Goal: Transaction & Acquisition: Book appointment/travel/reservation

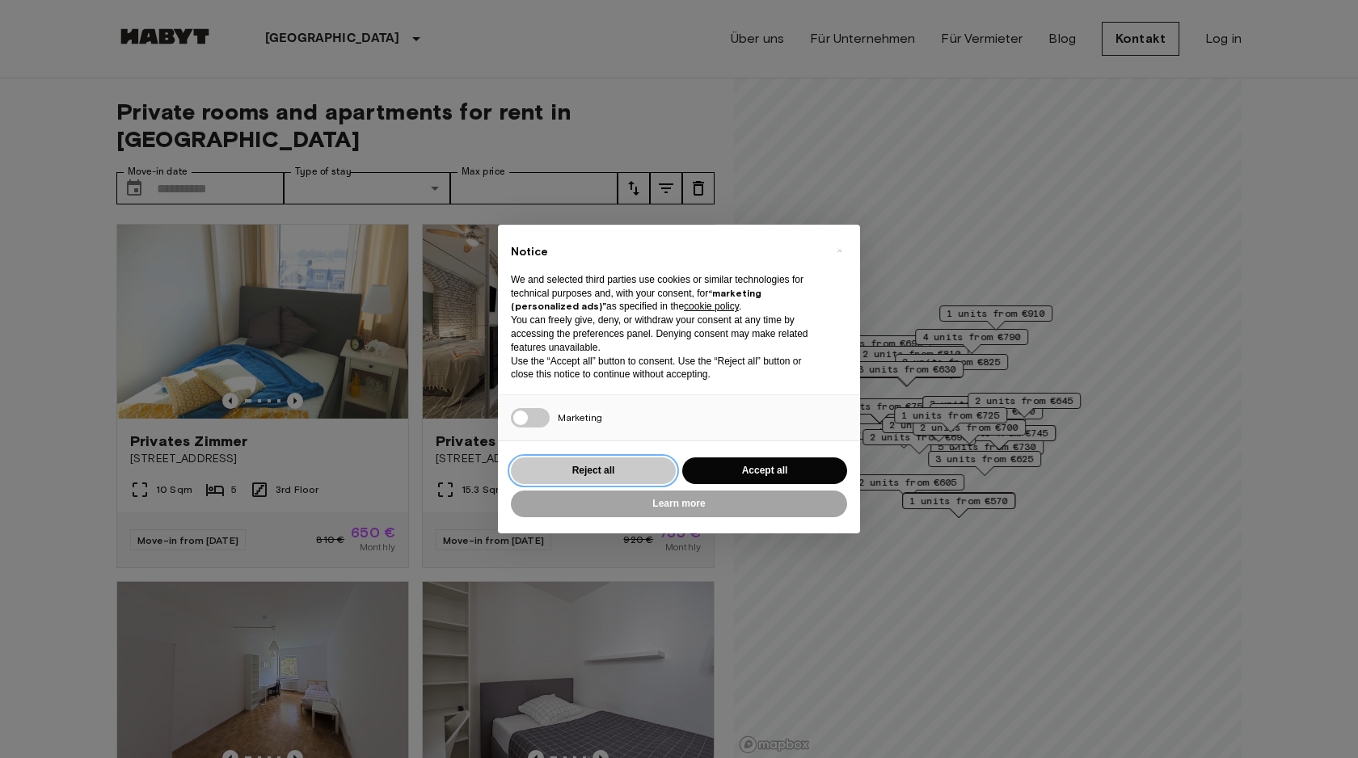
click at [607, 470] on button "Reject all" at bounding box center [593, 470] width 165 height 27
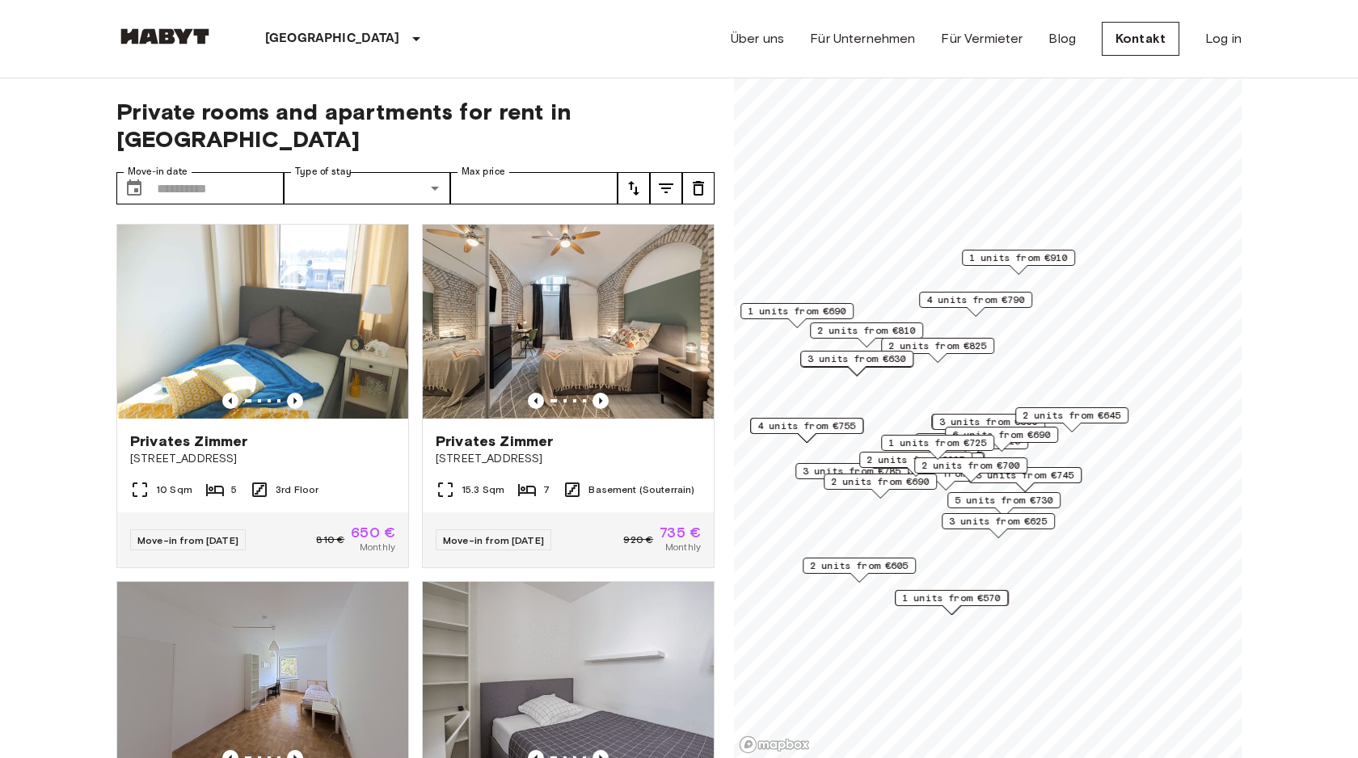
click at [962, 605] on div "1 units from €570" at bounding box center [951, 598] width 113 height 16
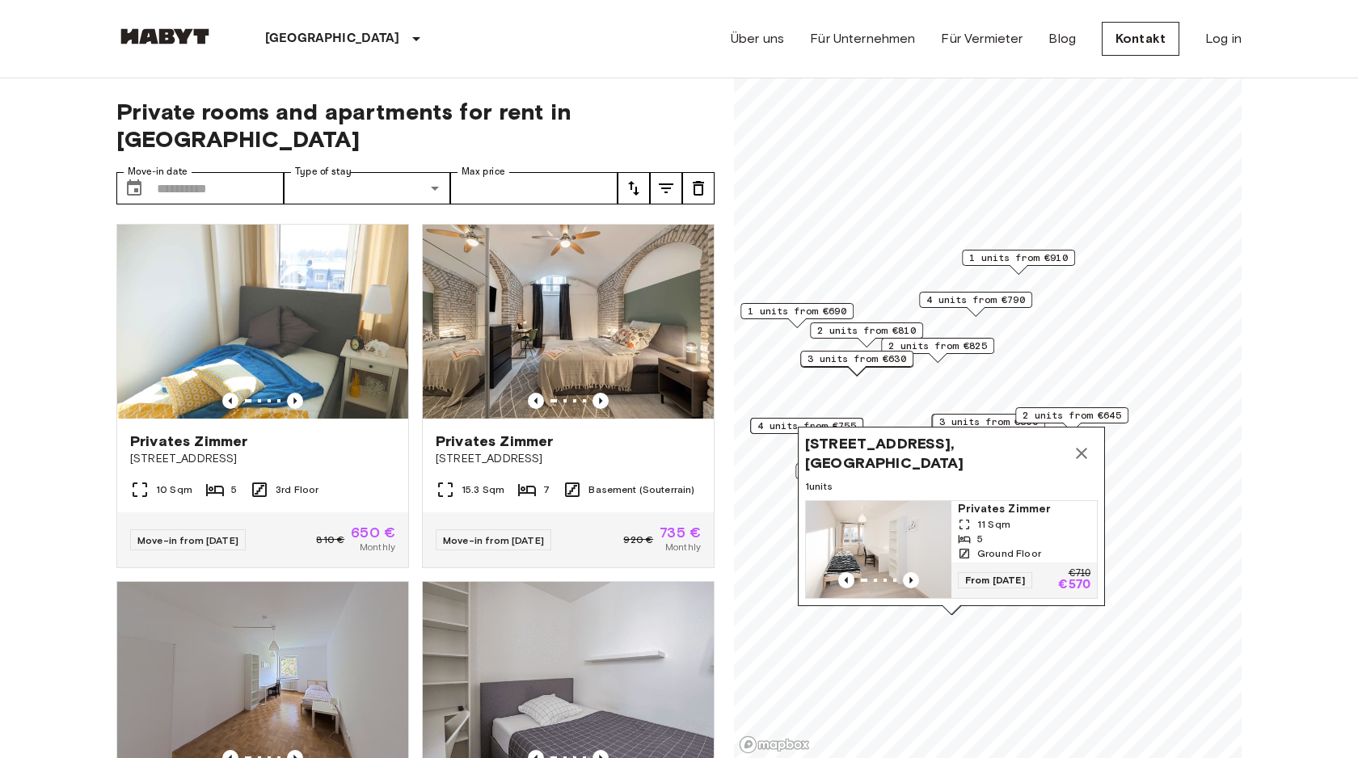
click at [894, 533] on img "Map marker" at bounding box center [878, 549] width 145 height 97
click at [1081, 449] on icon "Map marker" at bounding box center [1081, 453] width 19 height 19
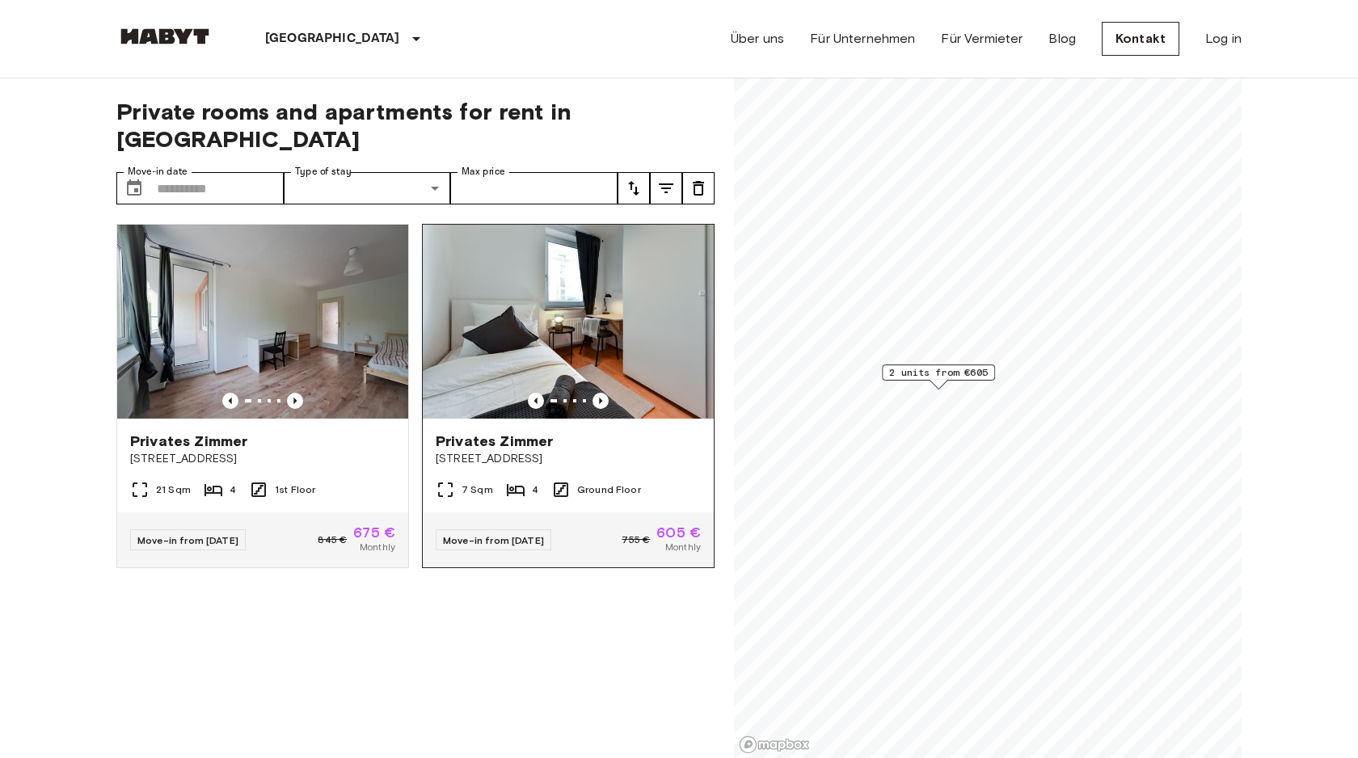
click at [597, 308] on img at bounding box center [568, 322] width 291 height 194
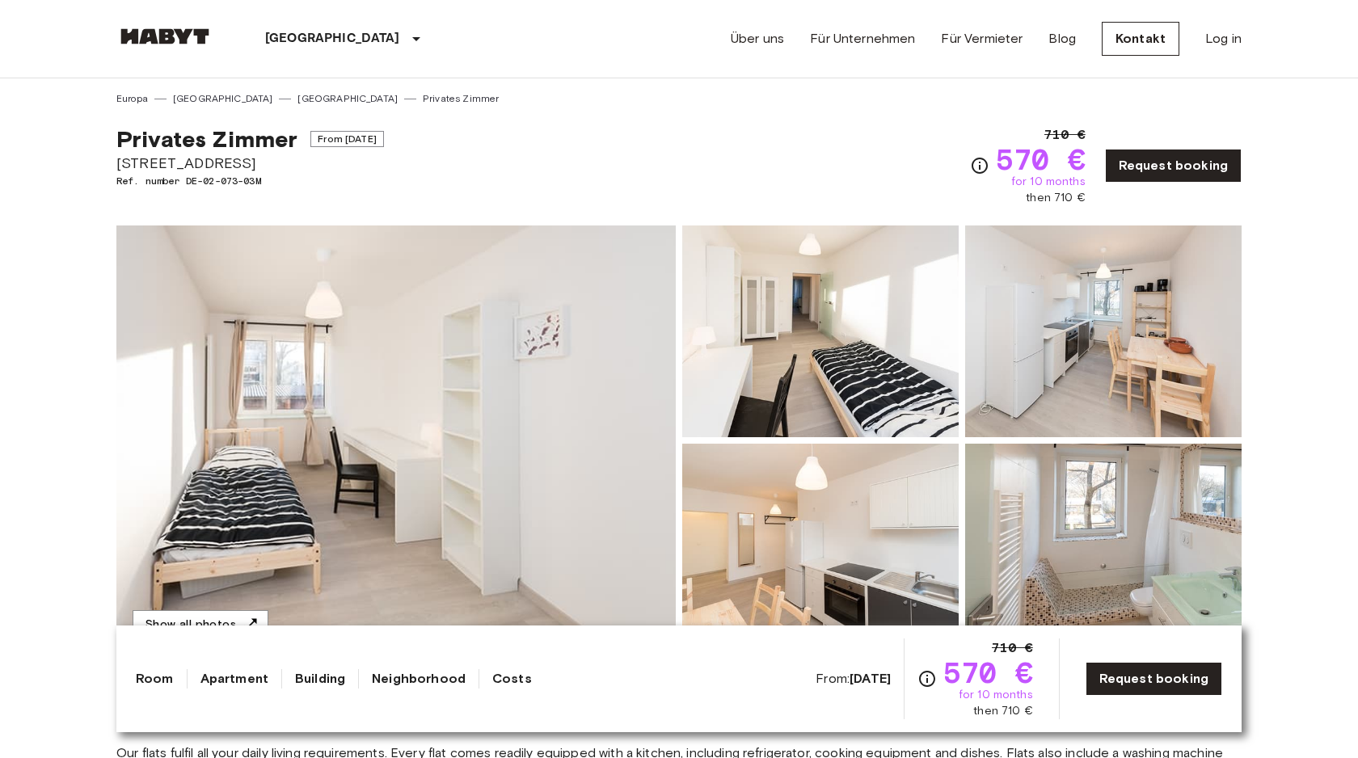
click at [603, 540] on img at bounding box center [395, 441] width 559 height 430
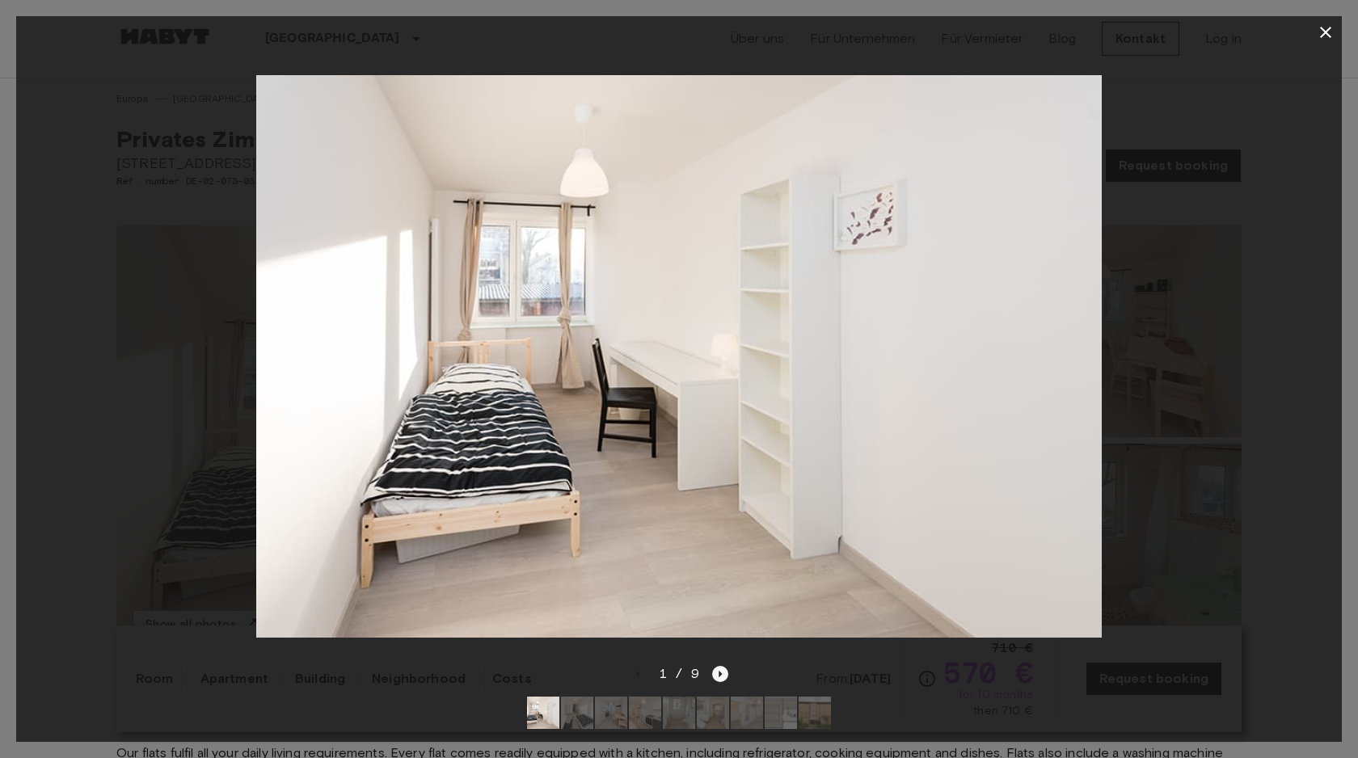
click at [725, 675] on icon "Next image" at bounding box center [720, 674] width 16 height 16
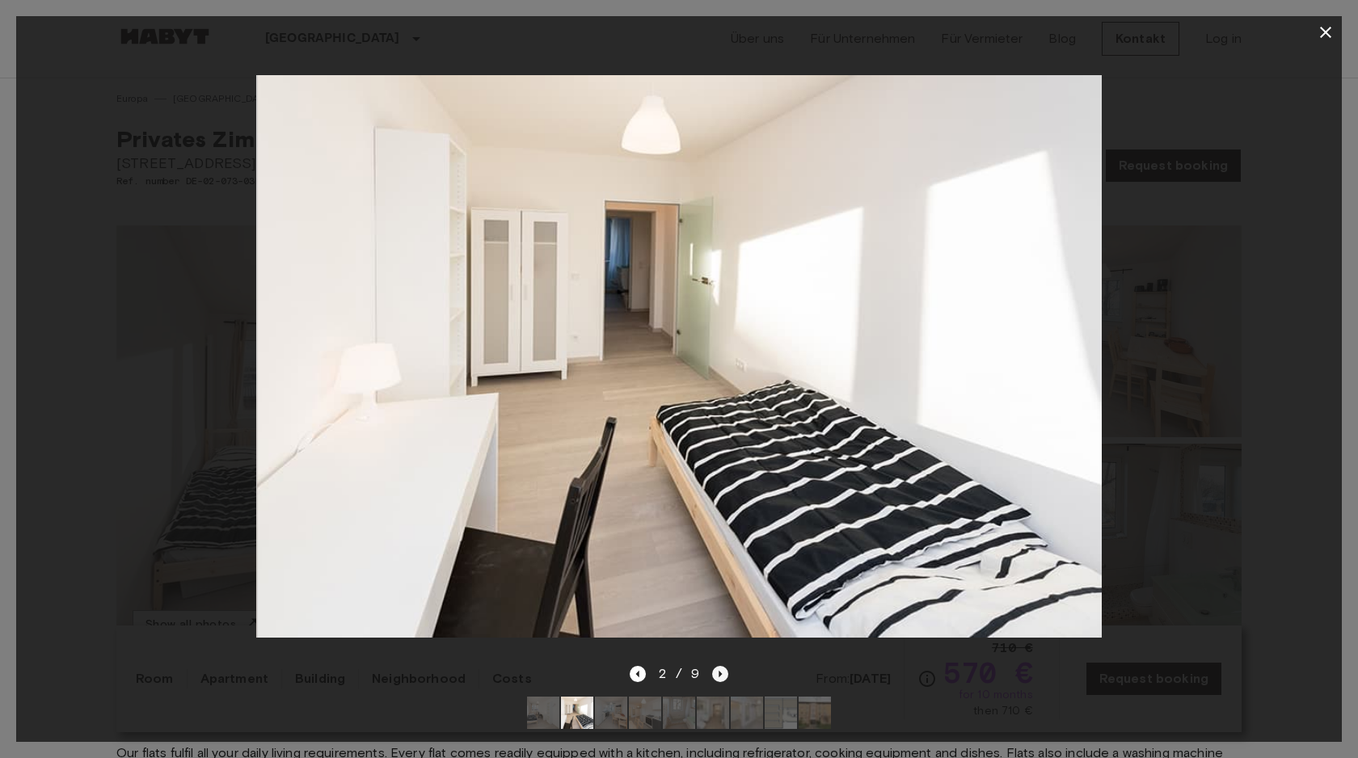
click at [725, 675] on icon "Next image" at bounding box center [720, 674] width 16 height 16
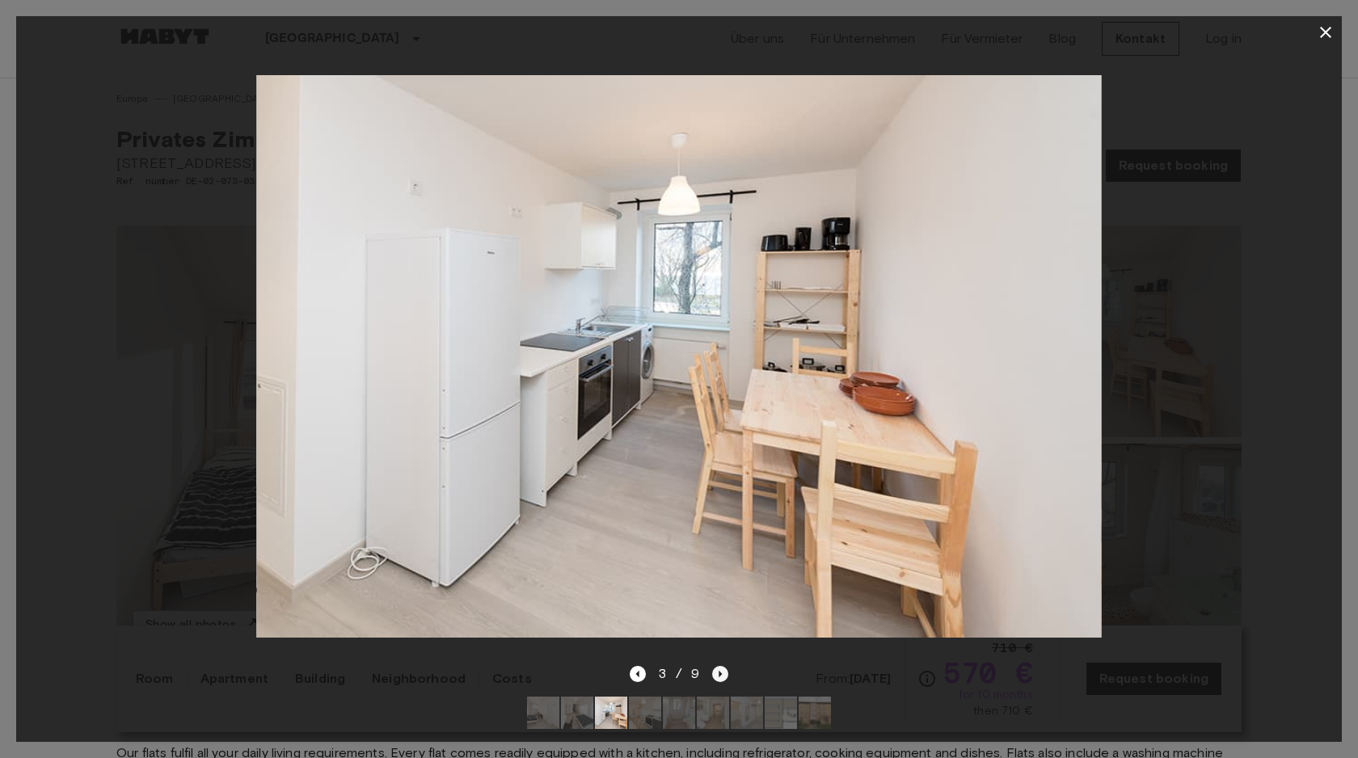
click at [725, 675] on icon "Next image" at bounding box center [720, 674] width 16 height 16
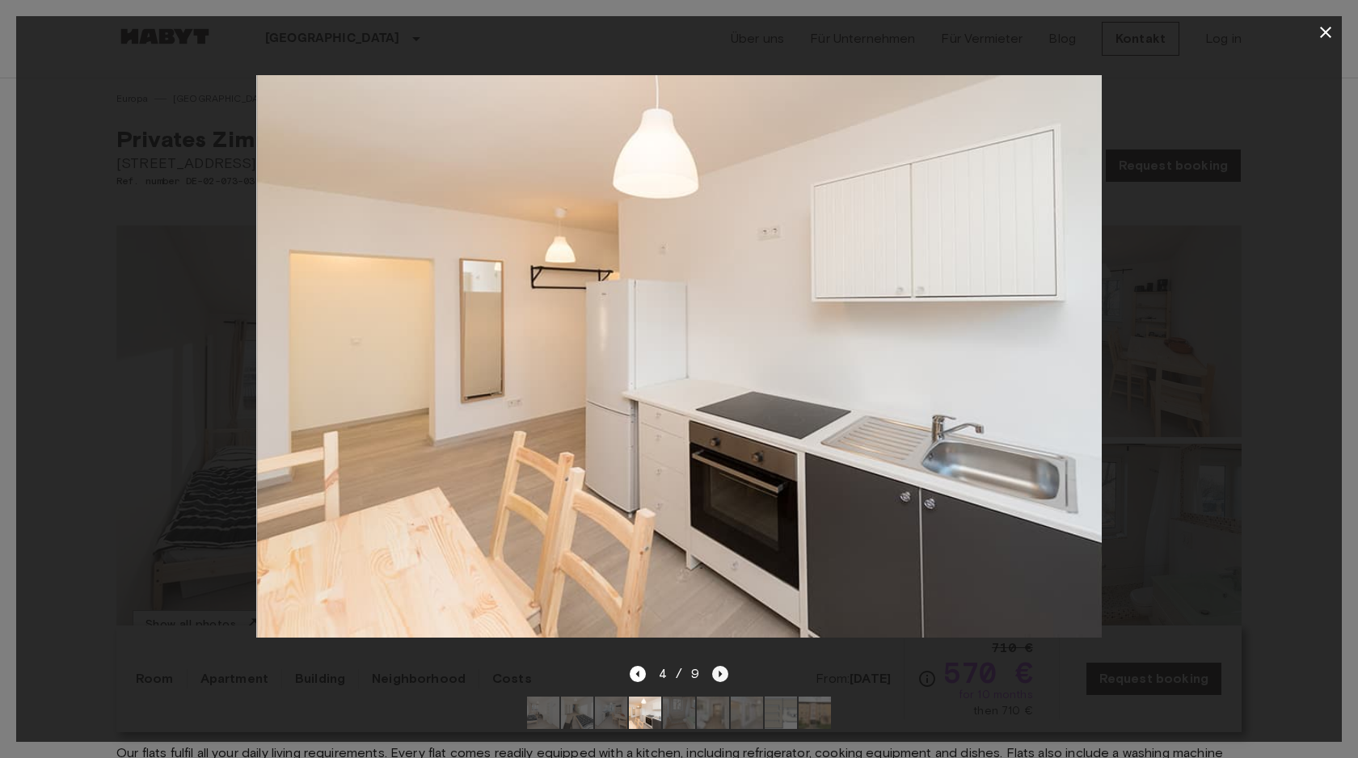
click at [725, 675] on icon "Next image" at bounding box center [720, 674] width 16 height 16
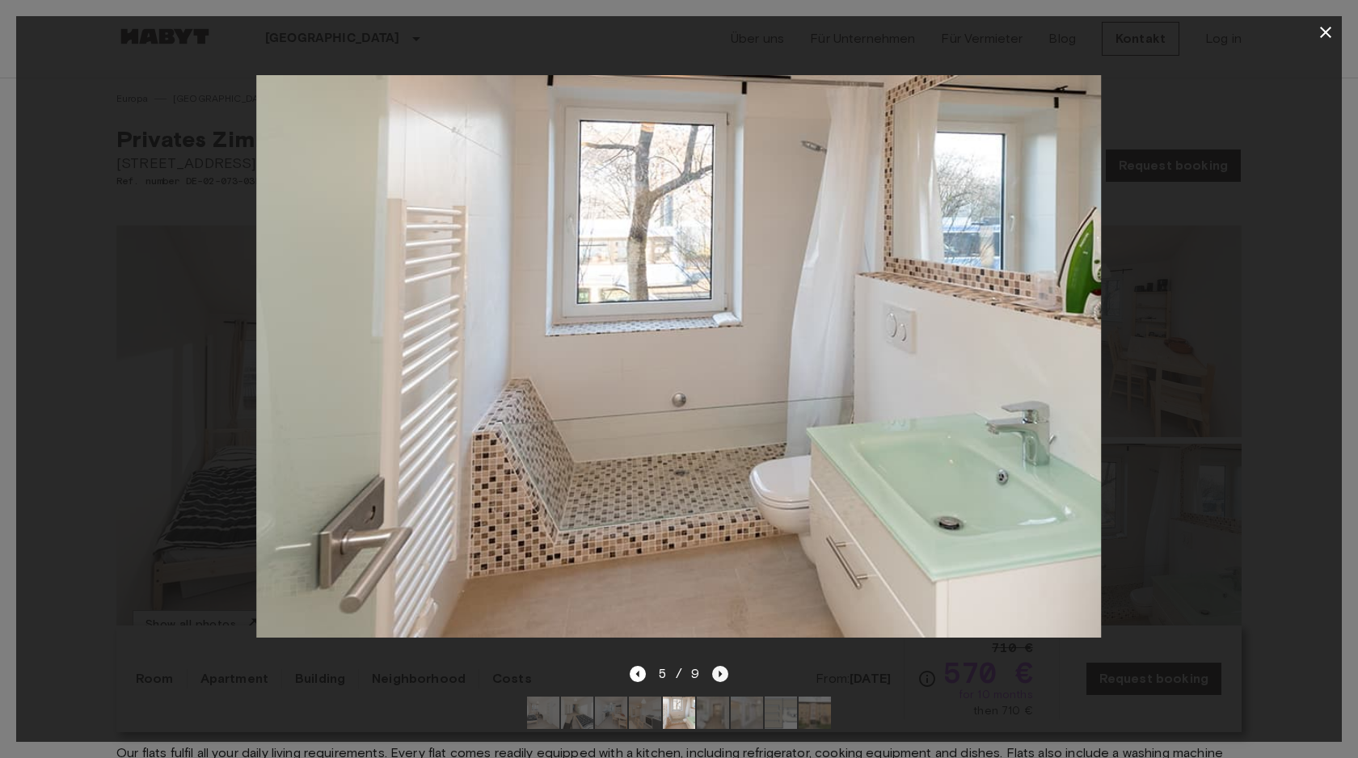
click at [725, 675] on icon "Next image" at bounding box center [720, 674] width 16 height 16
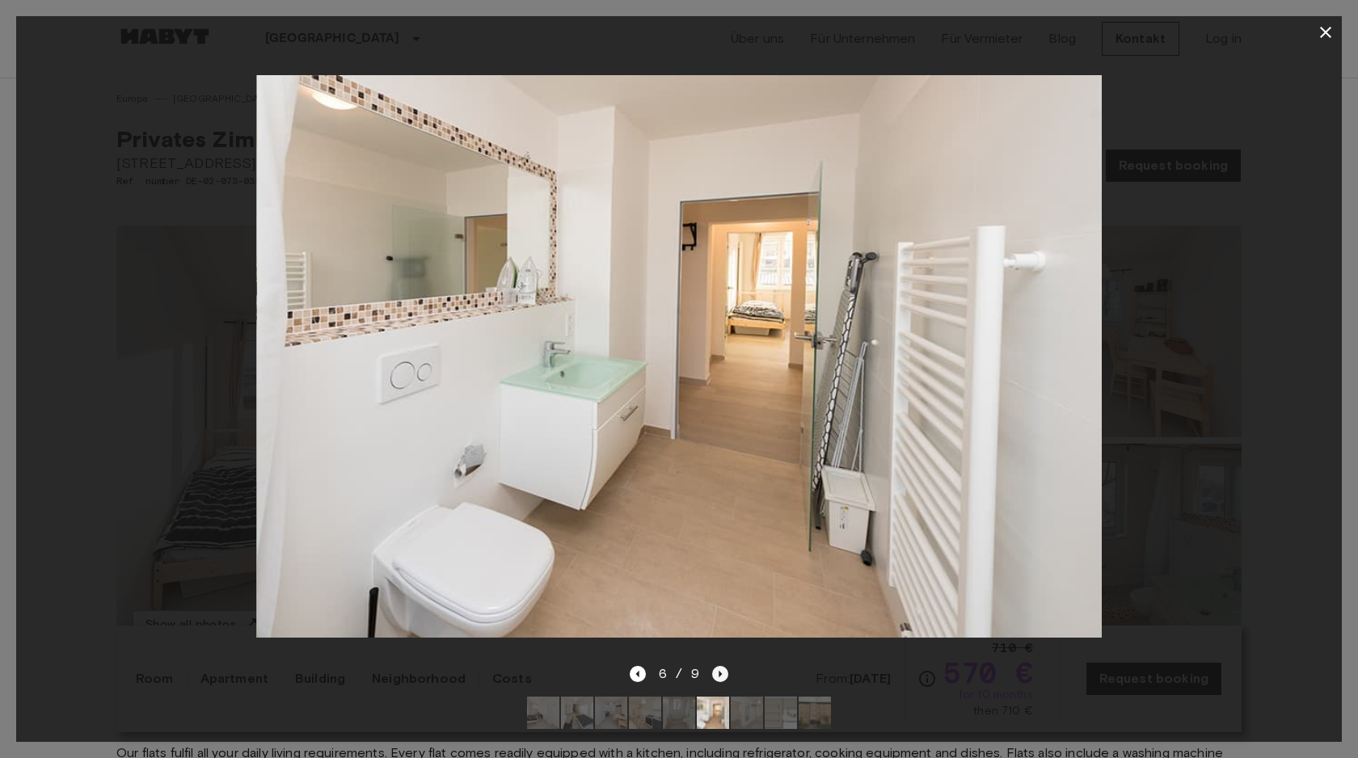
click at [725, 675] on icon "Next image" at bounding box center [720, 674] width 16 height 16
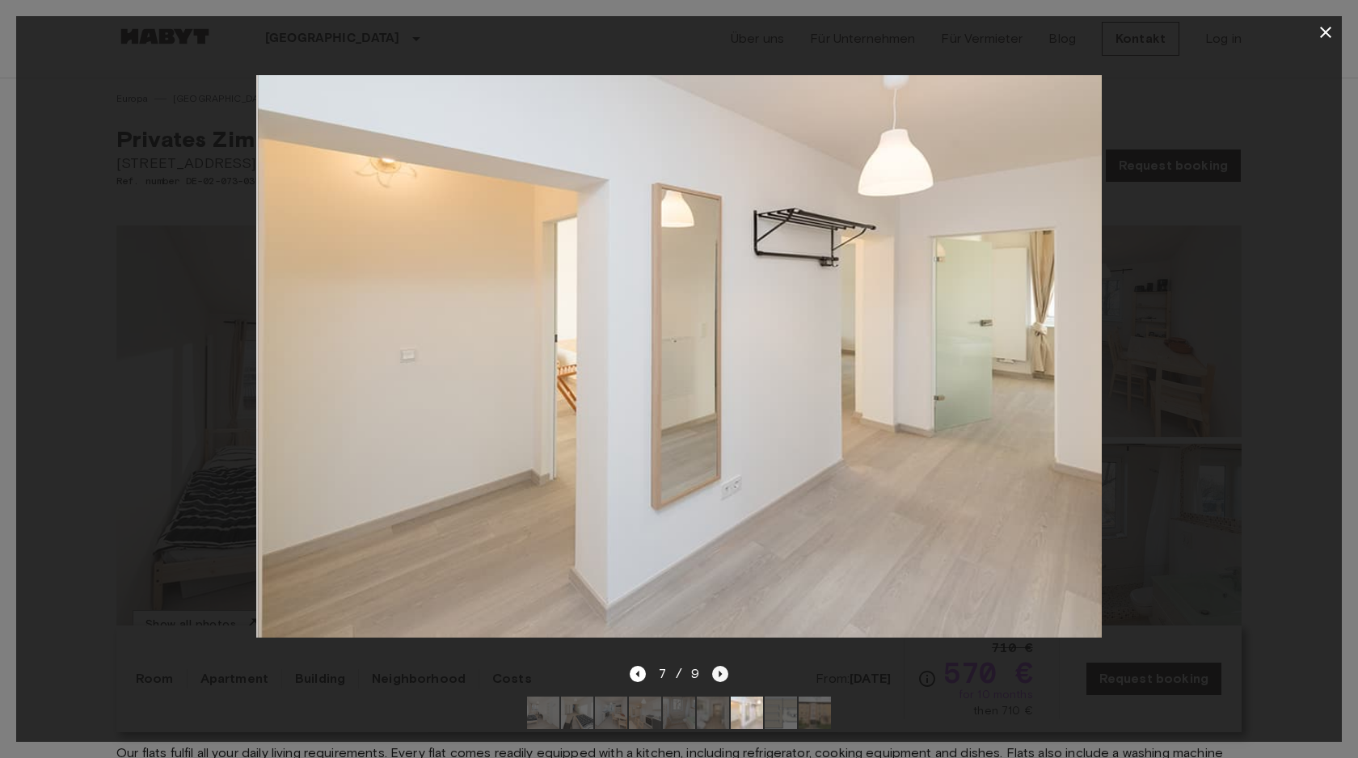
click at [725, 675] on icon "Next image" at bounding box center [720, 674] width 16 height 16
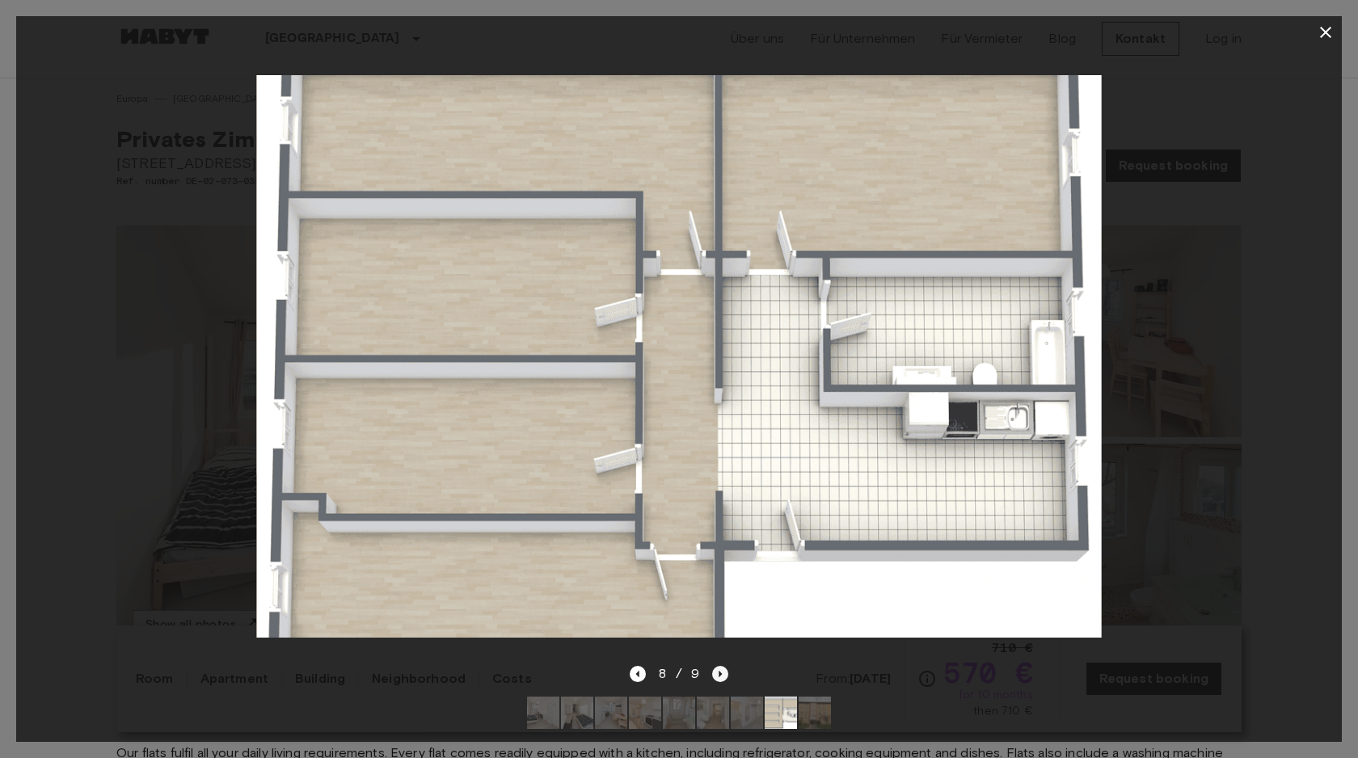
click at [725, 675] on icon "Next image" at bounding box center [720, 674] width 16 height 16
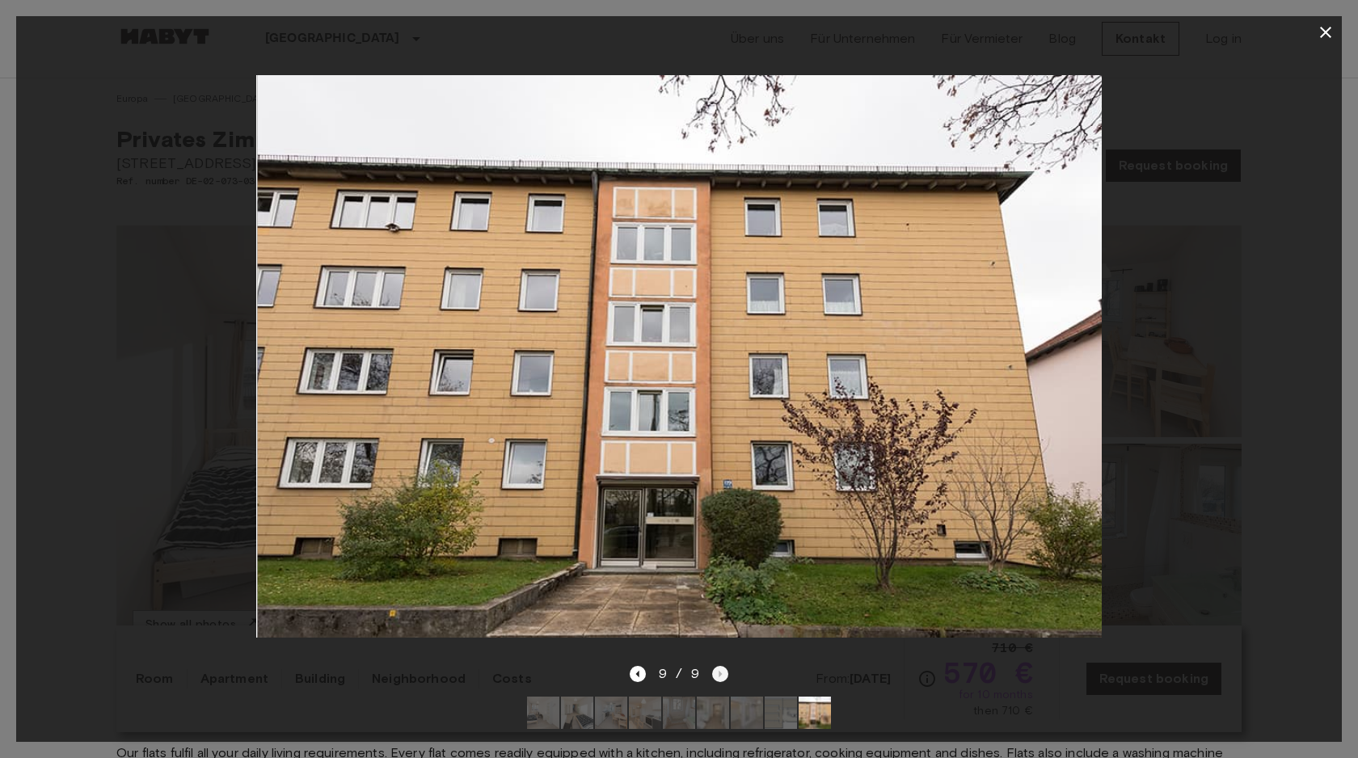
click at [725, 675] on div "9 / 9" at bounding box center [679, 673] width 99 height 19
click at [631, 676] on icon "Previous image" at bounding box center [638, 674] width 16 height 16
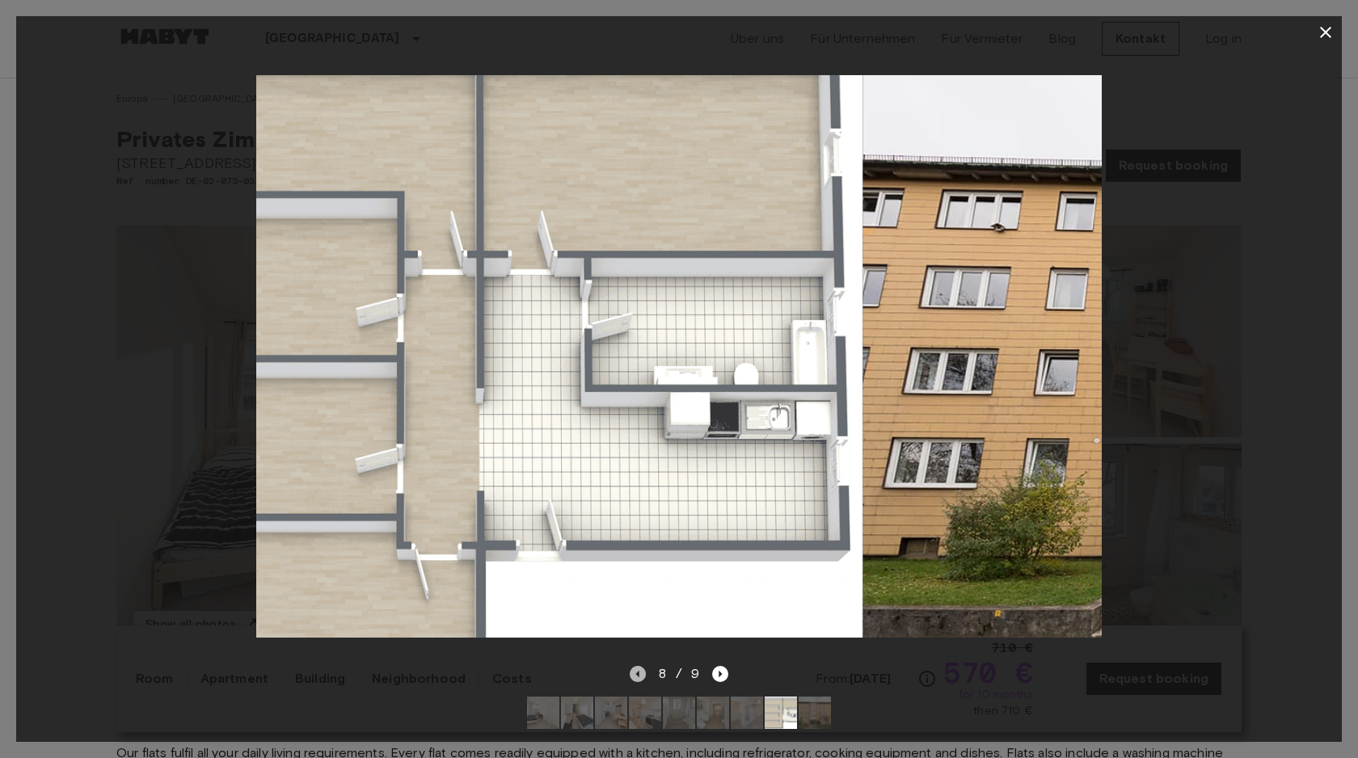
click at [631, 676] on icon "Previous image" at bounding box center [638, 674] width 16 height 16
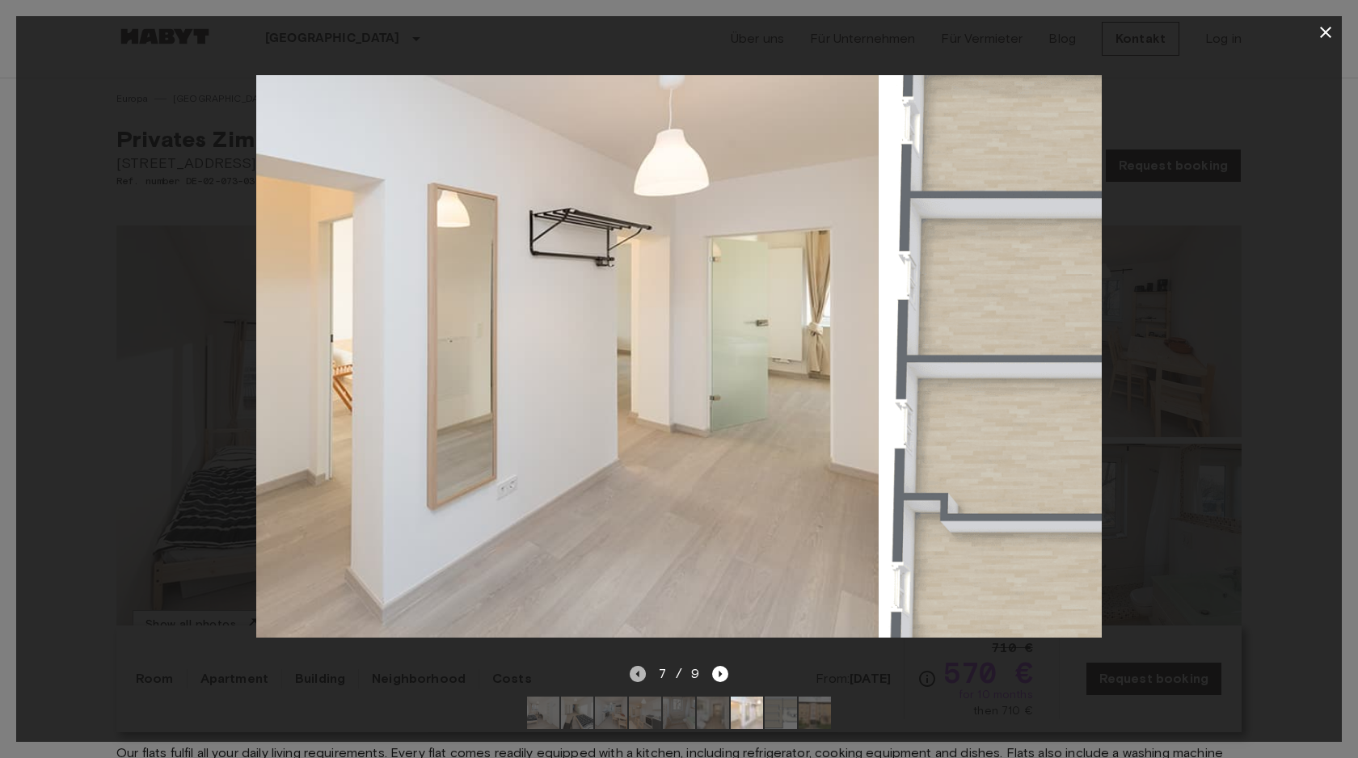
click at [631, 676] on icon "Previous image" at bounding box center [638, 674] width 16 height 16
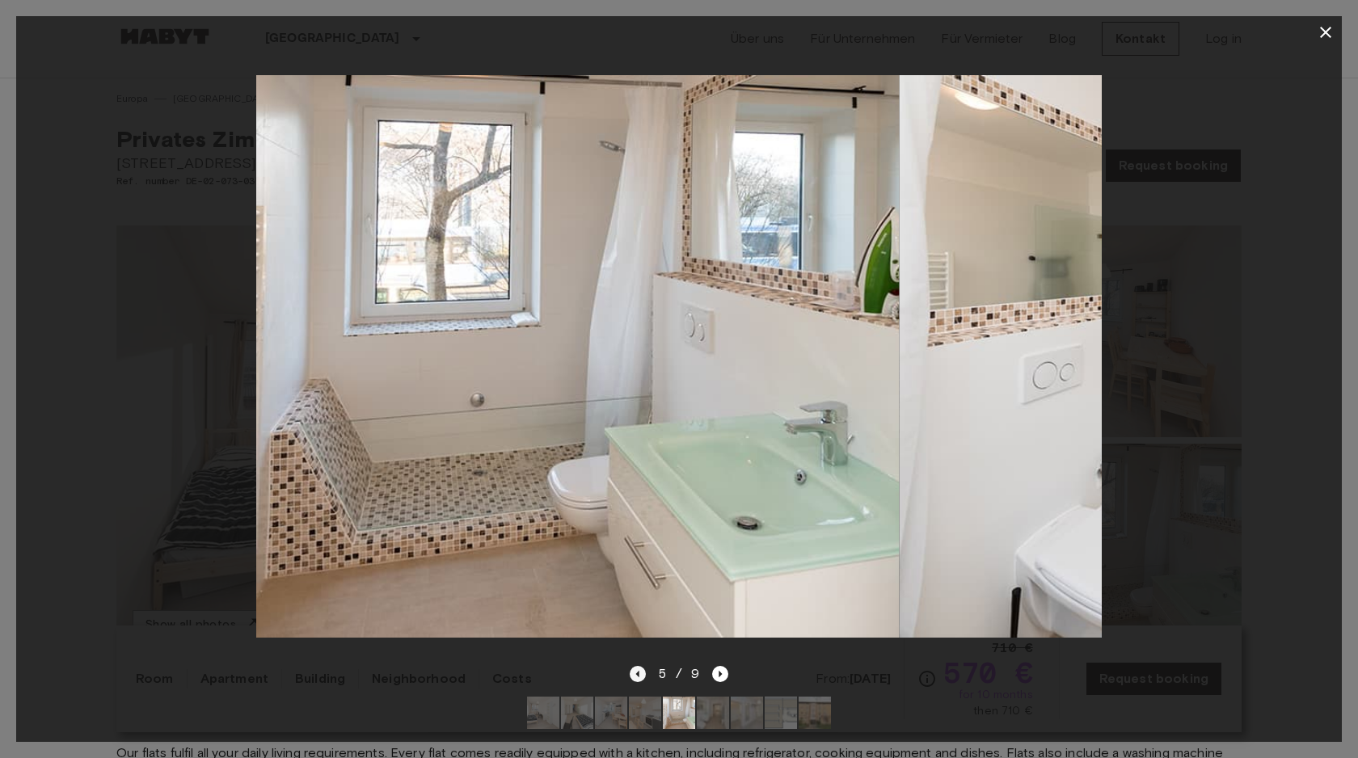
click at [631, 676] on icon "Previous image" at bounding box center [638, 674] width 16 height 16
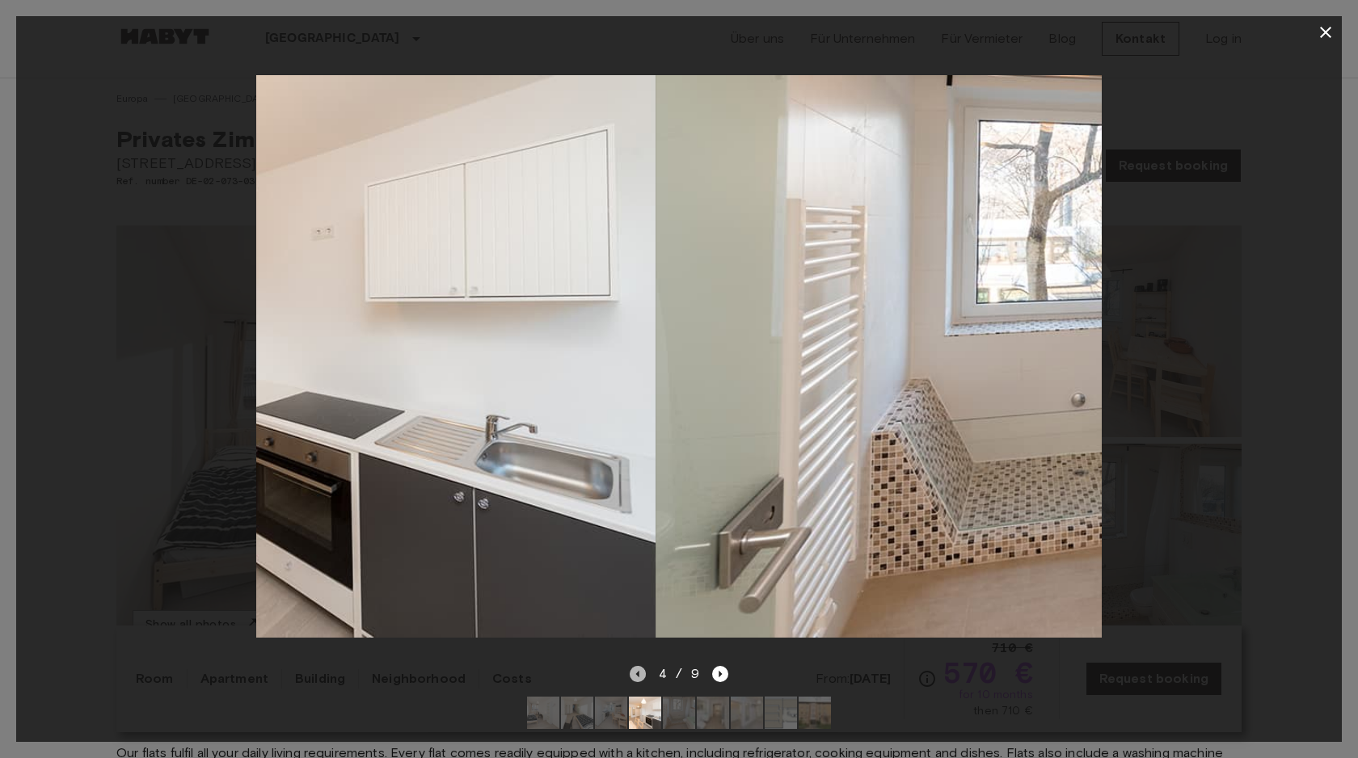
click at [631, 676] on icon "Previous image" at bounding box center [638, 674] width 16 height 16
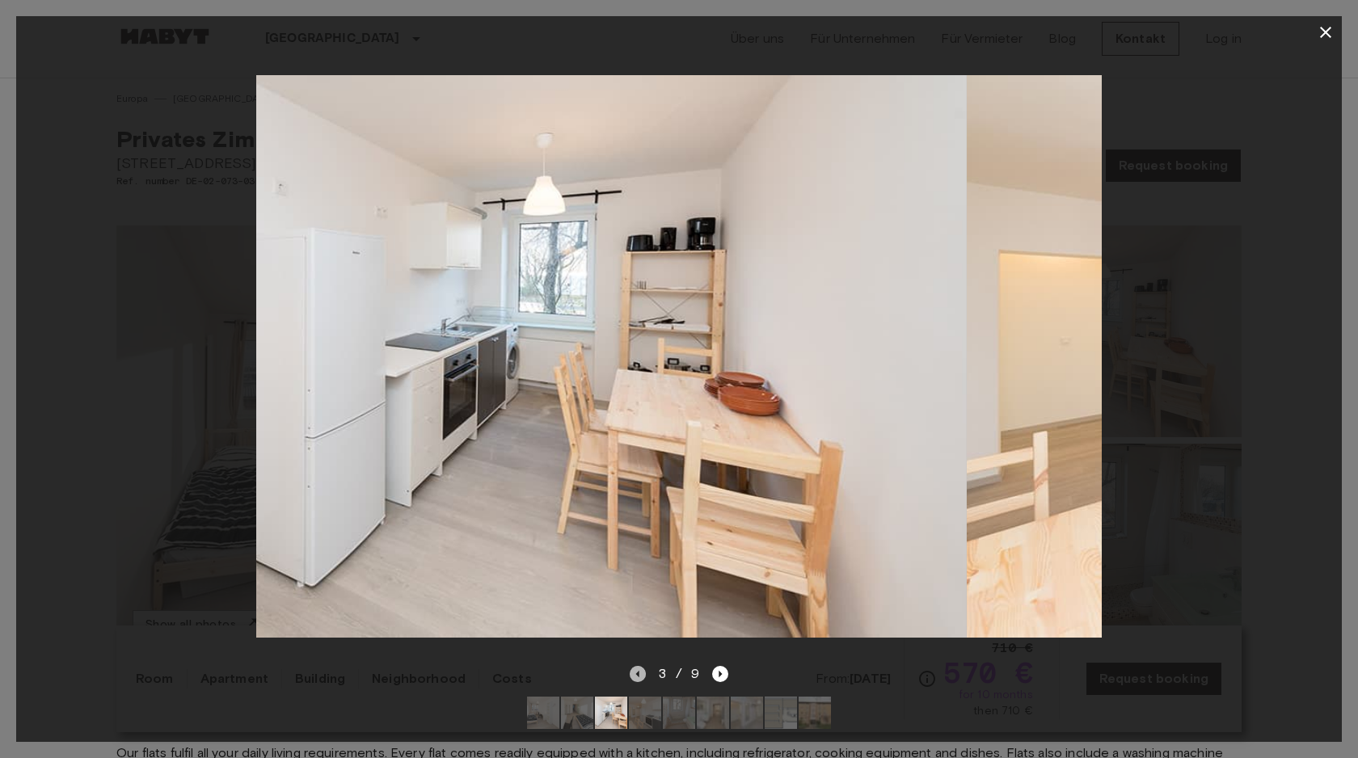
click at [631, 676] on icon "Previous image" at bounding box center [638, 674] width 16 height 16
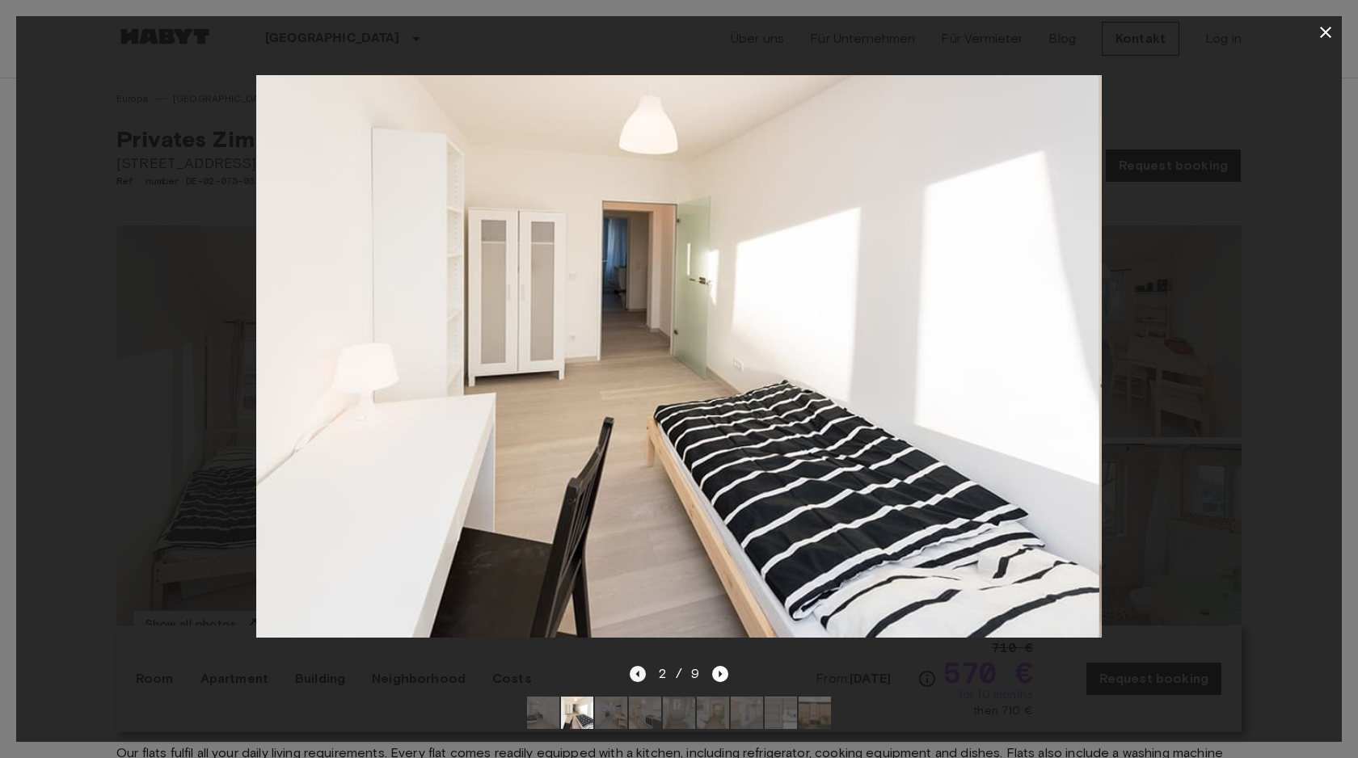
click at [631, 674] on icon "Previous image" at bounding box center [638, 674] width 16 height 16
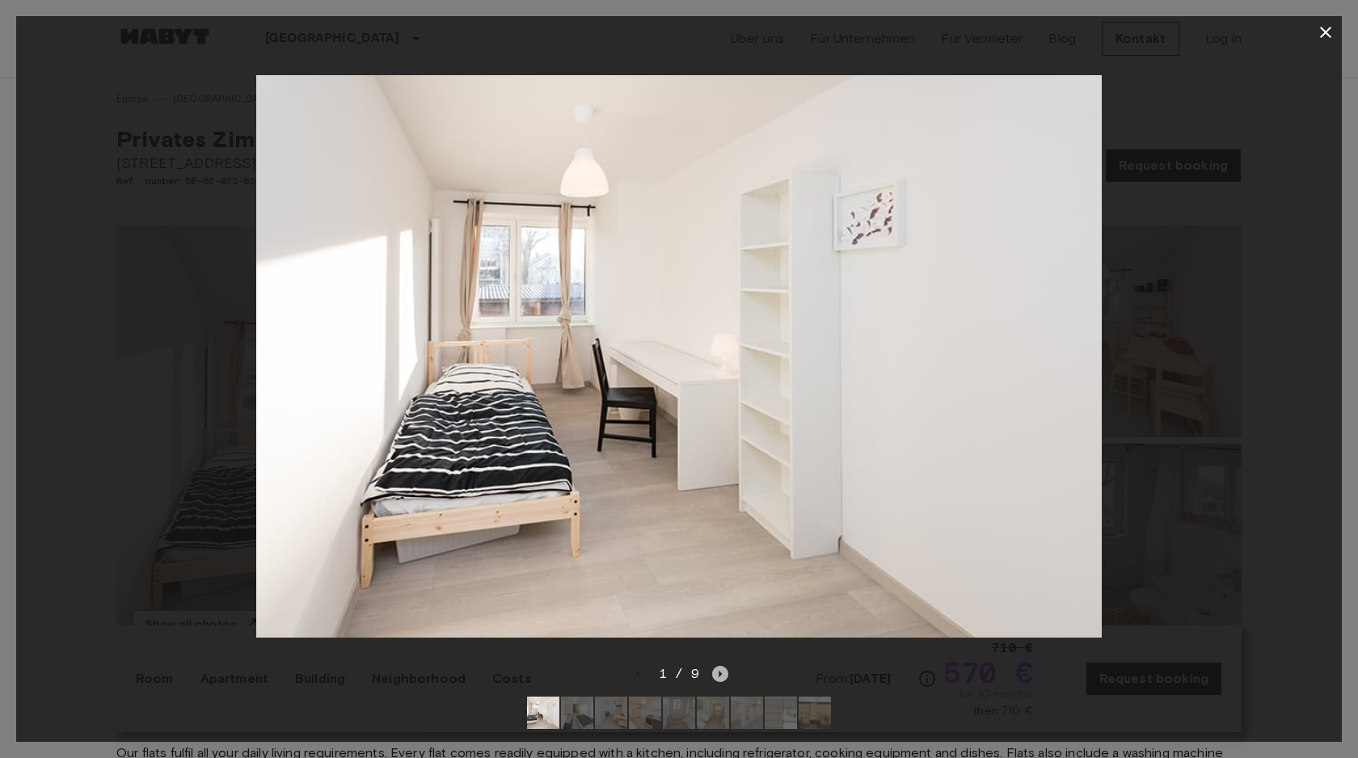
click at [719, 674] on icon "Next image" at bounding box center [720, 674] width 3 height 6
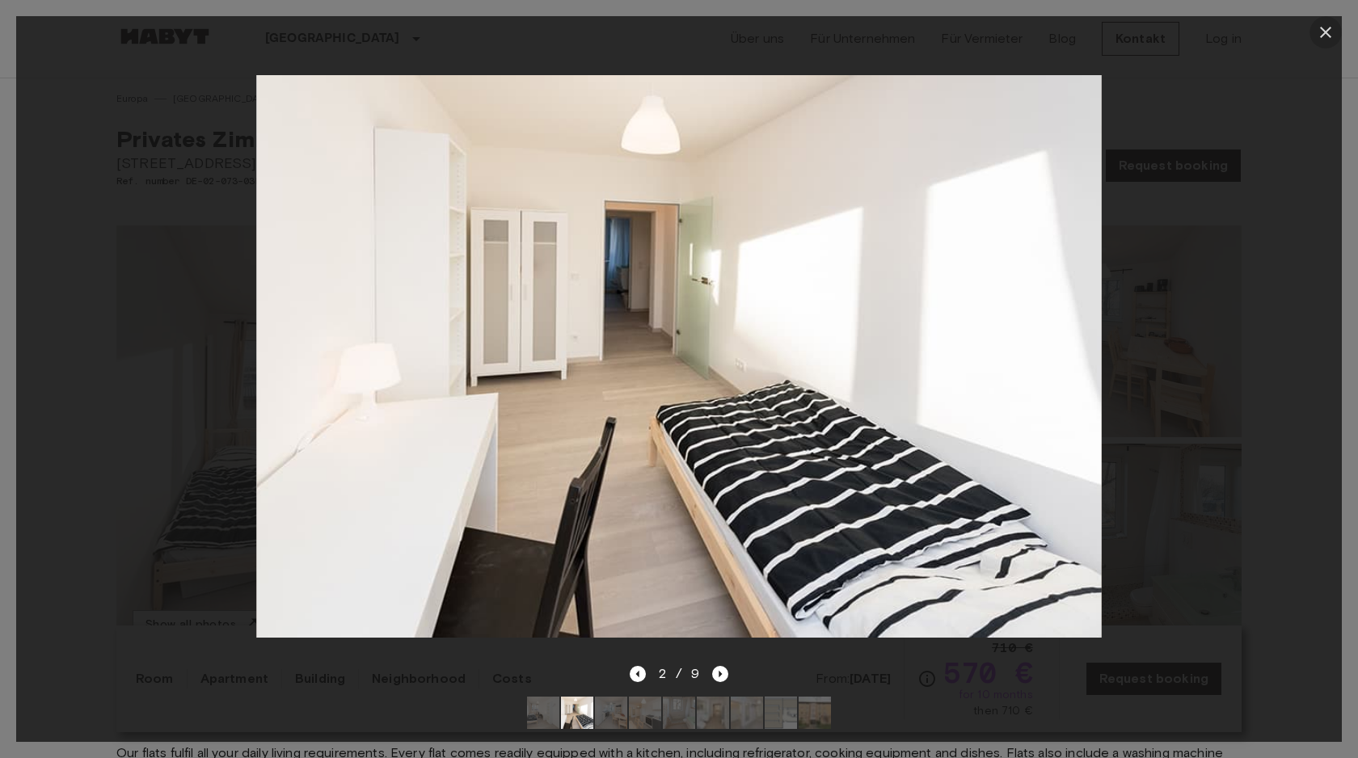
click at [1335, 27] on button "button" at bounding box center [1325, 32] width 32 height 32
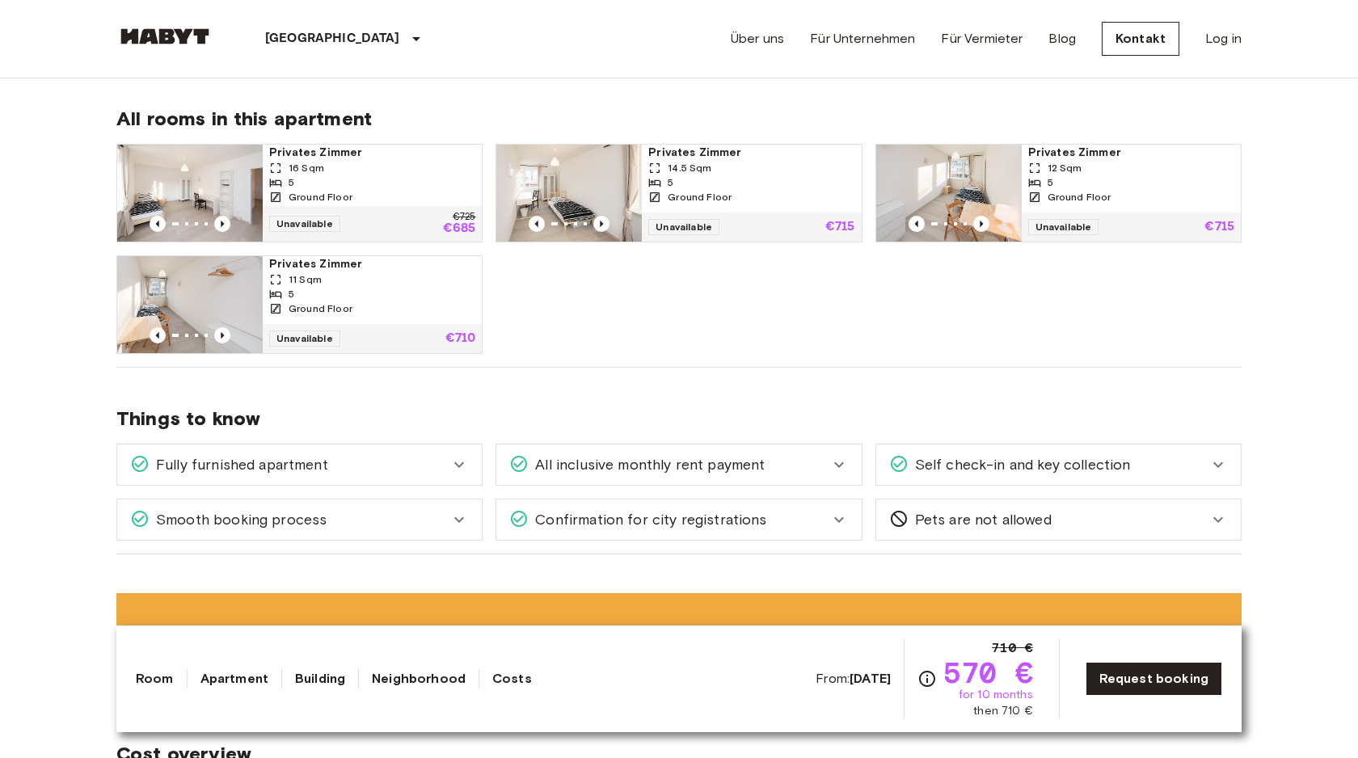
scroll to position [875, 0]
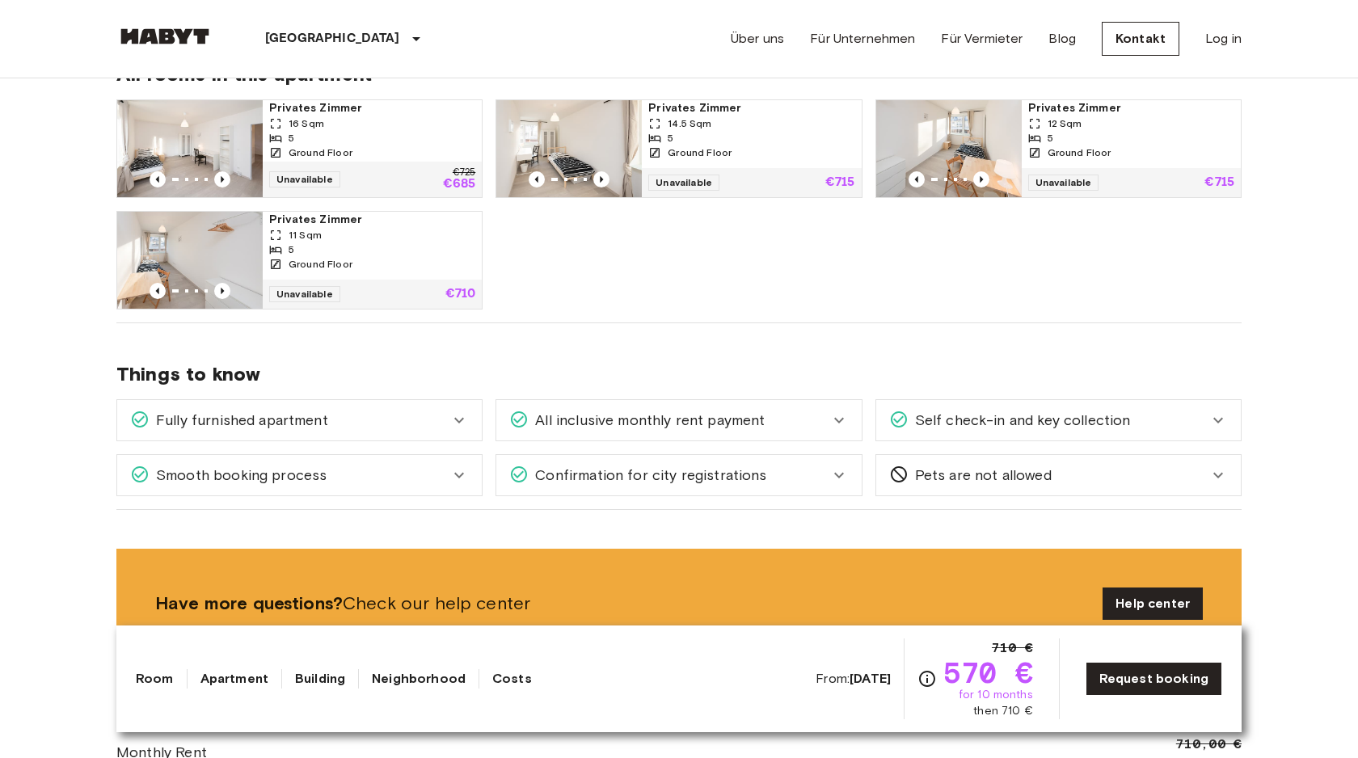
click at [834, 418] on icon at bounding box center [839, 421] width 10 height 6
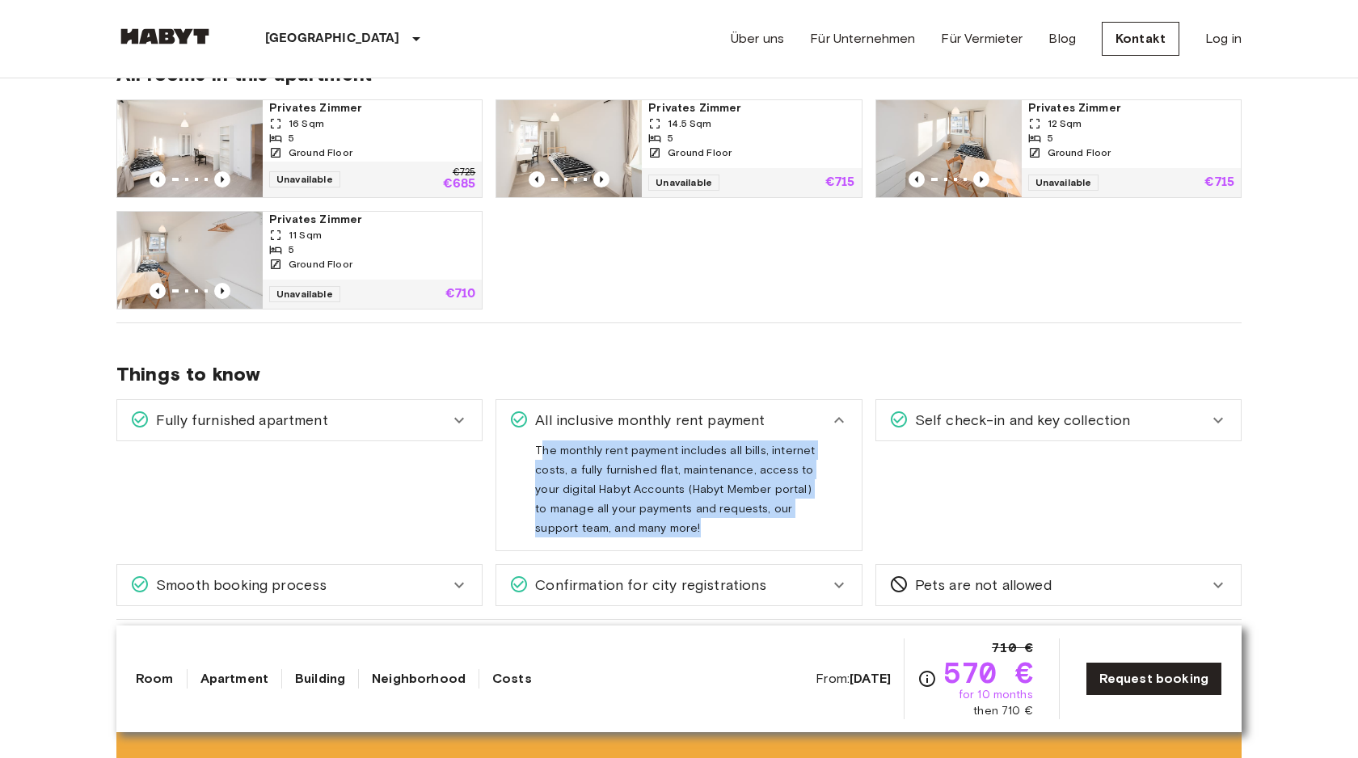
drag, startPoint x: 544, startPoint y: 451, endPoint x: 663, endPoint y: 521, distance: 138.1
click at [662, 521] on span "The monthly rent payment includes all bills, internet costs, a fully furnished …" at bounding box center [675, 496] width 280 height 104
click at [663, 521] on span "The monthly rent payment includes all bills, internet costs, a fully furnished …" at bounding box center [675, 496] width 280 height 104
drag, startPoint x: 532, startPoint y: 448, endPoint x: 727, endPoint y: 533, distance: 213.5
click at [727, 533] on div "The monthly rent payment includes all bills, internet costs, a fully furnished …" at bounding box center [678, 496] width 365 height 110
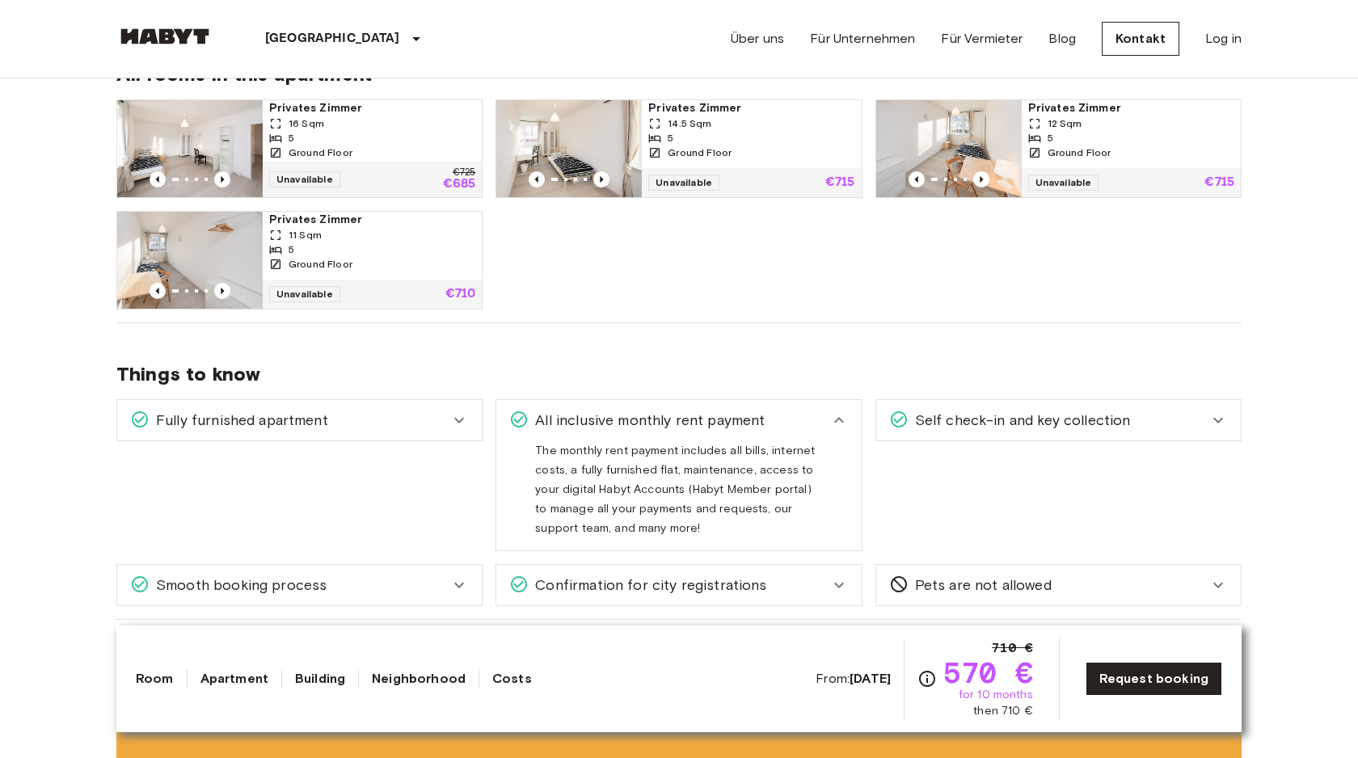
click at [676, 522] on span "The monthly rent payment includes all bills, internet costs, a fully furnished …" at bounding box center [675, 496] width 280 height 104
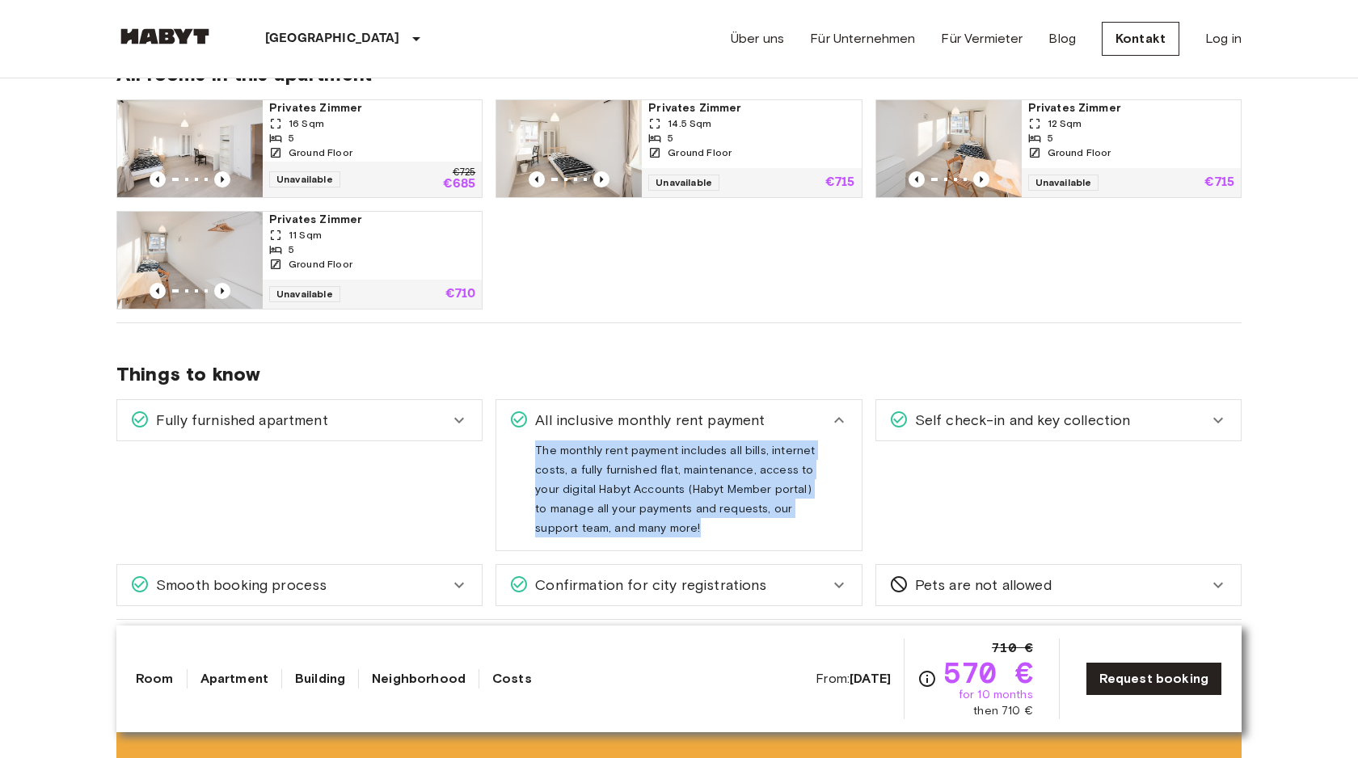
drag, startPoint x: 536, startPoint y: 445, endPoint x: 667, endPoint y: 534, distance: 158.3
click at [667, 534] on div "The monthly rent payment includes all bills, internet costs, a fully furnished …" at bounding box center [678, 489] width 287 height 97
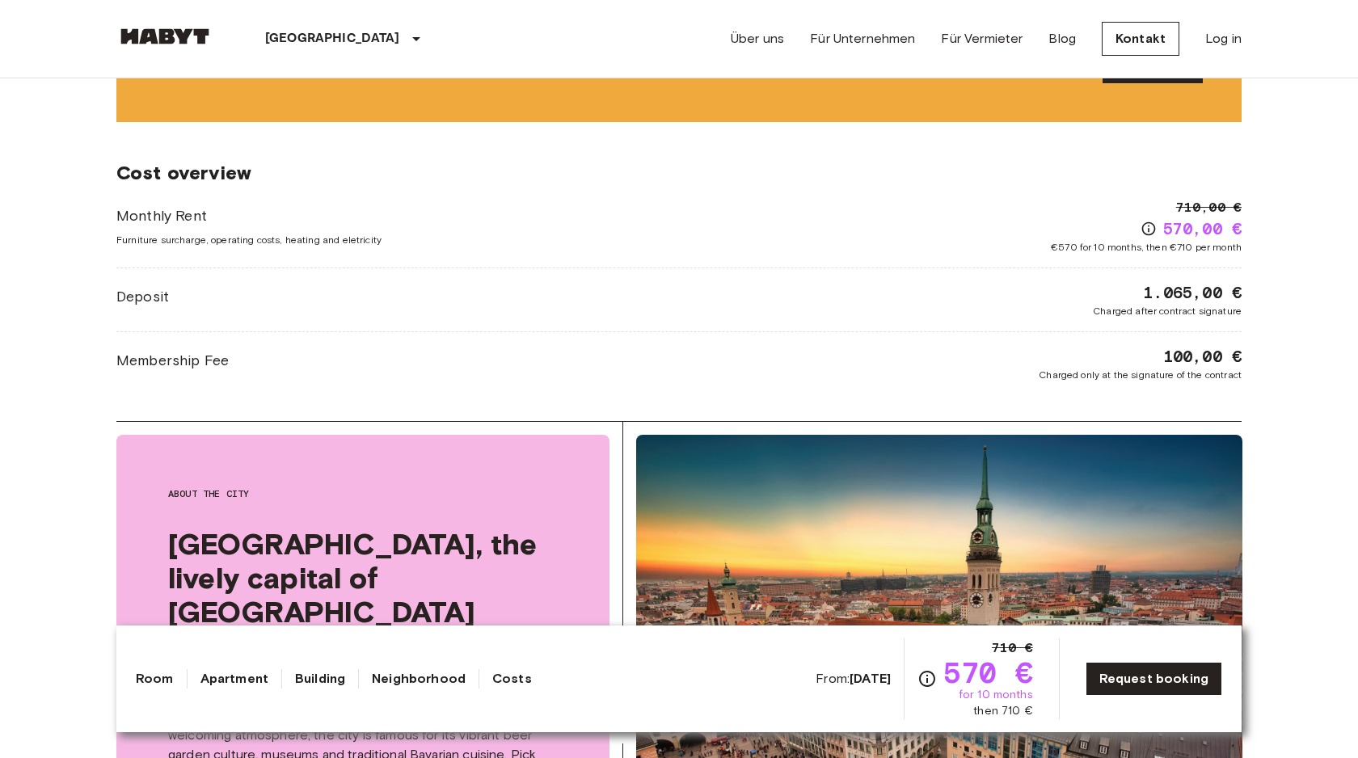
scroll to position [1523, 0]
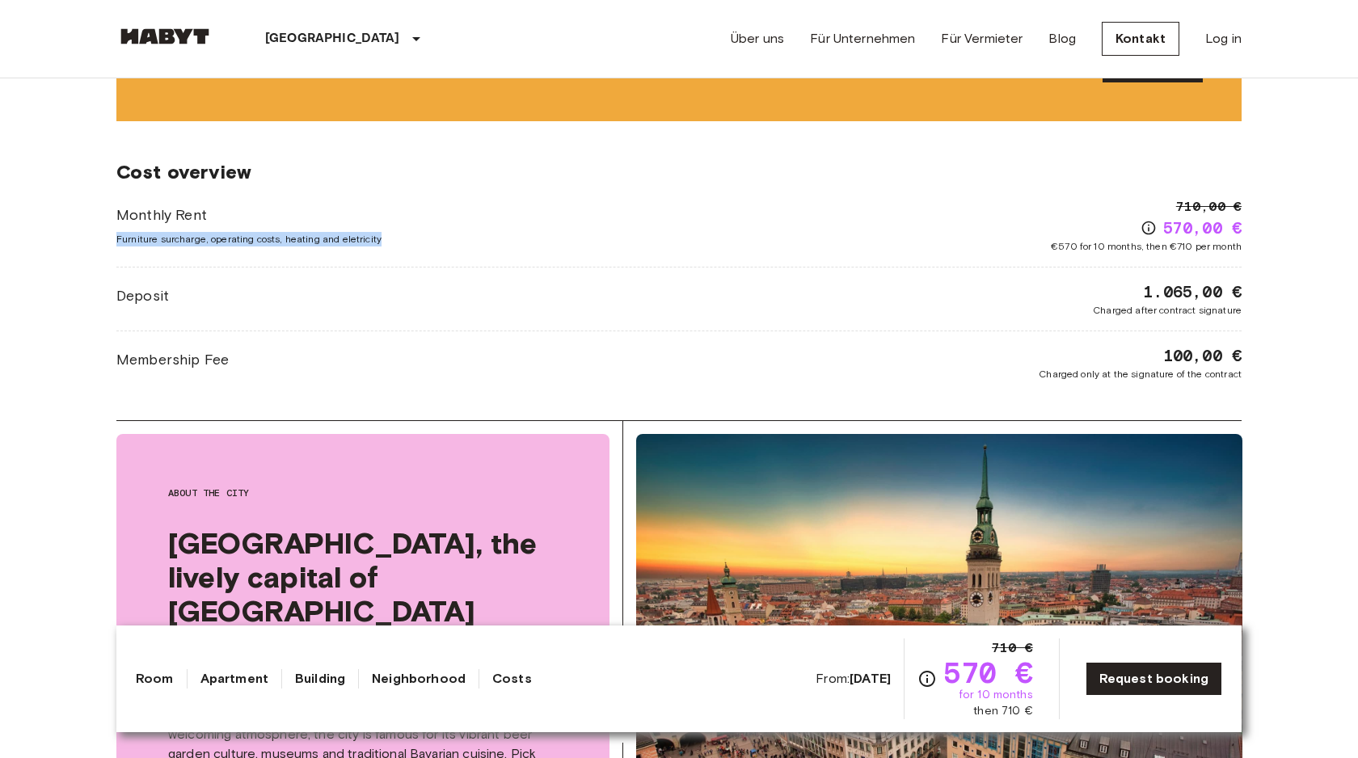
drag, startPoint x: 119, startPoint y: 238, endPoint x: 396, endPoint y: 244, distance: 277.3
click at [396, 244] on div "Monthly Rent Furniture surcharge, operating costs, heating and eletricity 710,0…" at bounding box center [678, 225] width 1125 height 57
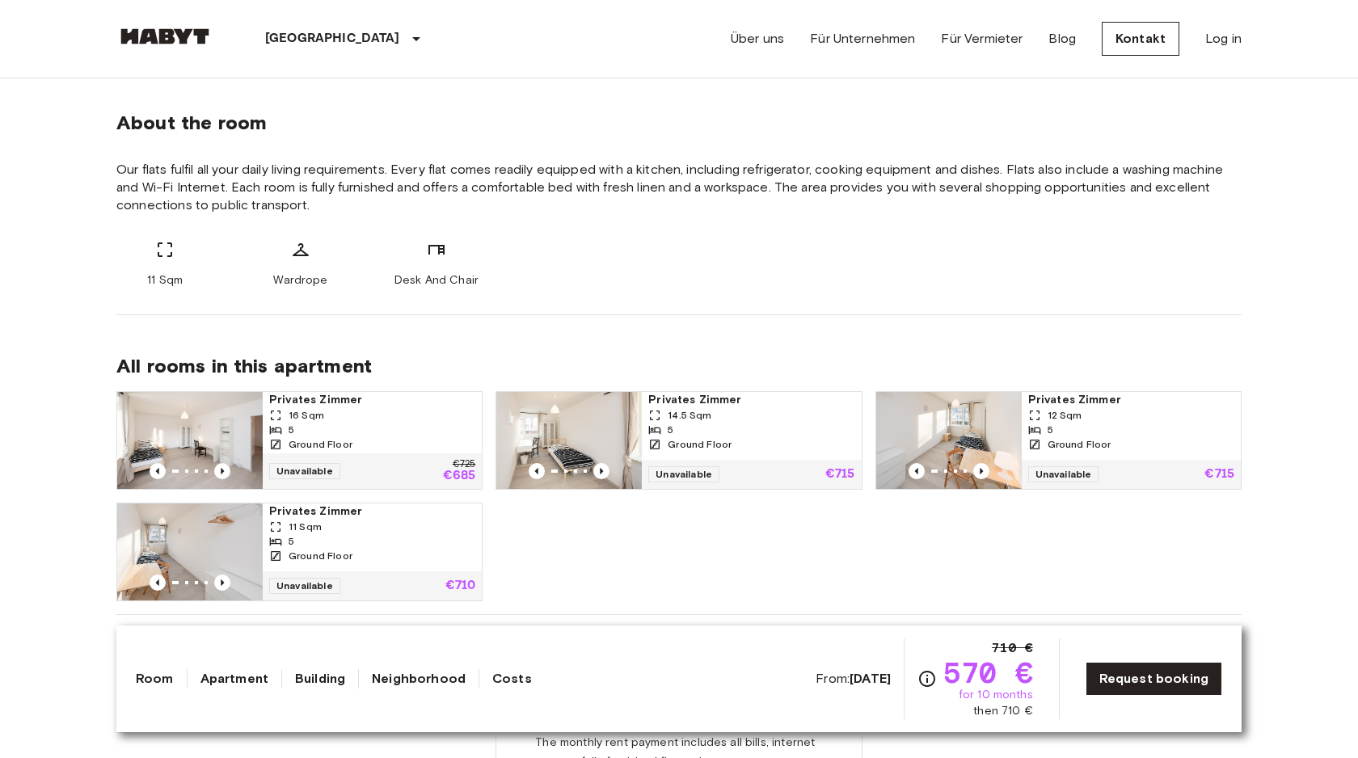
scroll to position [583, 0]
drag, startPoint x: 402, startPoint y: 255, endPoint x: 497, endPoint y: 286, distance: 100.5
click at [497, 286] on div "11 Sqm Wardrope Desk And Chair" at bounding box center [678, 265] width 1125 height 48
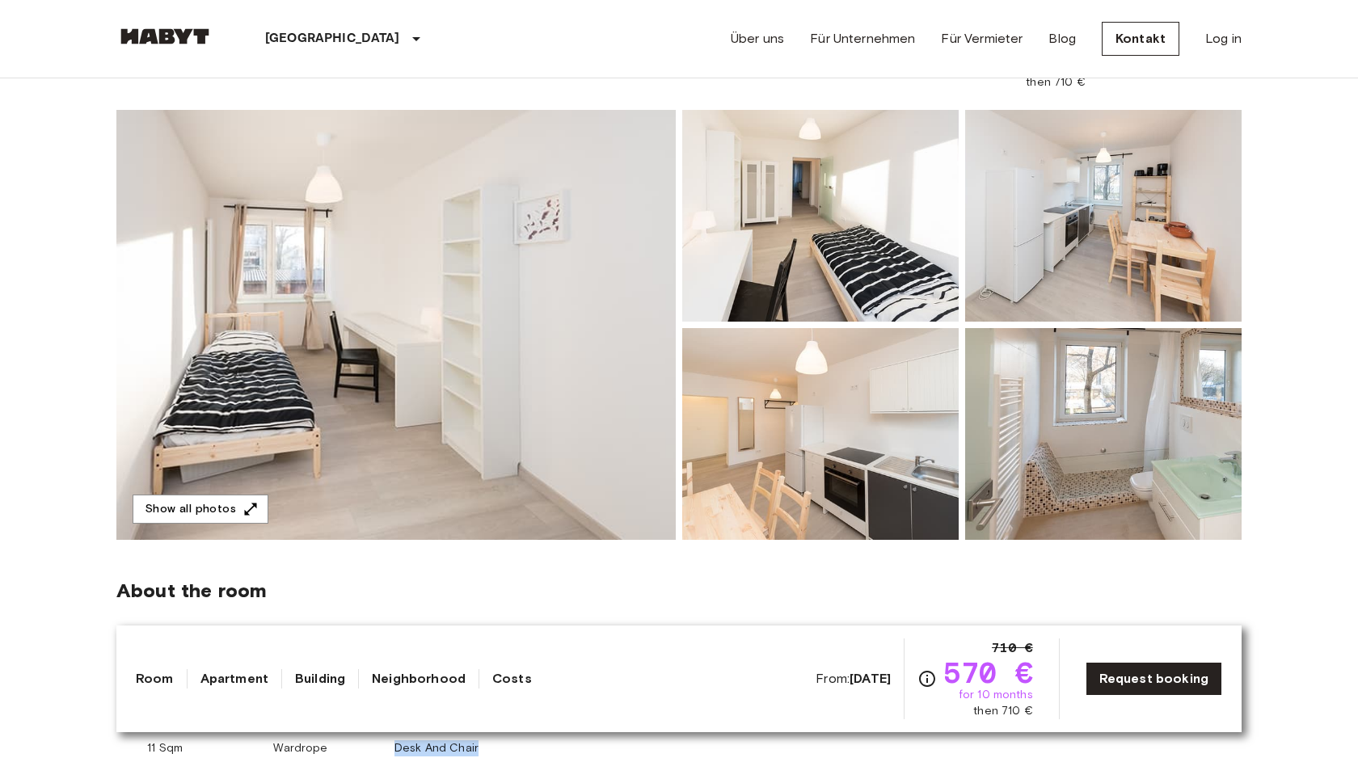
scroll to position [108, 0]
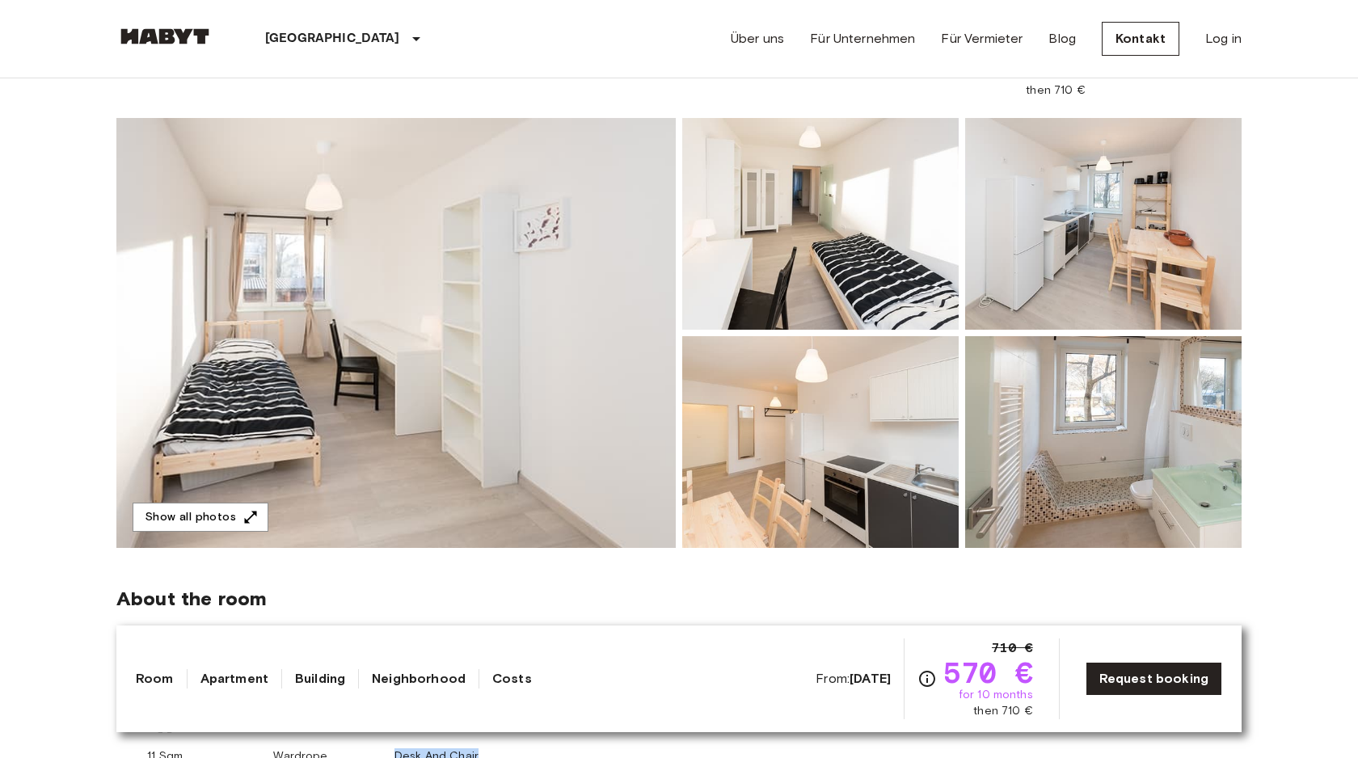
click at [554, 430] on img at bounding box center [395, 333] width 559 height 430
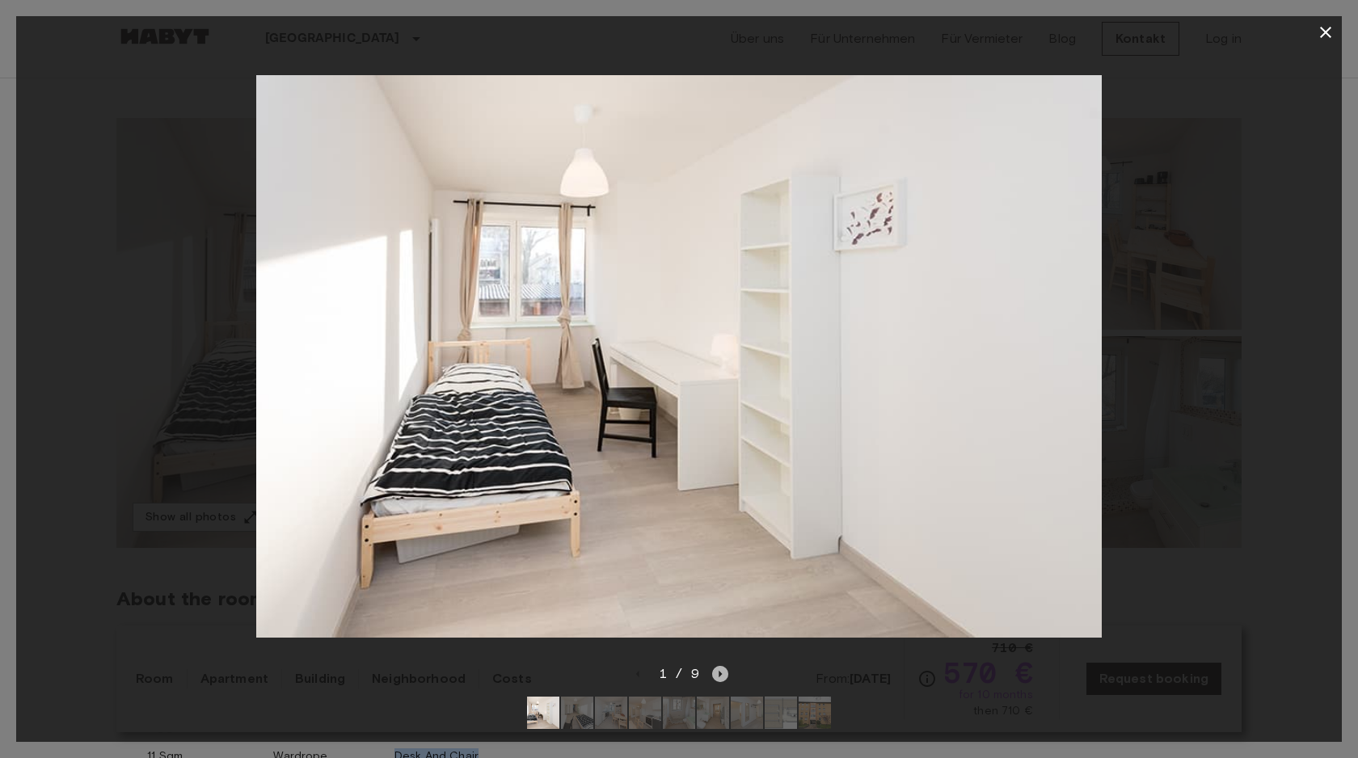
click at [727, 679] on icon "Next image" at bounding box center [720, 674] width 16 height 16
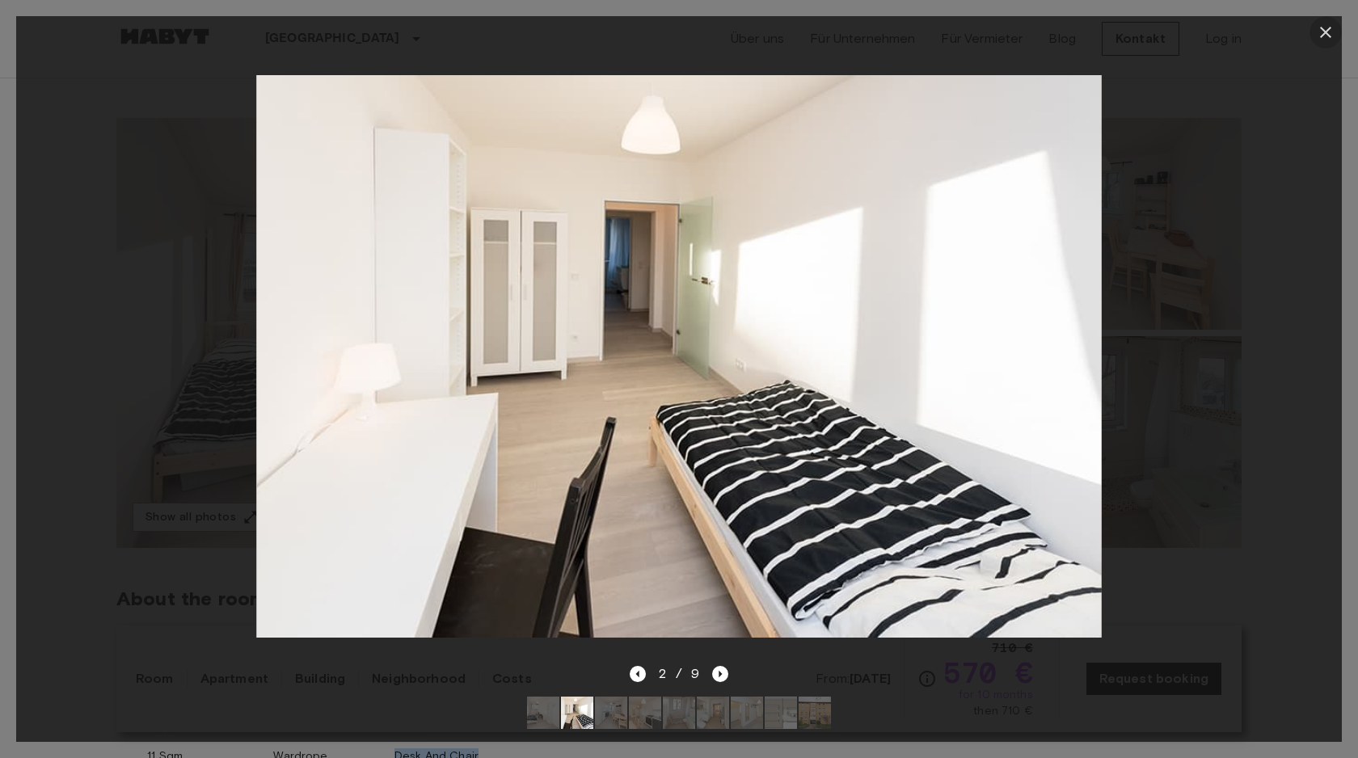
click at [1328, 28] on icon "button" at bounding box center [1325, 32] width 11 height 11
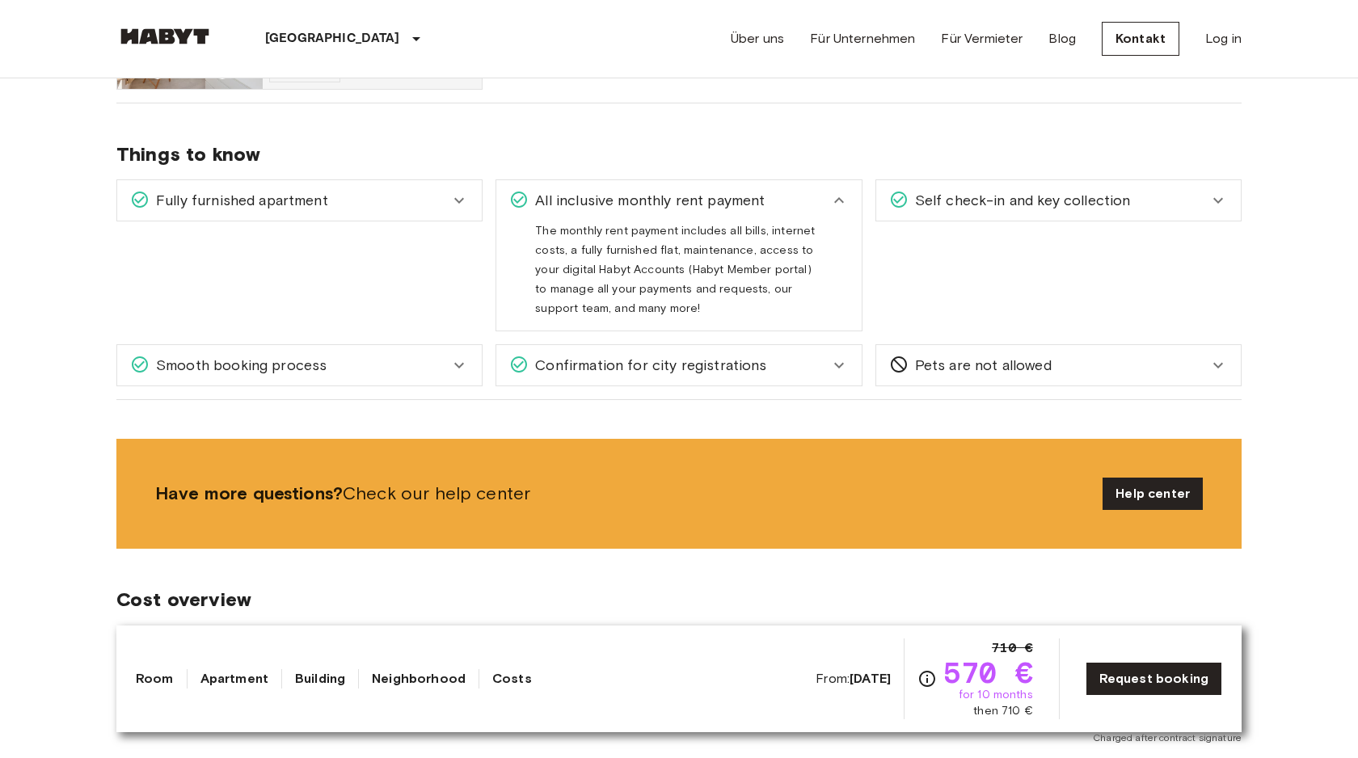
scroll to position [1098, 0]
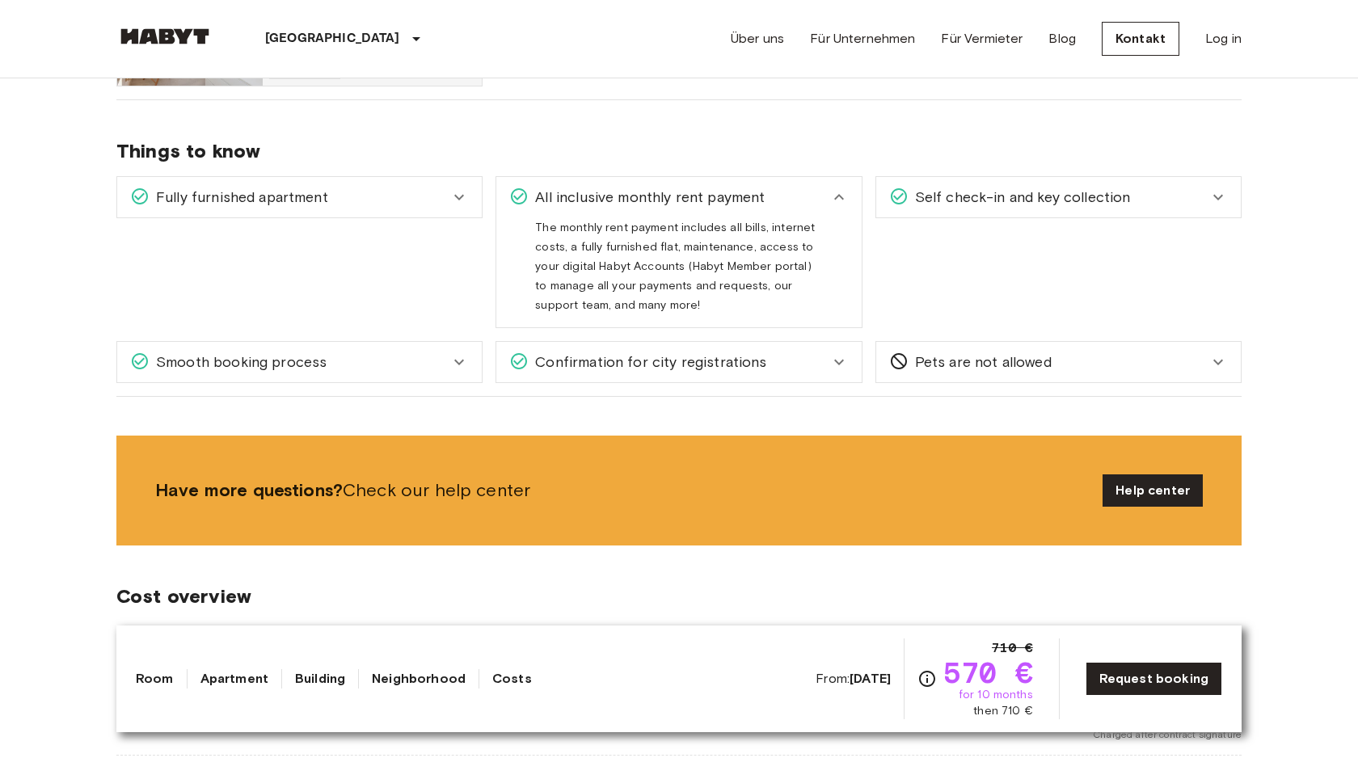
click at [432, 195] on div "Fully furnished apartment" at bounding box center [289, 197] width 319 height 21
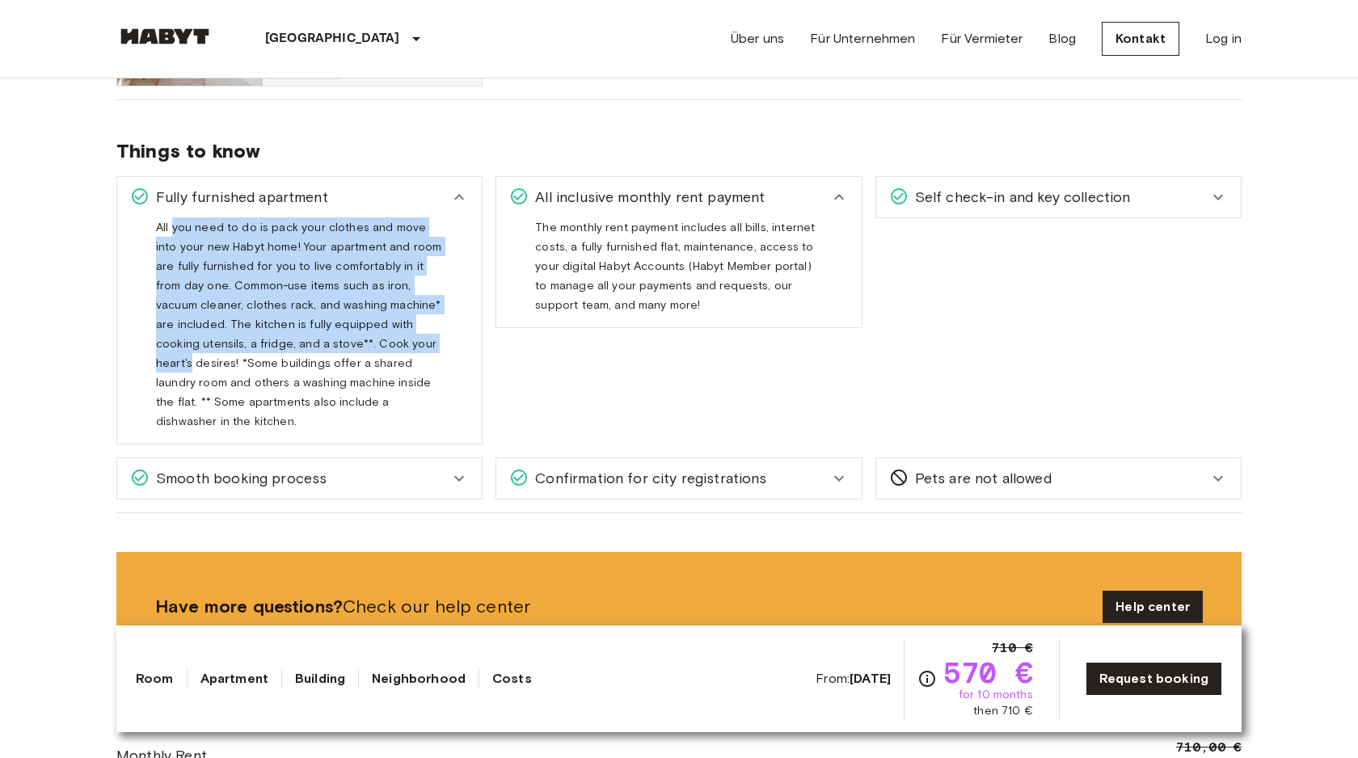
drag, startPoint x: 172, startPoint y: 232, endPoint x: 323, endPoint y: 353, distance: 193.1
click at [323, 353] on div "All you need to do is pack your clothes and move into your new Habyt home! Your…" at bounding box center [299, 323] width 287 height 213
click at [280, 297] on div "All you need to do is pack your clothes and move into your new Habyt home! Your…" at bounding box center [299, 323] width 287 height 213
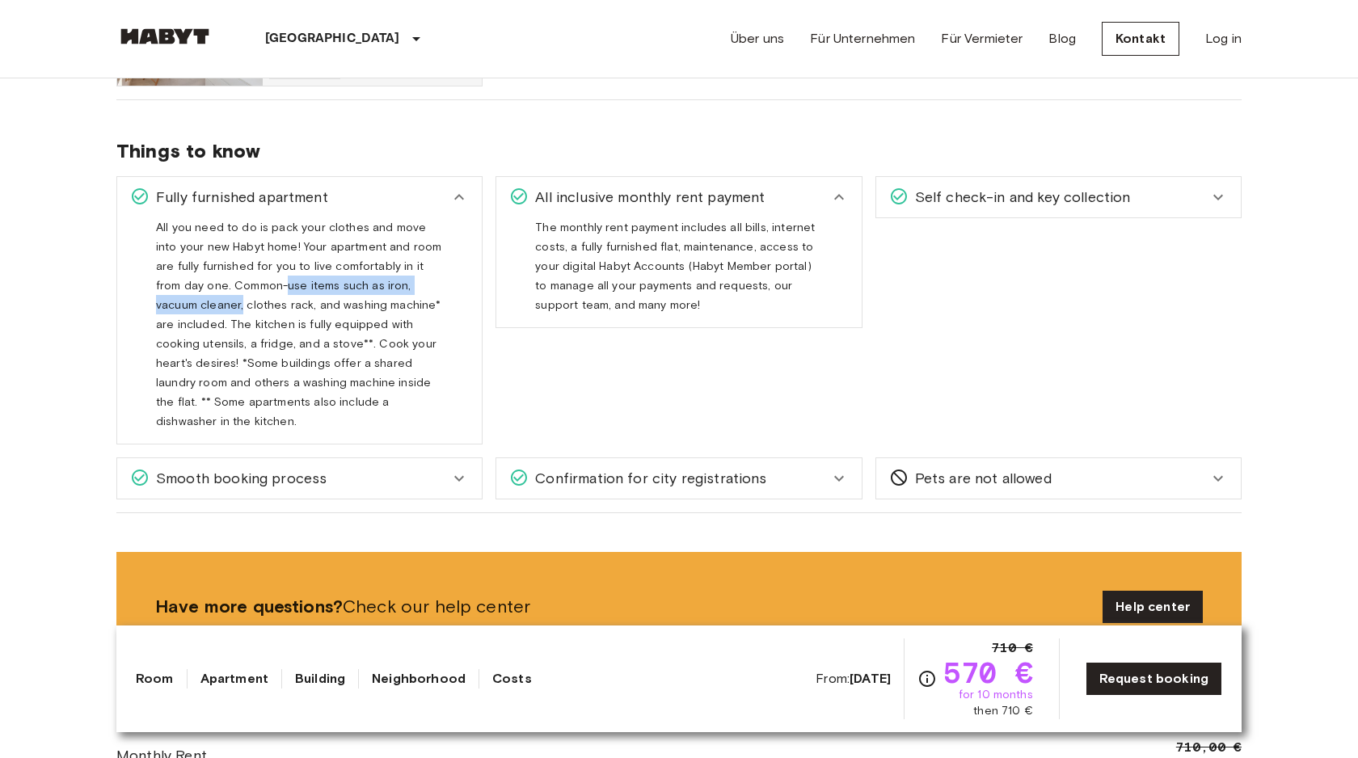
drag, startPoint x: 235, startPoint y: 286, endPoint x: 442, endPoint y: 293, distance: 207.0
click at [442, 293] on div "All you need to do is pack your clothes and move into your new Habyt home! Your…" at bounding box center [299, 323] width 287 height 213
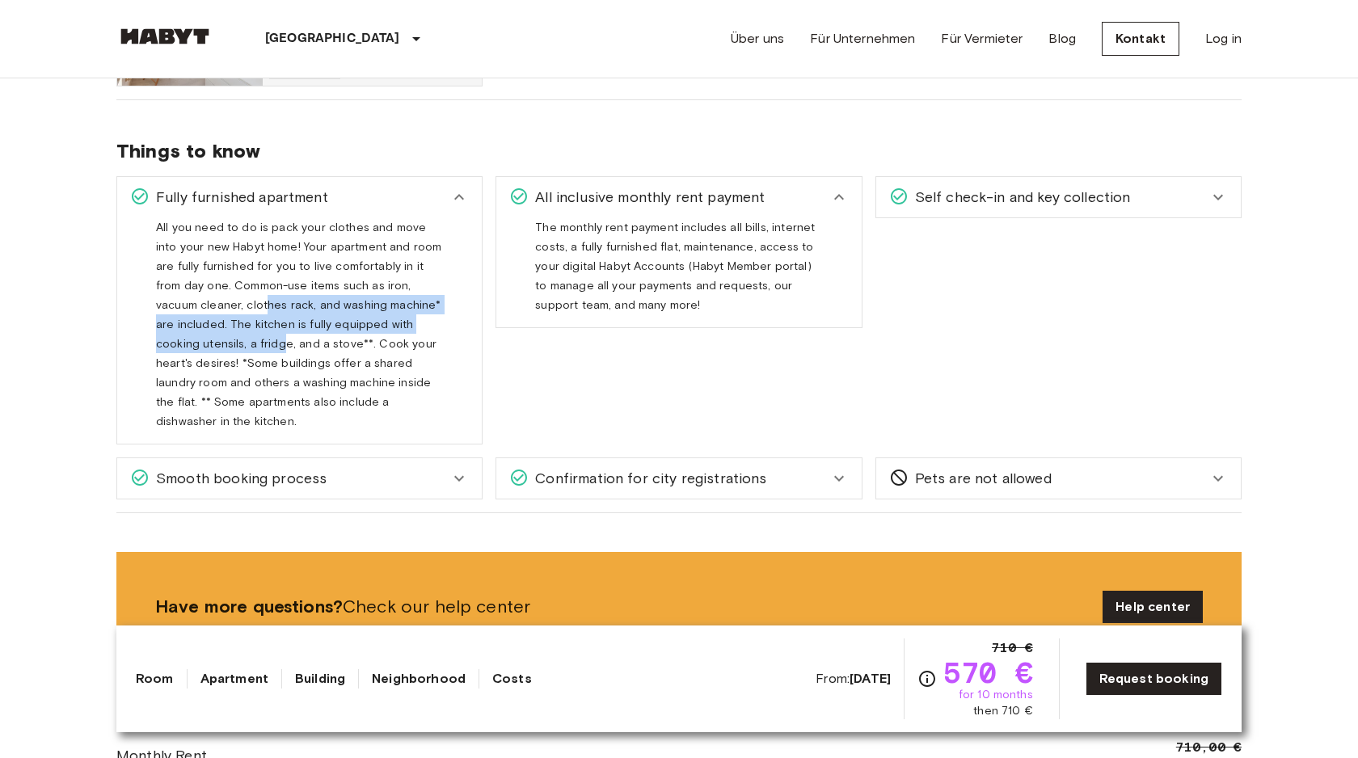
drag, startPoint x: 174, startPoint y: 306, endPoint x: 436, endPoint y: 323, distance: 263.3
click at [436, 323] on span "All you need to do is pack your clothes and move into your new Habyt home! Your…" at bounding box center [298, 331] width 285 height 221
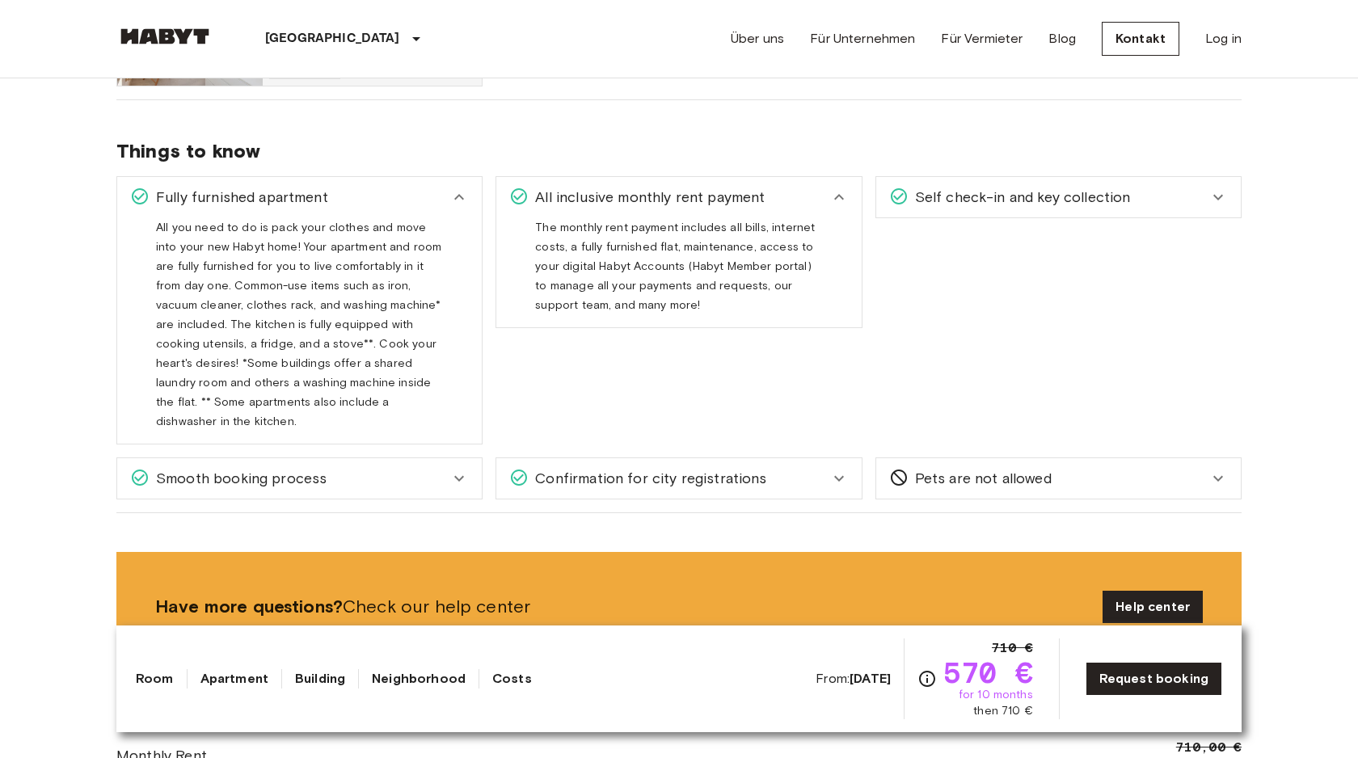
click at [173, 335] on div "All you need to do is pack your clothes and move into your new Habyt home! Your…" at bounding box center [299, 323] width 287 height 213
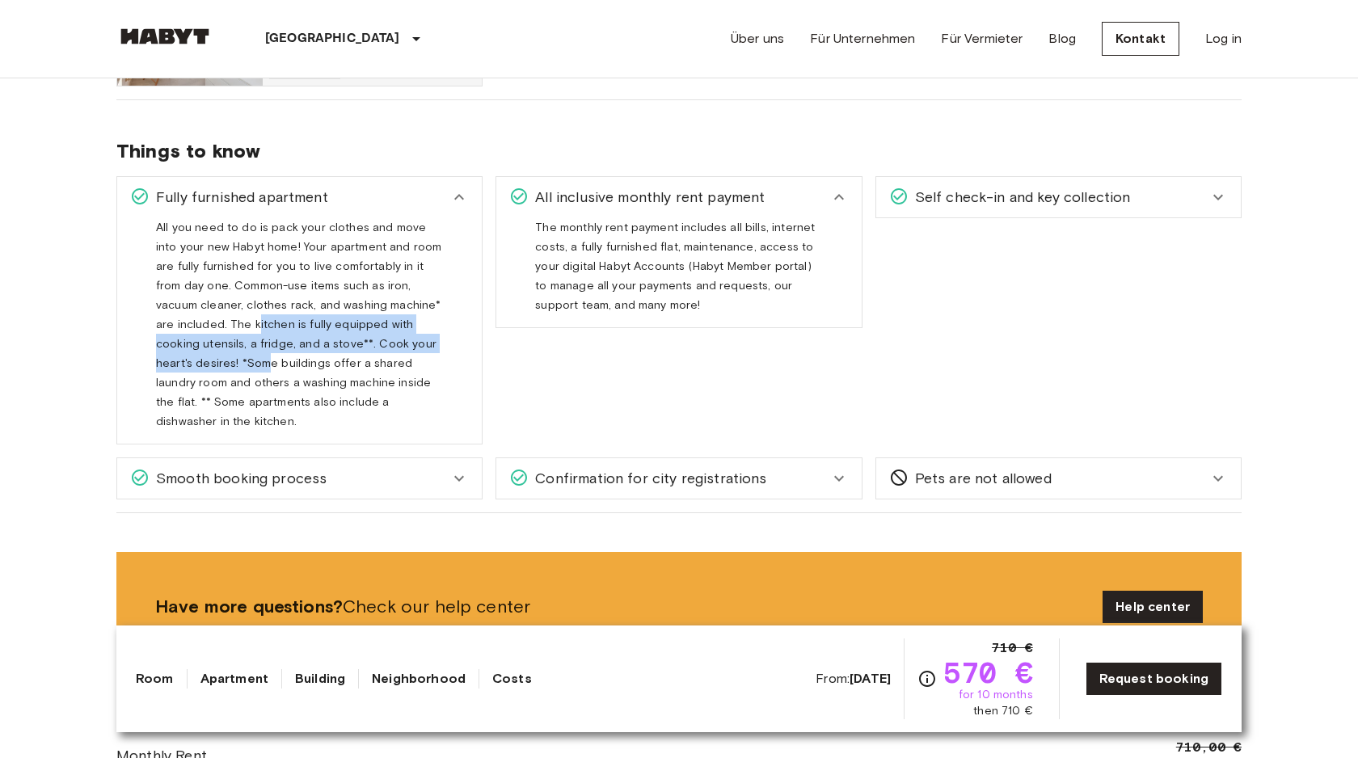
drag, startPoint x: 162, startPoint y: 330, endPoint x: 399, endPoint y: 336, distance: 236.9
click at [399, 336] on span "All you need to do is pack your clothes and move into your new Habyt home! Your…" at bounding box center [298, 331] width 285 height 221
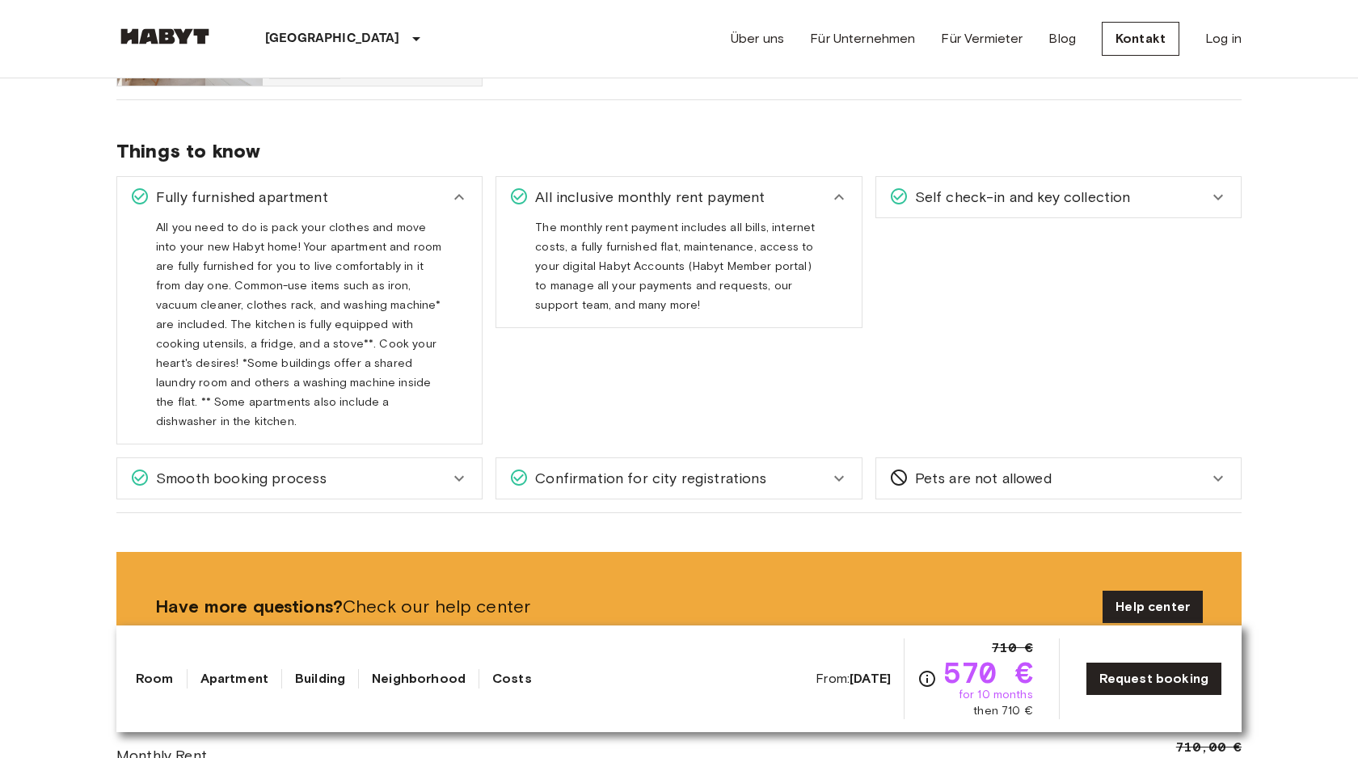
click at [417, 352] on div "All you need to do is pack your clothes and move into your new Habyt home! Your…" at bounding box center [299, 323] width 287 height 213
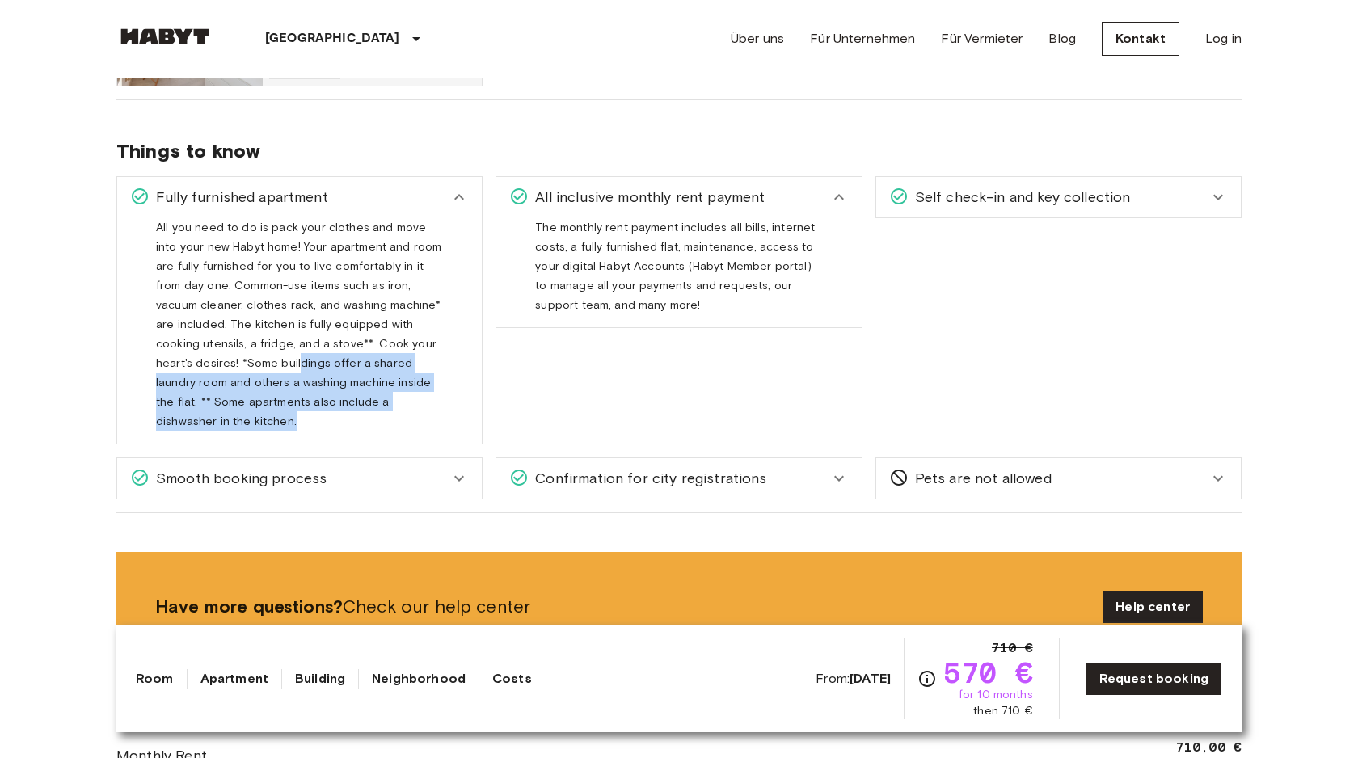
drag, startPoint x: 175, startPoint y: 366, endPoint x: 427, endPoint y: 402, distance: 253.9
click at [427, 402] on span "All you need to do is pack your clothes and move into your new Habyt home! Your…" at bounding box center [298, 331] width 285 height 221
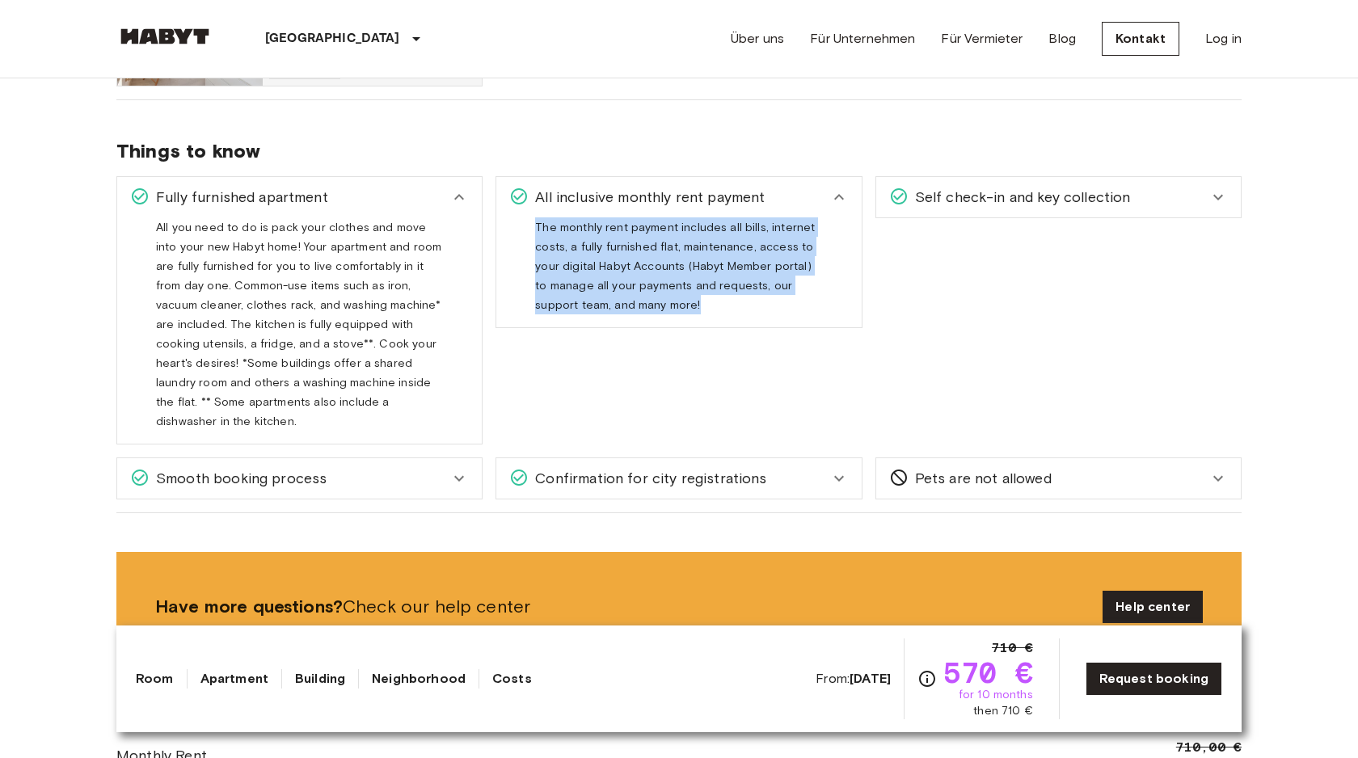
drag, startPoint x: 534, startPoint y: 226, endPoint x: 663, endPoint y: 300, distance: 148.5
click at [662, 300] on div "The monthly rent payment includes all bills, internet costs, a fully furnished …" at bounding box center [678, 272] width 365 height 110
click at [685, 470] on div "Confirmation for city registrations" at bounding box center [678, 478] width 365 height 40
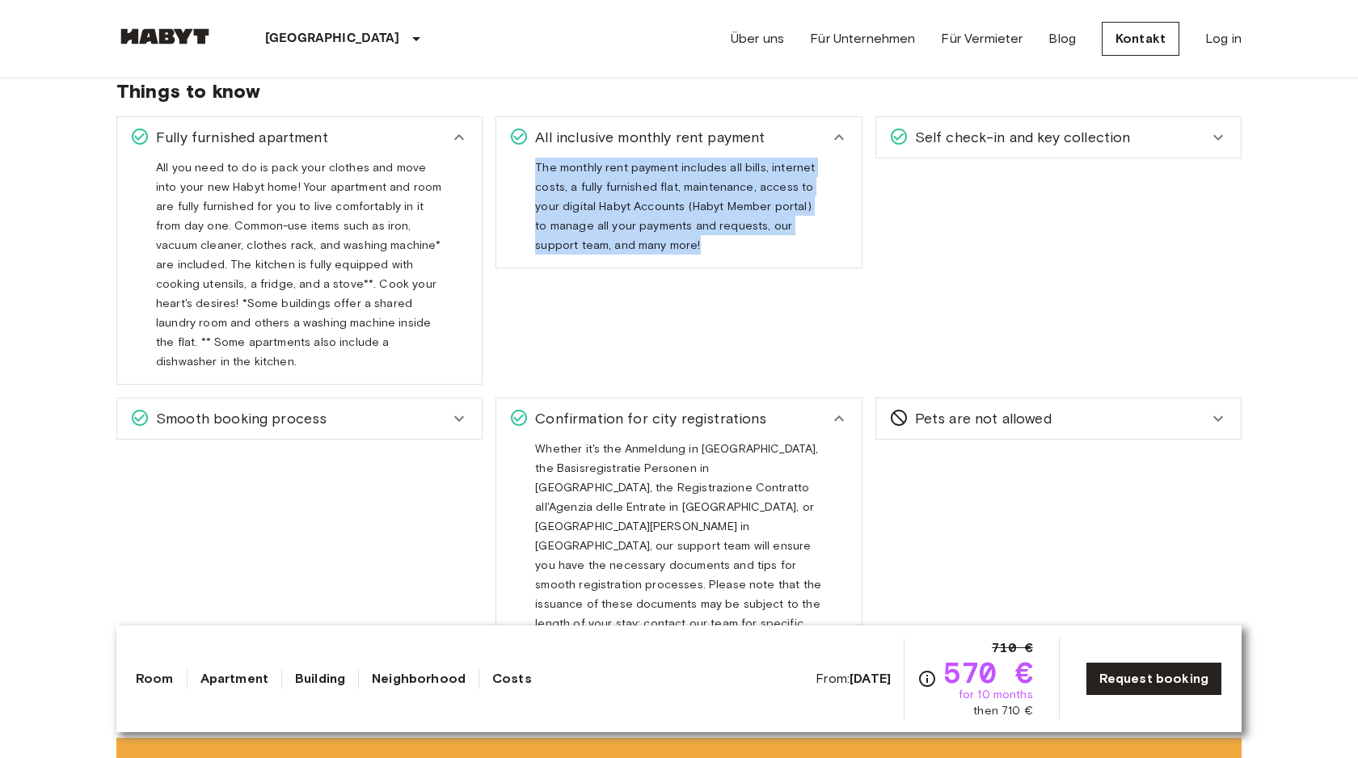
scroll to position [1154, 0]
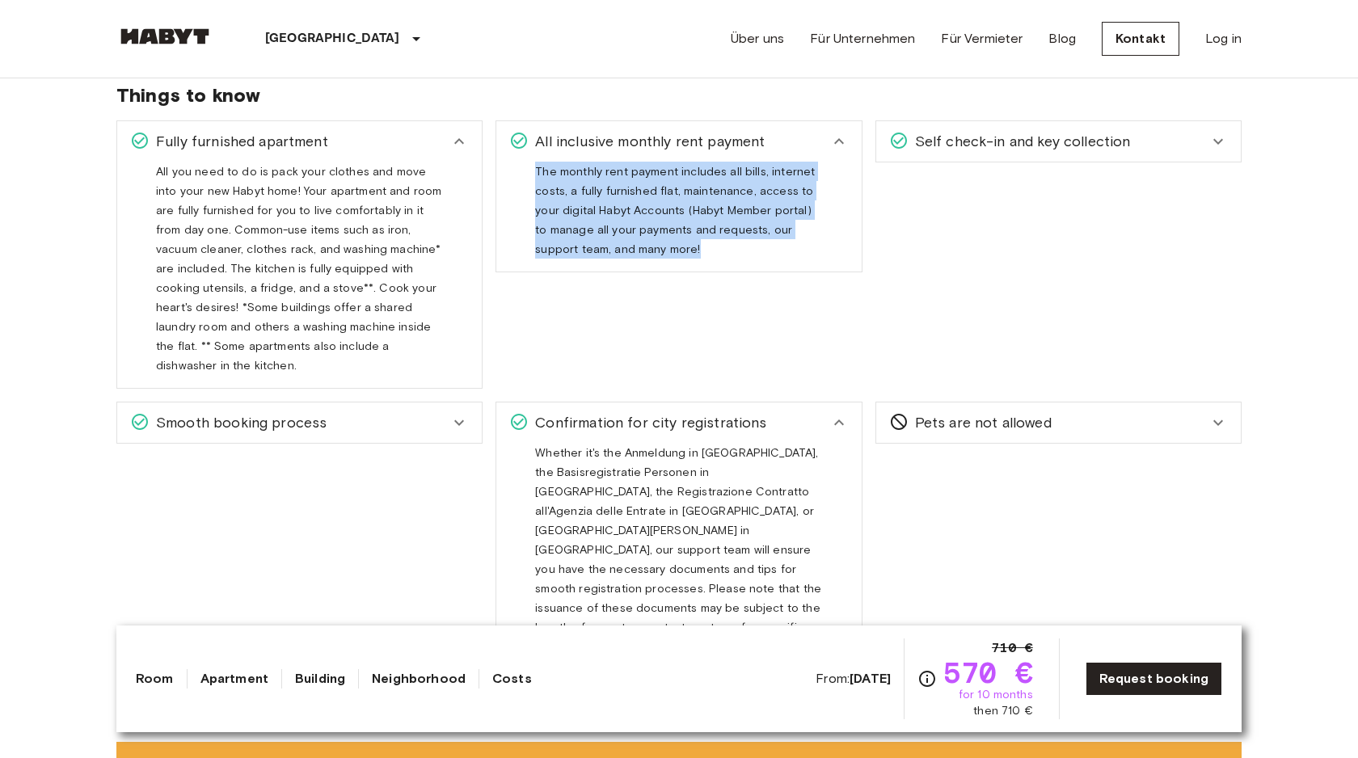
click at [1032, 137] on span "Self check-in and key collection" at bounding box center [1020, 141] width 222 height 21
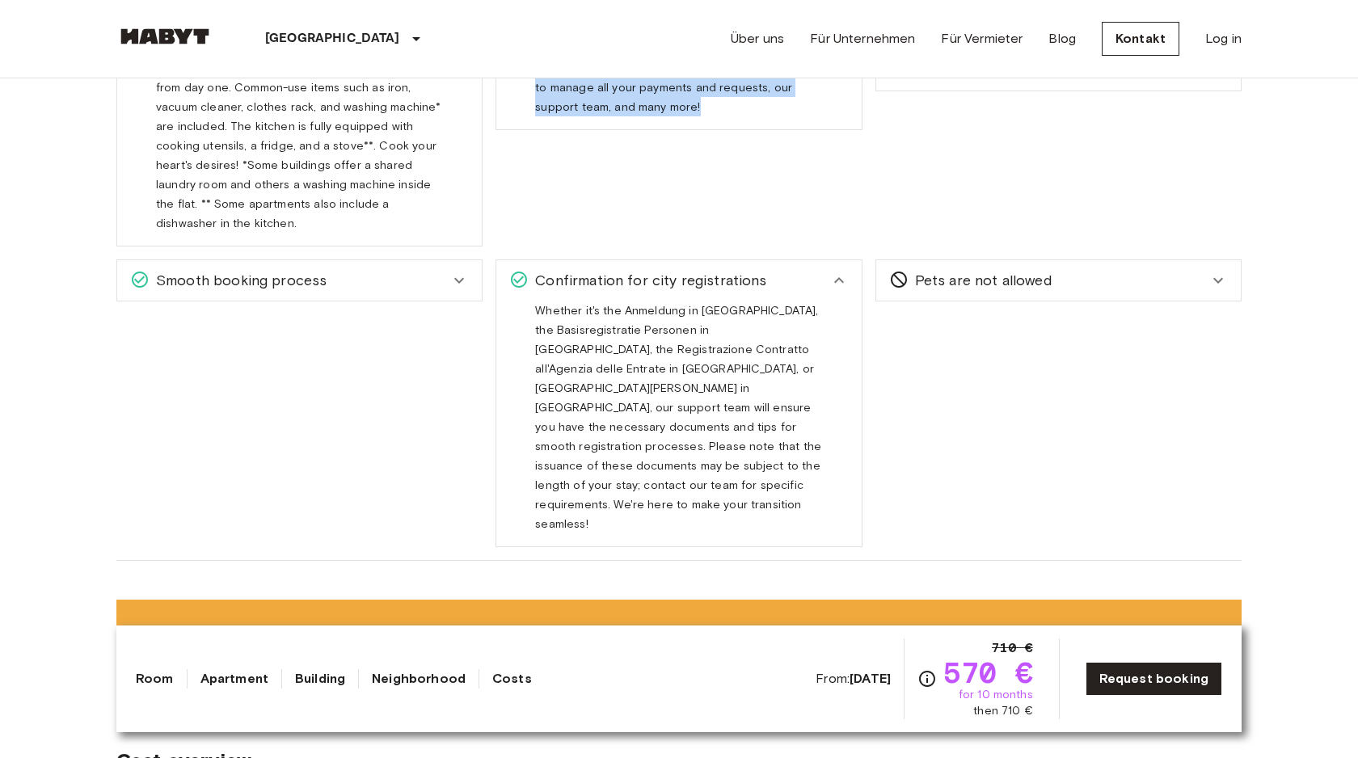
scroll to position [1444, 0]
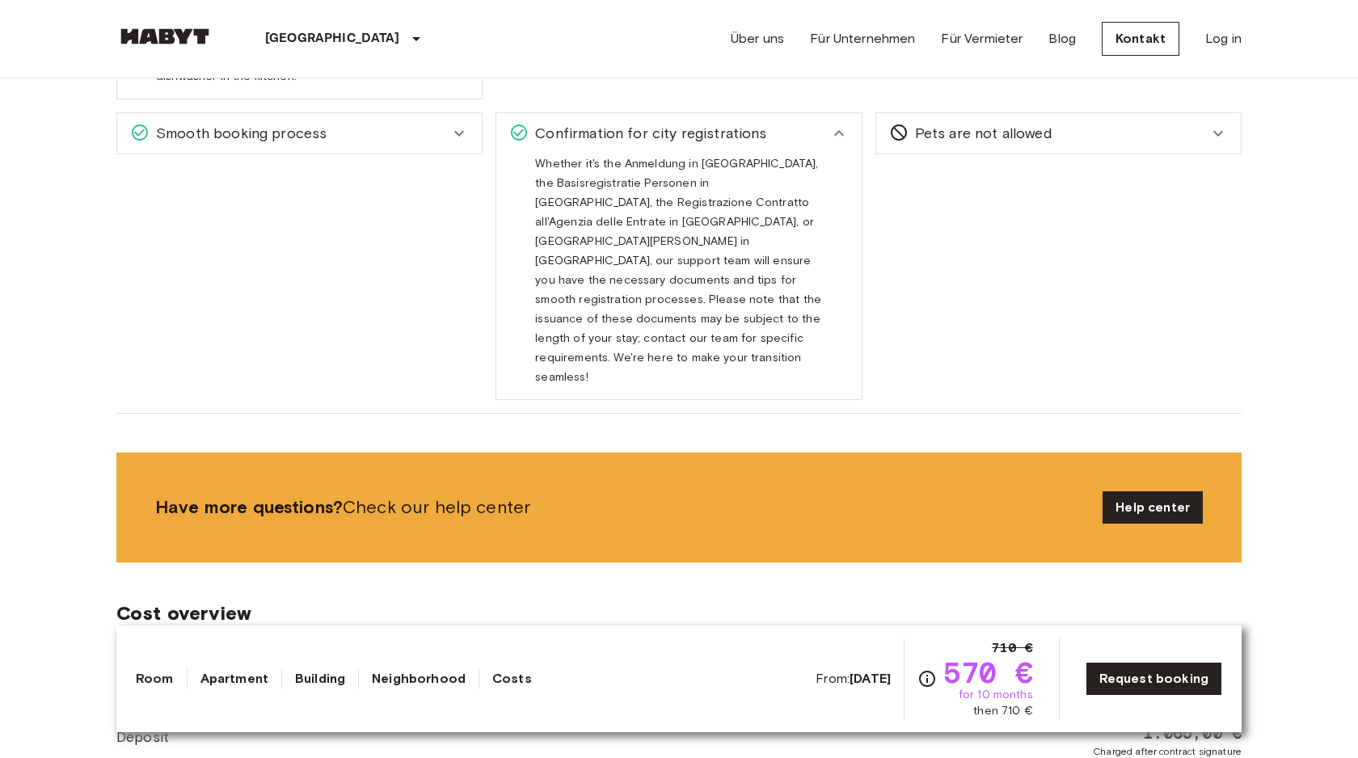
click at [500, 674] on link "Costs" at bounding box center [512, 678] width 40 height 19
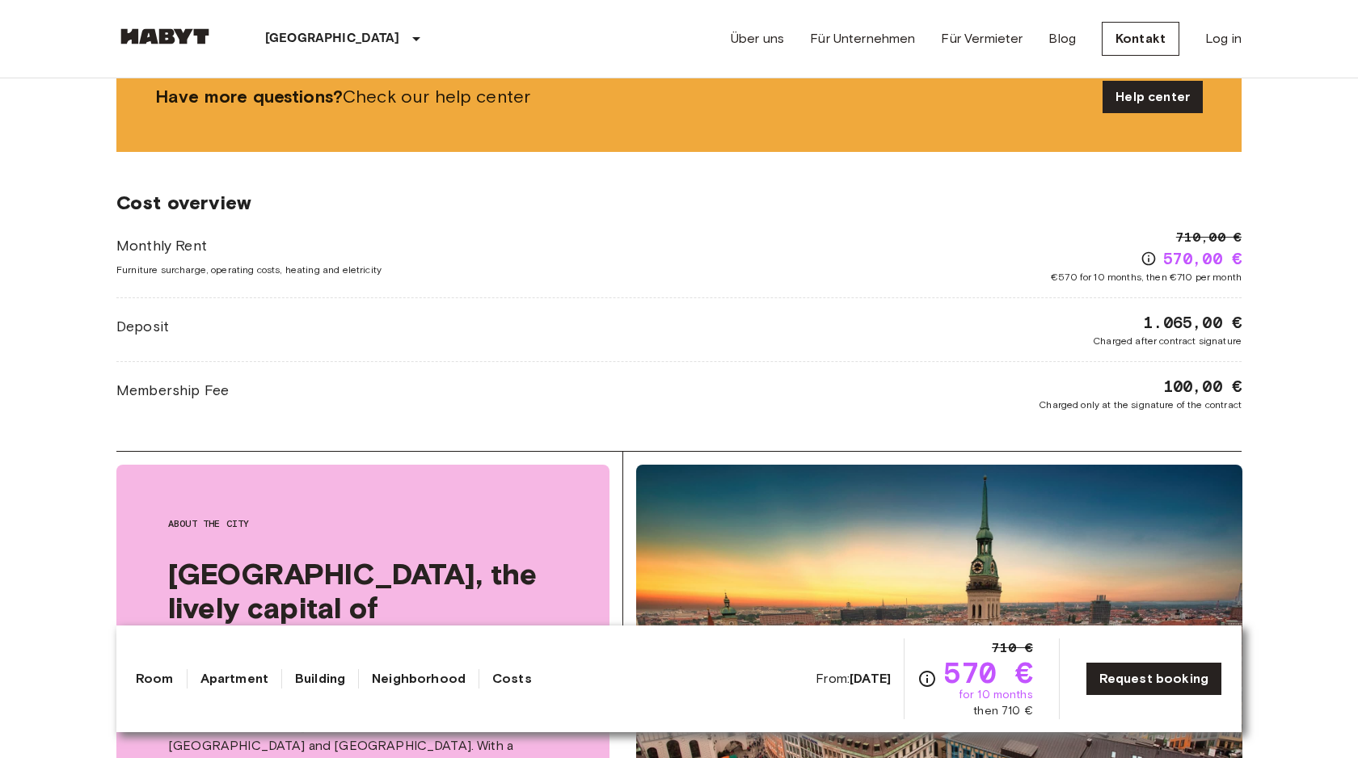
scroll to position [1870, 0]
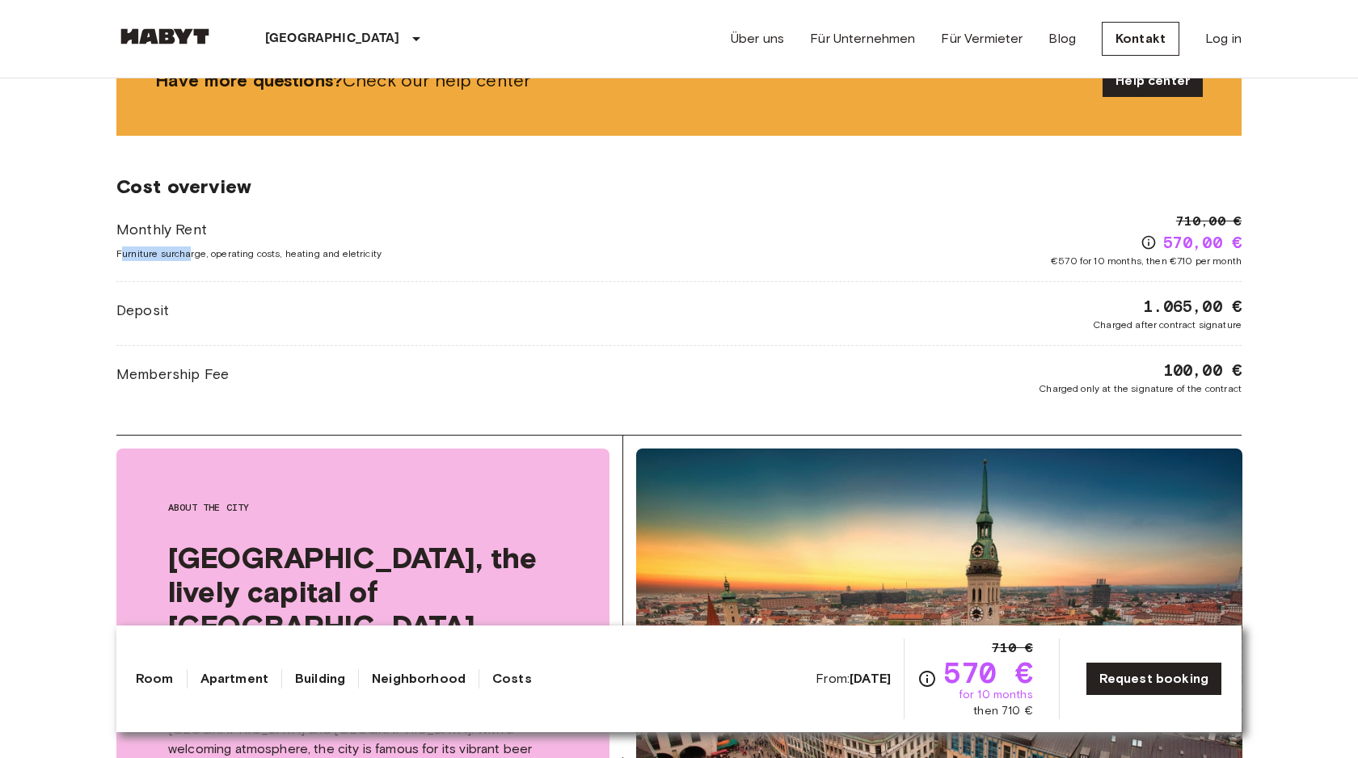
drag, startPoint x: 124, startPoint y: 196, endPoint x: 189, endPoint y: 194, distance: 65.5
click at [189, 247] on span "Furniture surcharge, operating costs, heating and eletricity" at bounding box center [248, 254] width 265 height 15
click at [234, 247] on span "Furniture surcharge, operating costs, heating and eletricity" at bounding box center [248, 254] width 265 height 15
drag, startPoint x: 108, startPoint y: 193, endPoint x: 405, endPoint y: 202, distance: 296.8
click at [405, 202] on div "[GEOGRAPHIC_DATA] [GEOGRAPHIC_DATA] [GEOGRAPHIC_DATA] Privates [PERSON_NAME] Pr…" at bounding box center [679, 59] width 1164 height 3702
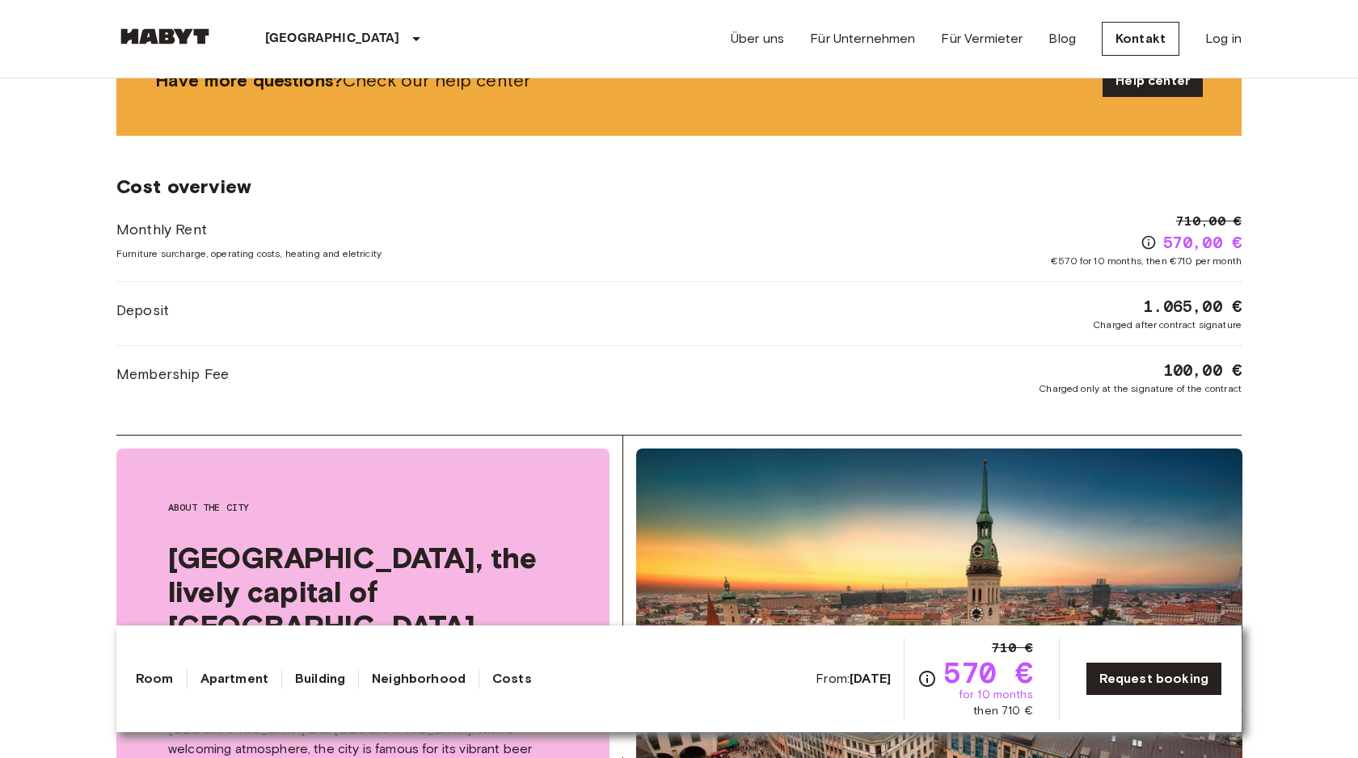
click at [91, 171] on body "[GEOGRAPHIC_DATA] [GEOGRAPHIC_DATA] [GEOGRAPHIC_DATA] [GEOGRAPHIC_DATA] [GEOGRA…" at bounding box center [679, 395] width 1358 height 4530
drag, startPoint x: 111, startPoint y: 188, endPoint x: 432, endPoint y: 213, distance: 322.7
click at [432, 213] on div "[GEOGRAPHIC_DATA] [GEOGRAPHIC_DATA] [GEOGRAPHIC_DATA] Privates [PERSON_NAME] Pr…" at bounding box center [679, 59] width 1164 height 3702
copy span "Furniture surcharge, operating costs, heating and eletricity"
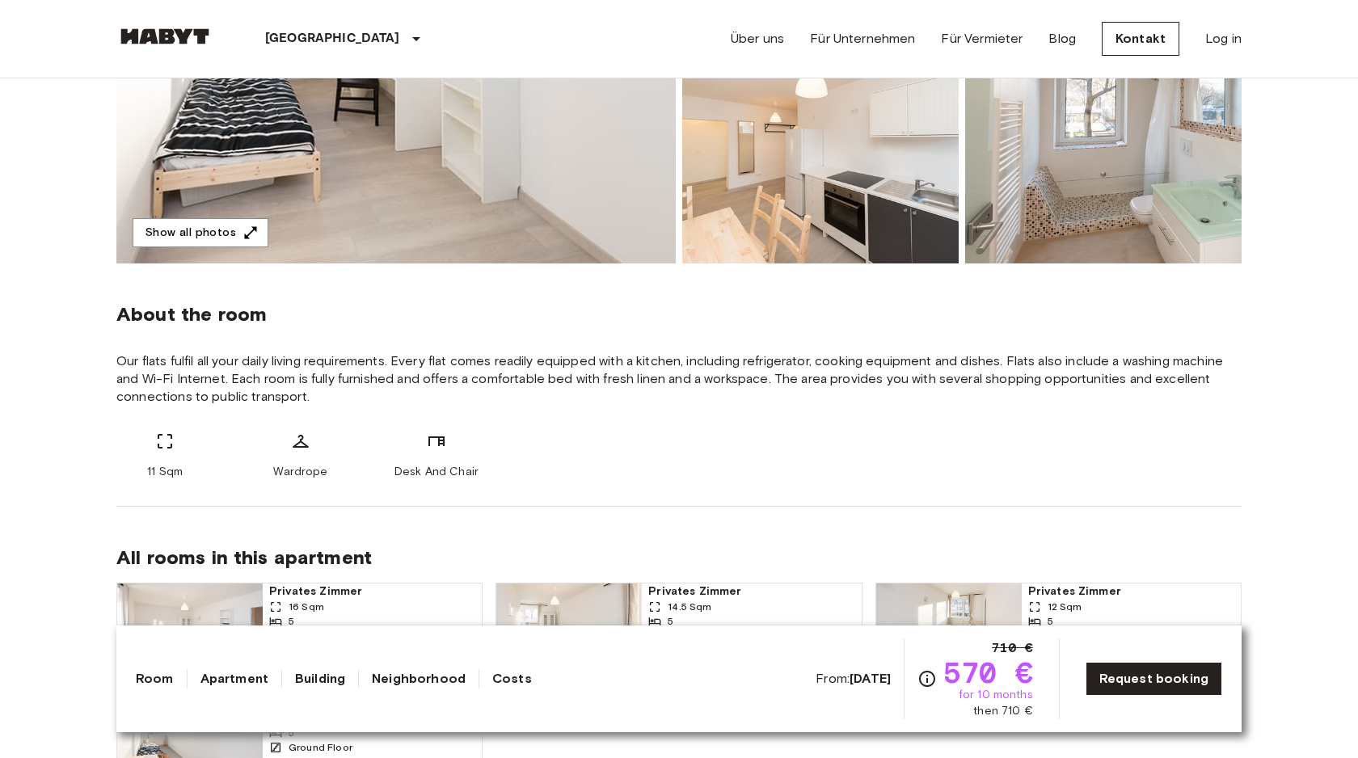
scroll to position [0, 0]
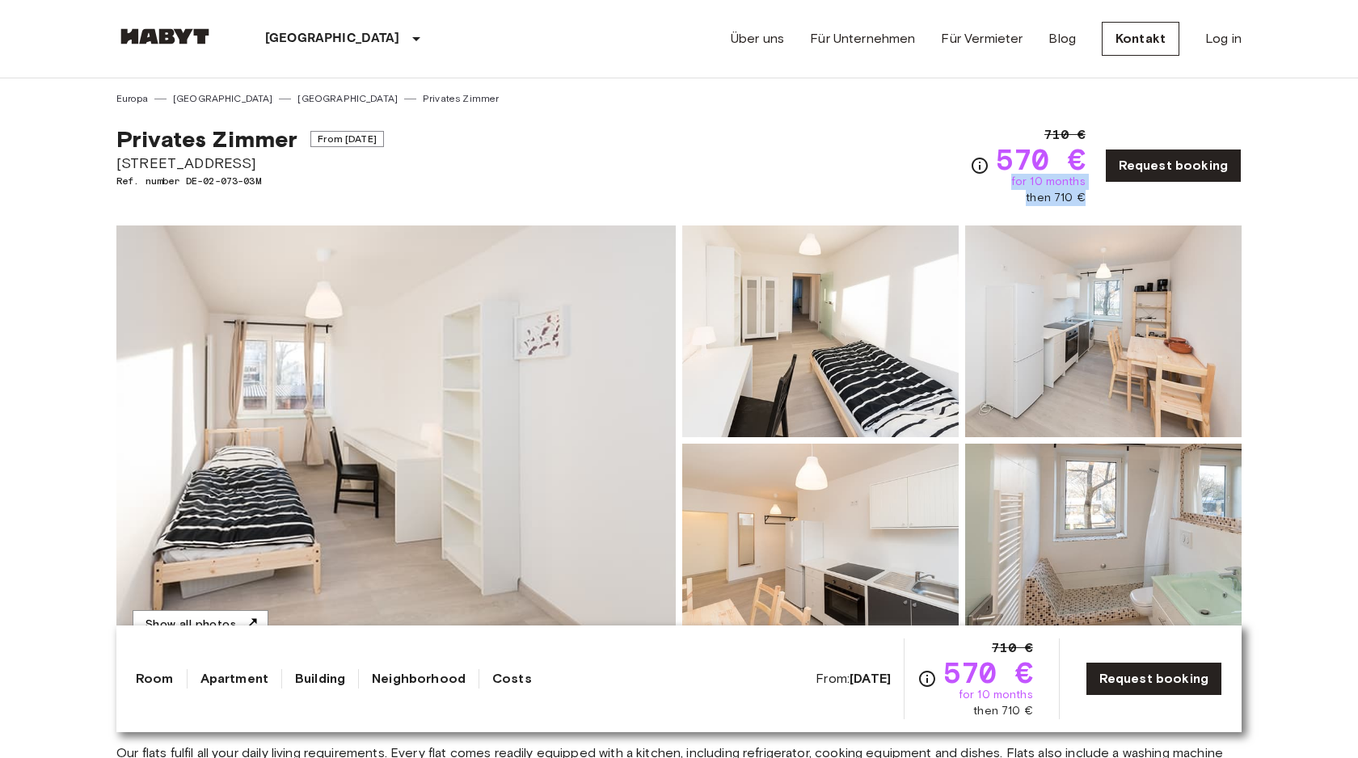
drag, startPoint x: 1020, startPoint y: 179, endPoint x: 1094, endPoint y: 190, distance: 74.3
click at [1094, 190] on div "710 € 570 € for 10 months then 710 € Request booking" at bounding box center [1106, 165] width 272 height 81
click at [948, 135] on div "Privates [PERSON_NAME] From [DATE] [STREET_ADDRESS]. number DE-02-073-03M 710 €…" at bounding box center [678, 156] width 1125 height 100
click at [182, 158] on span "[STREET_ADDRESS]" at bounding box center [250, 163] width 268 height 21
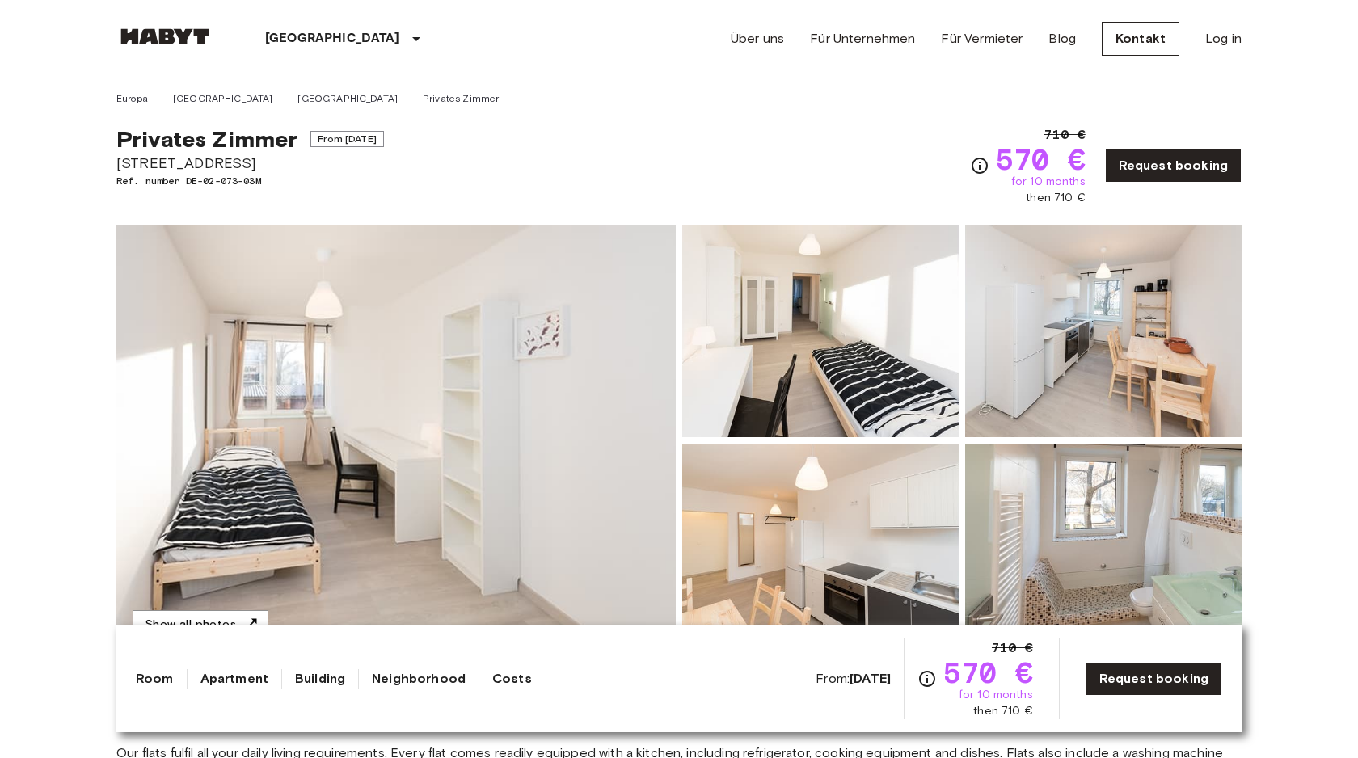
click at [182, 171] on span "[STREET_ADDRESS]" at bounding box center [250, 163] width 268 height 21
copy span "[STREET_ADDRESS]"
click at [630, 160] on div "Privates [PERSON_NAME] From [DATE] [STREET_ADDRESS]. number DE-02-073-03M 710 €…" at bounding box center [678, 156] width 1125 height 100
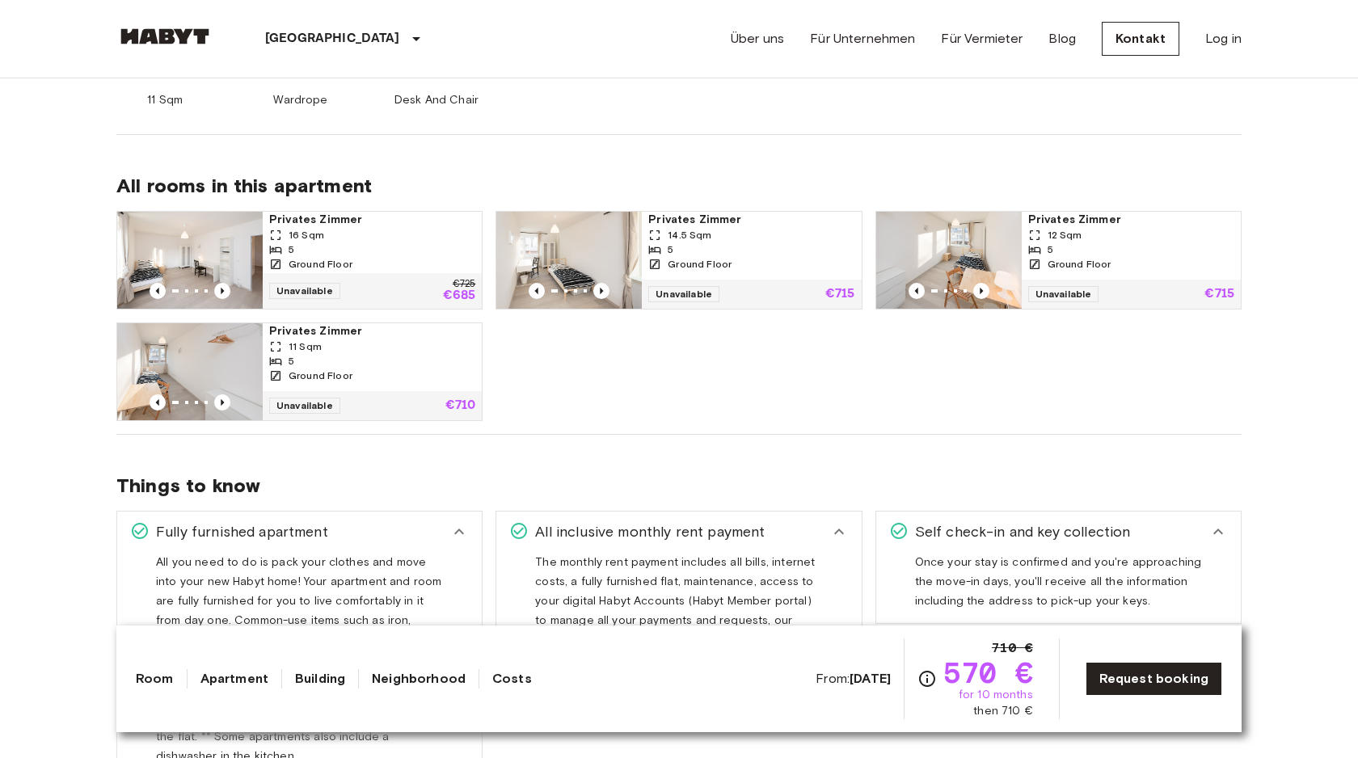
scroll to position [765, 0]
click at [176, 253] on img at bounding box center [189, 259] width 145 height 97
click at [219, 235] on img at bounding box center [189, 259] width 145 height 97
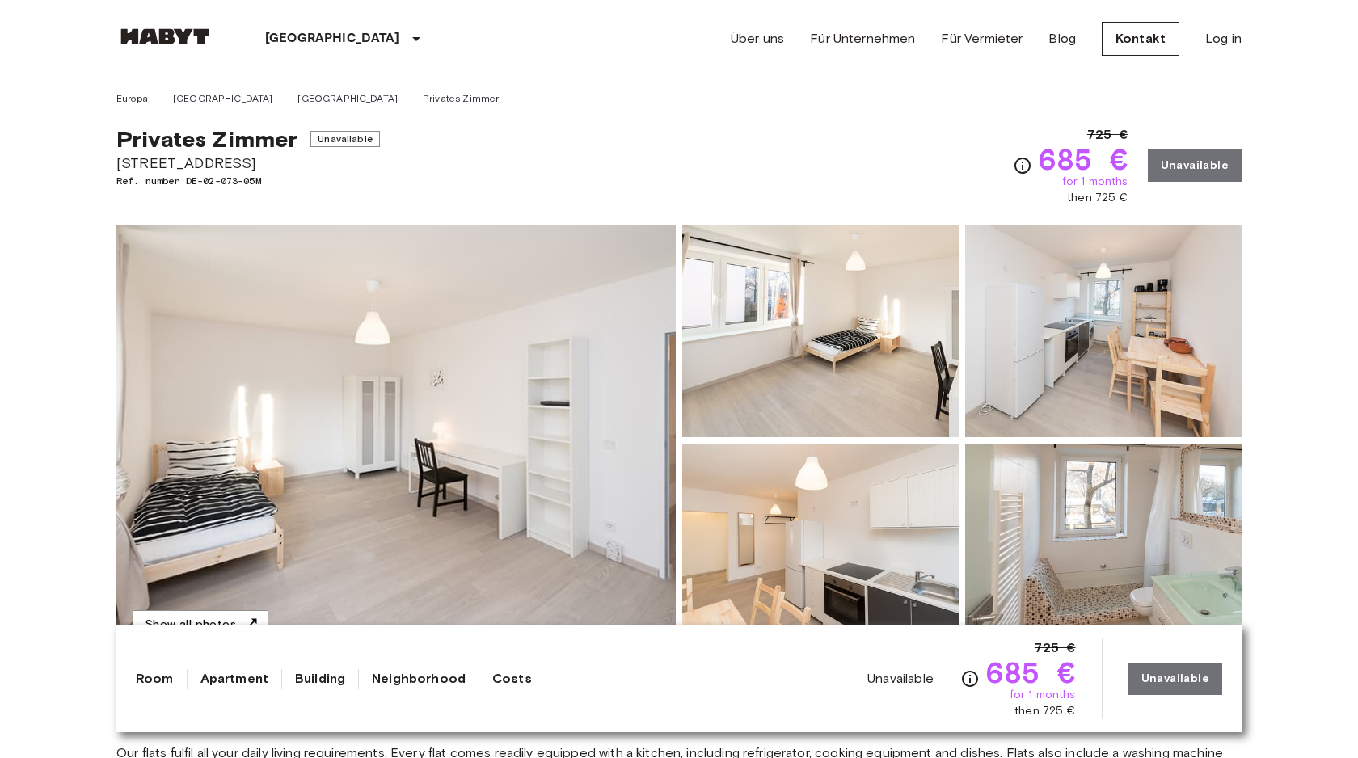
click at [841, 346] on img at bounding box center [820, 332] width 276 height 212
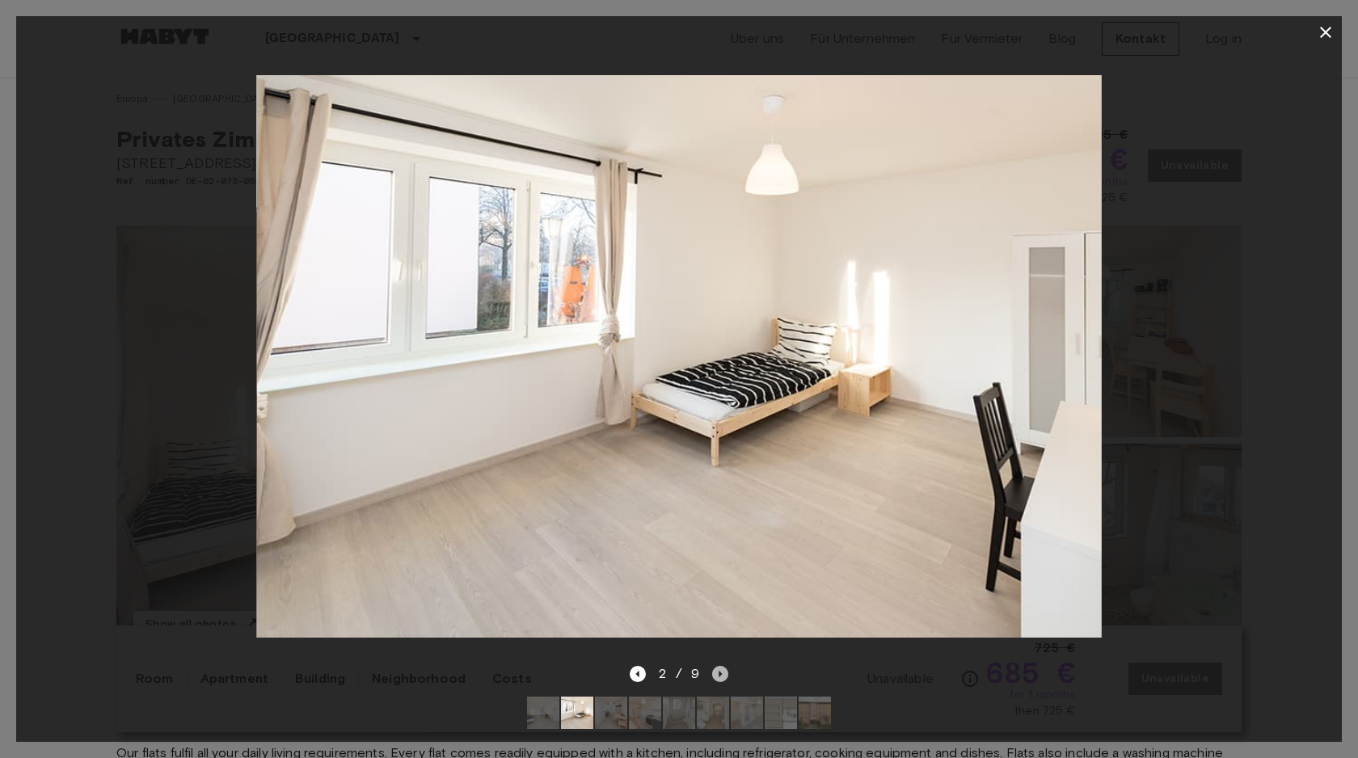
click at [726, 679] on icon "Next image" at bounding box center [720, 674] width 16 height 16
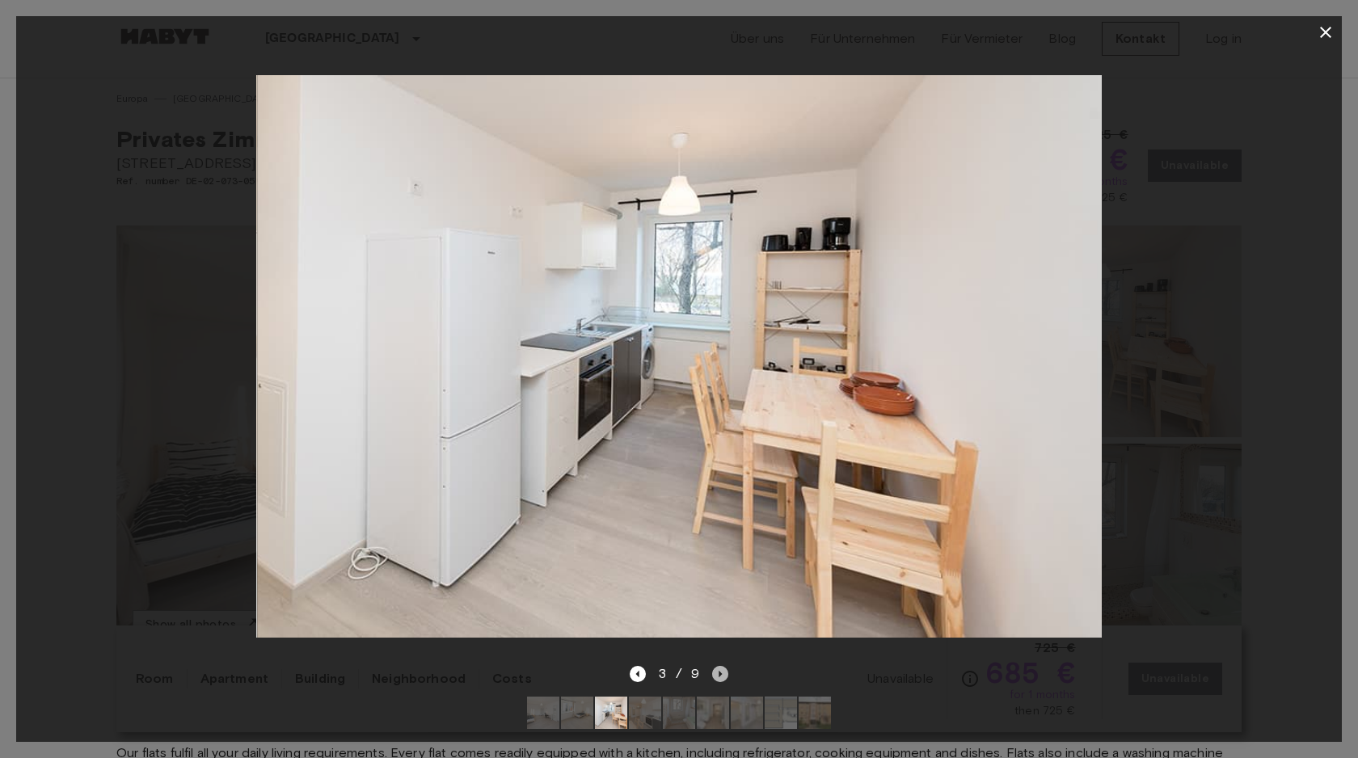
click at [726, 679] on icon "Next image" at bounding box center [720, 674] width 16 height 16
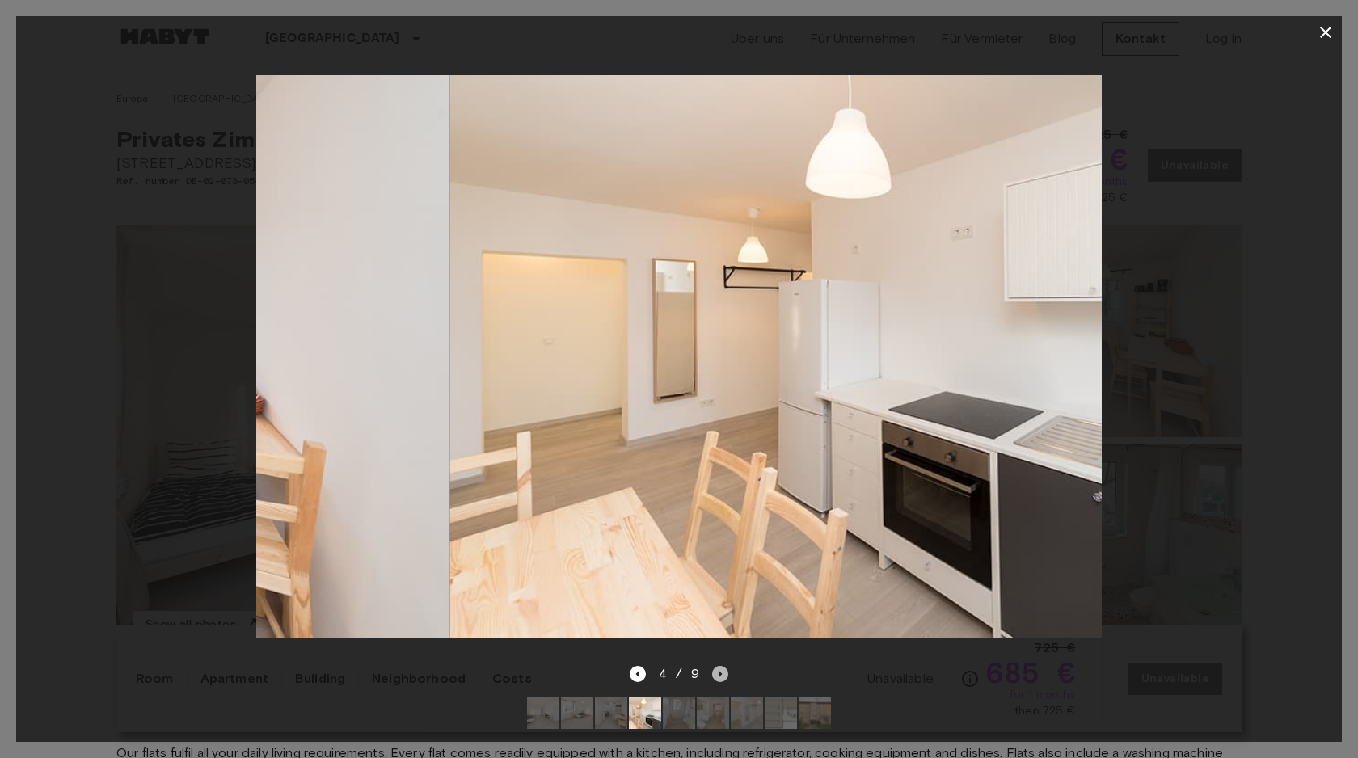
click at [726, 679] on icon "Next image" at bounding box center [720, 674] width 16 height 16
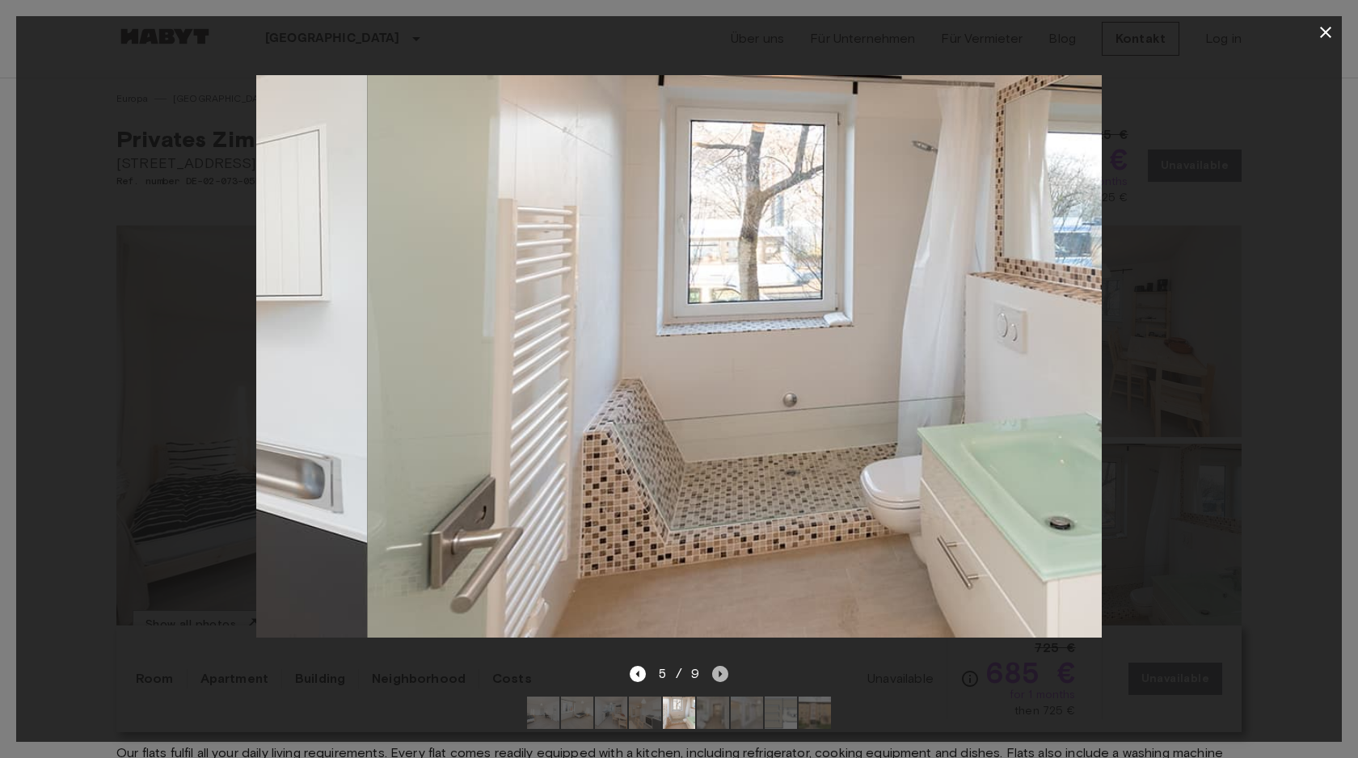
click at [726, 679] on icon "Next image" at bounding box center [720, 674] width 16 height 16
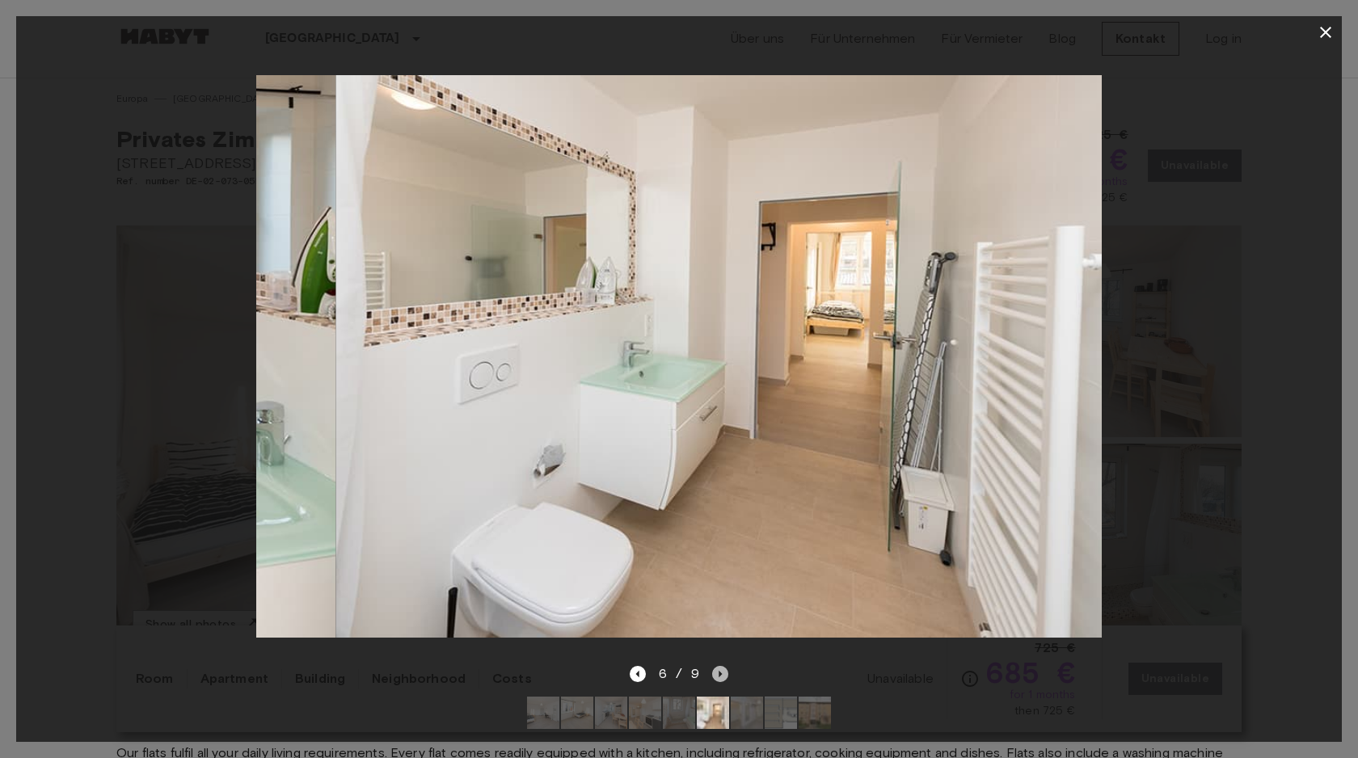
click at [726, 679] on icon "Next image" at bounding box center [720, 674] width 16 height 16
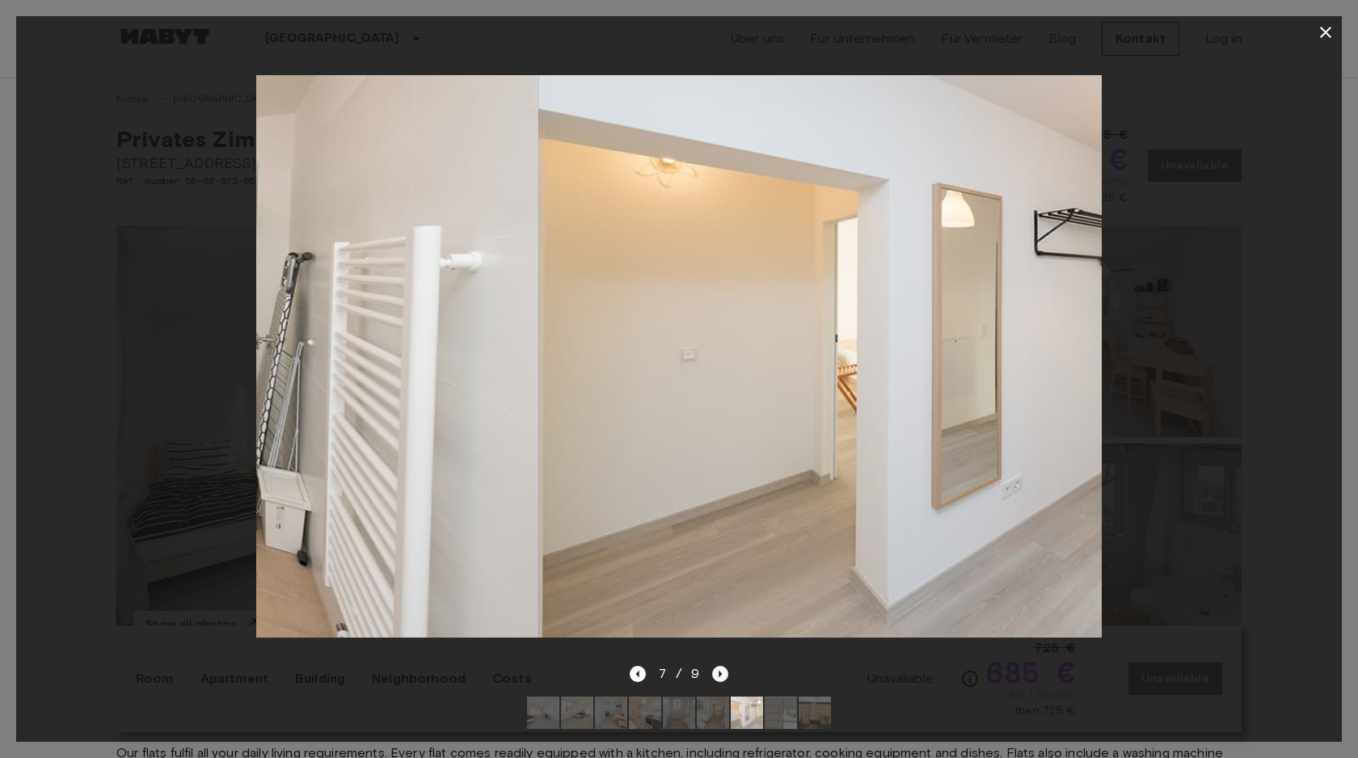
click at [726, 679] on icon "Next image" at bounding box center [720, 674] width 16 height 16
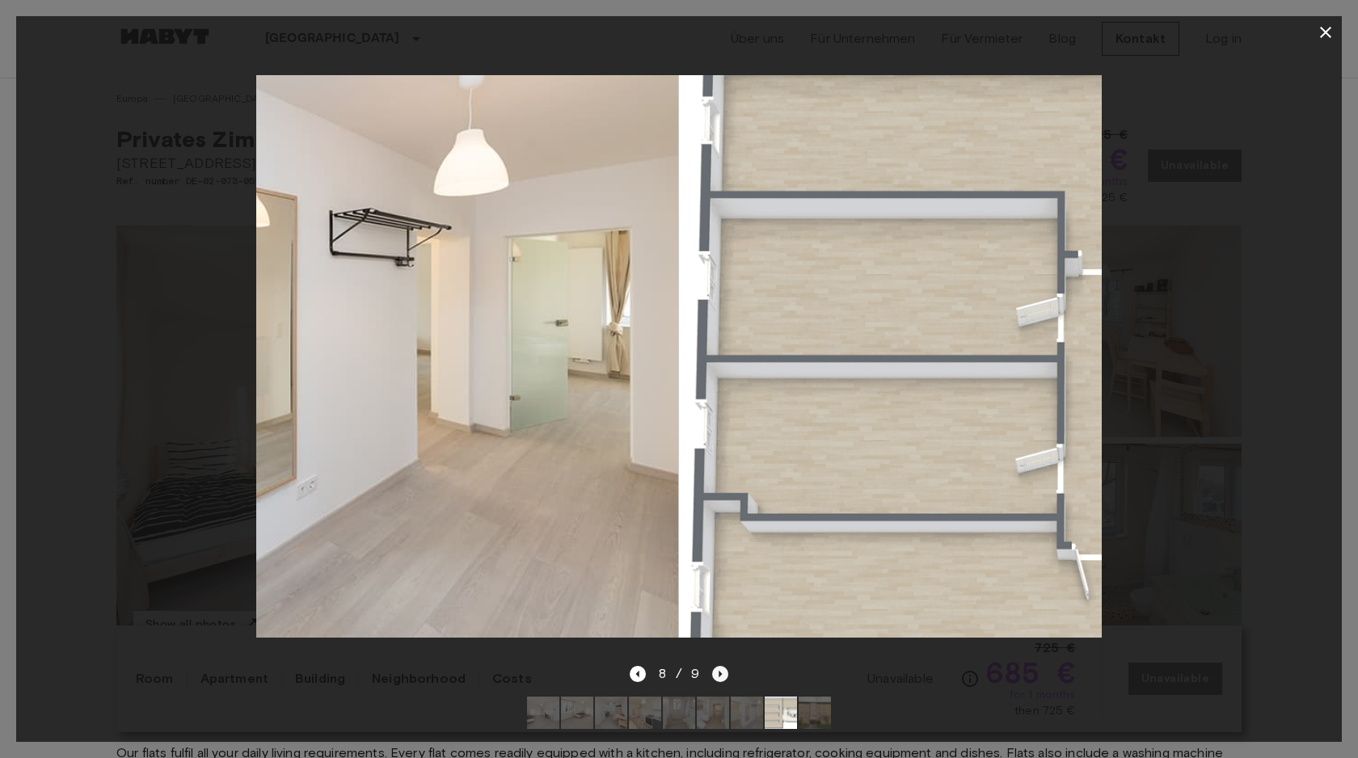
click at [726, 679] on icon "Next image" at bounding box center [720, 674] width 16 height 16
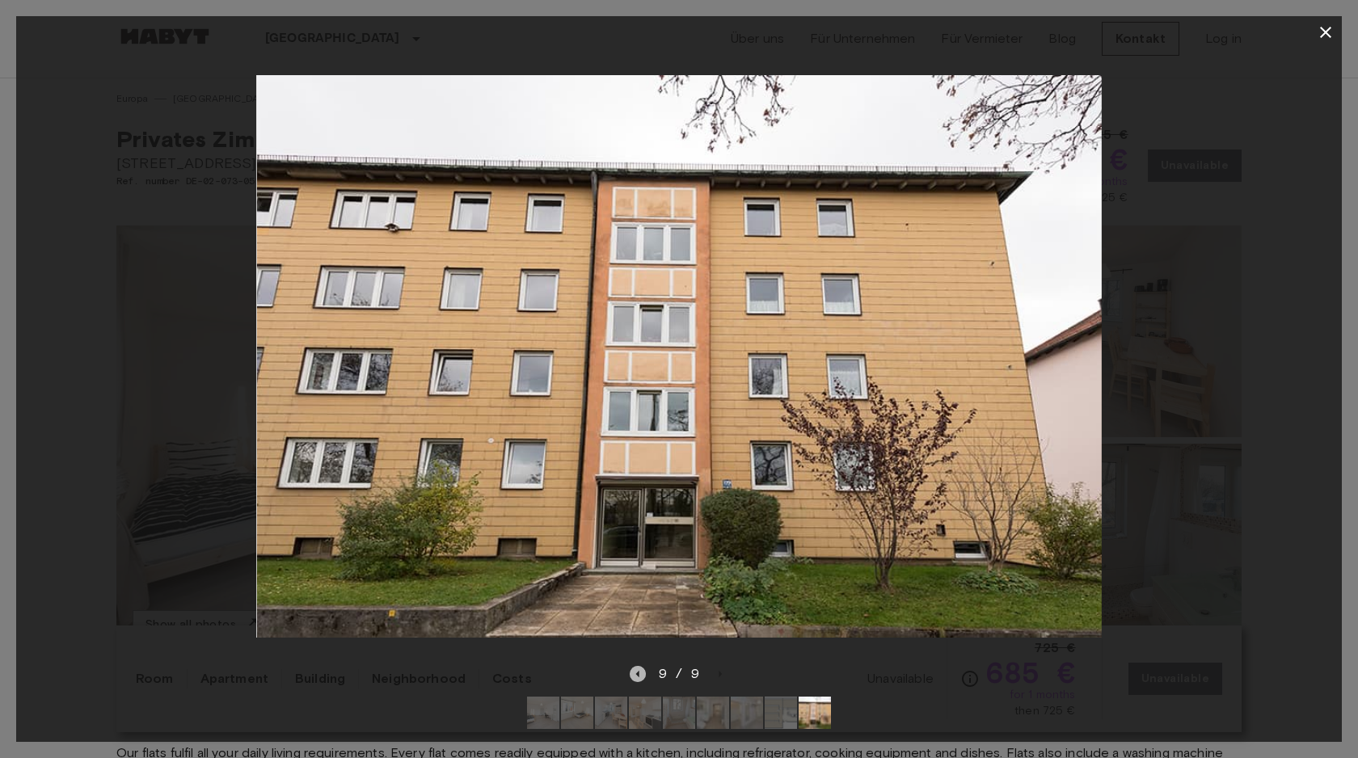
click at [640, 680] on icon "Previous image" at bounding box center [638, 674] width 16 height 16
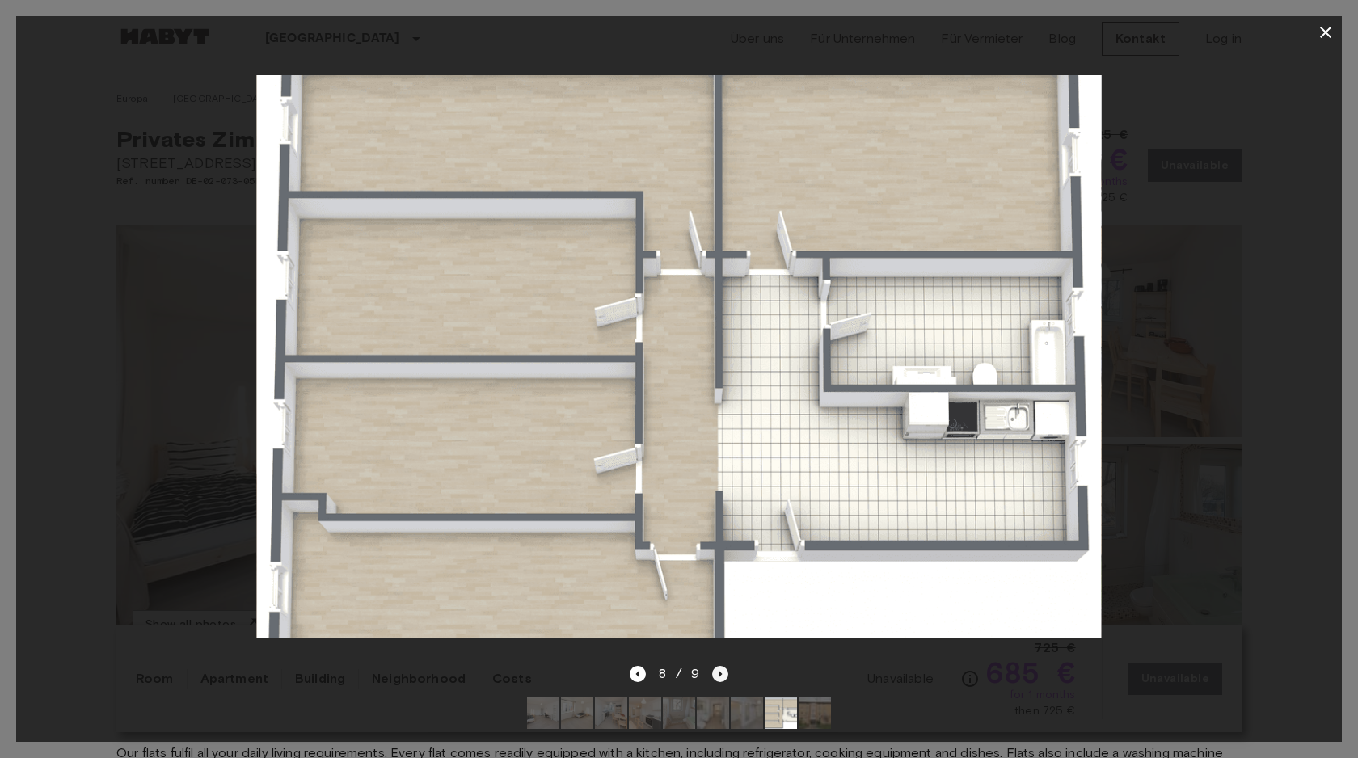
click at [715, 676] on icon "Next image" at bounding box center [720, 674] width 16 height 16
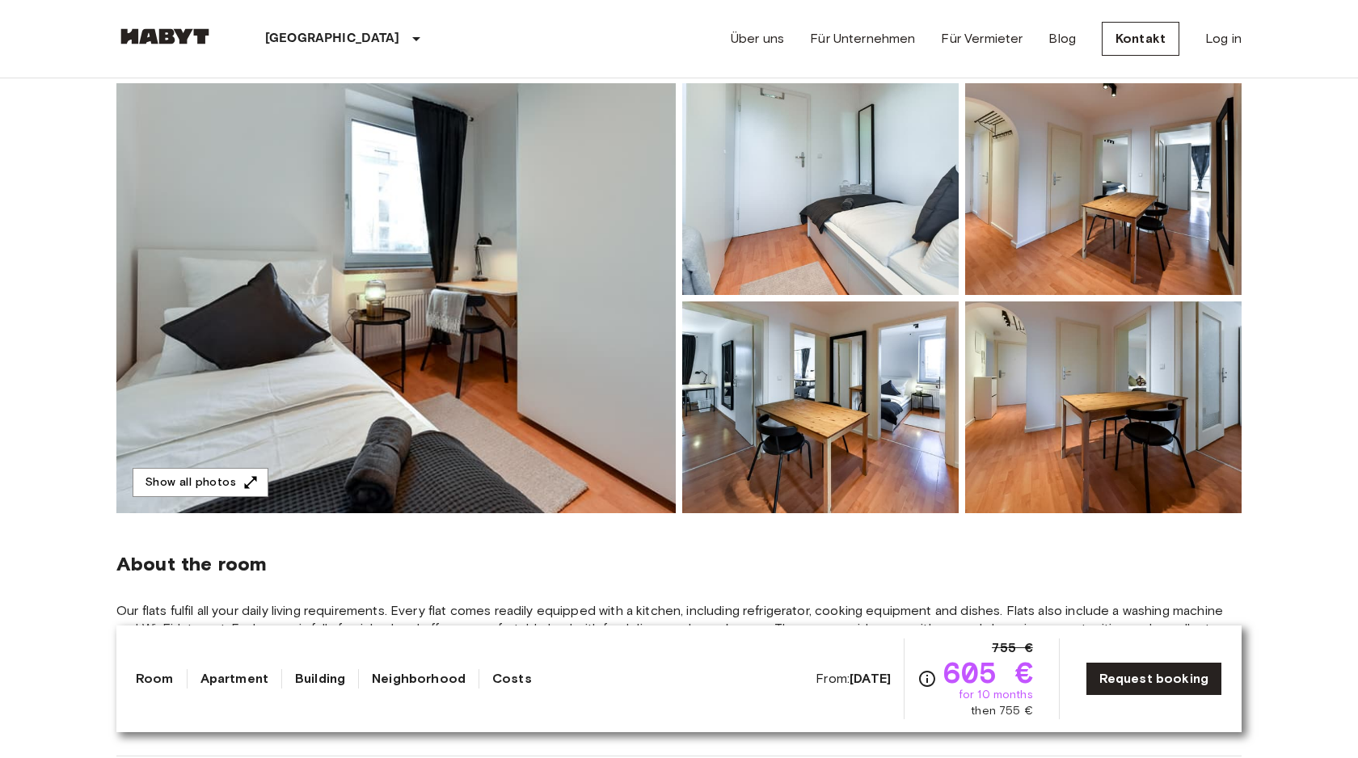
scroll to position [143, 0]
click at [757, 222] on img at bounding box center [820, 188] width 276 height 212
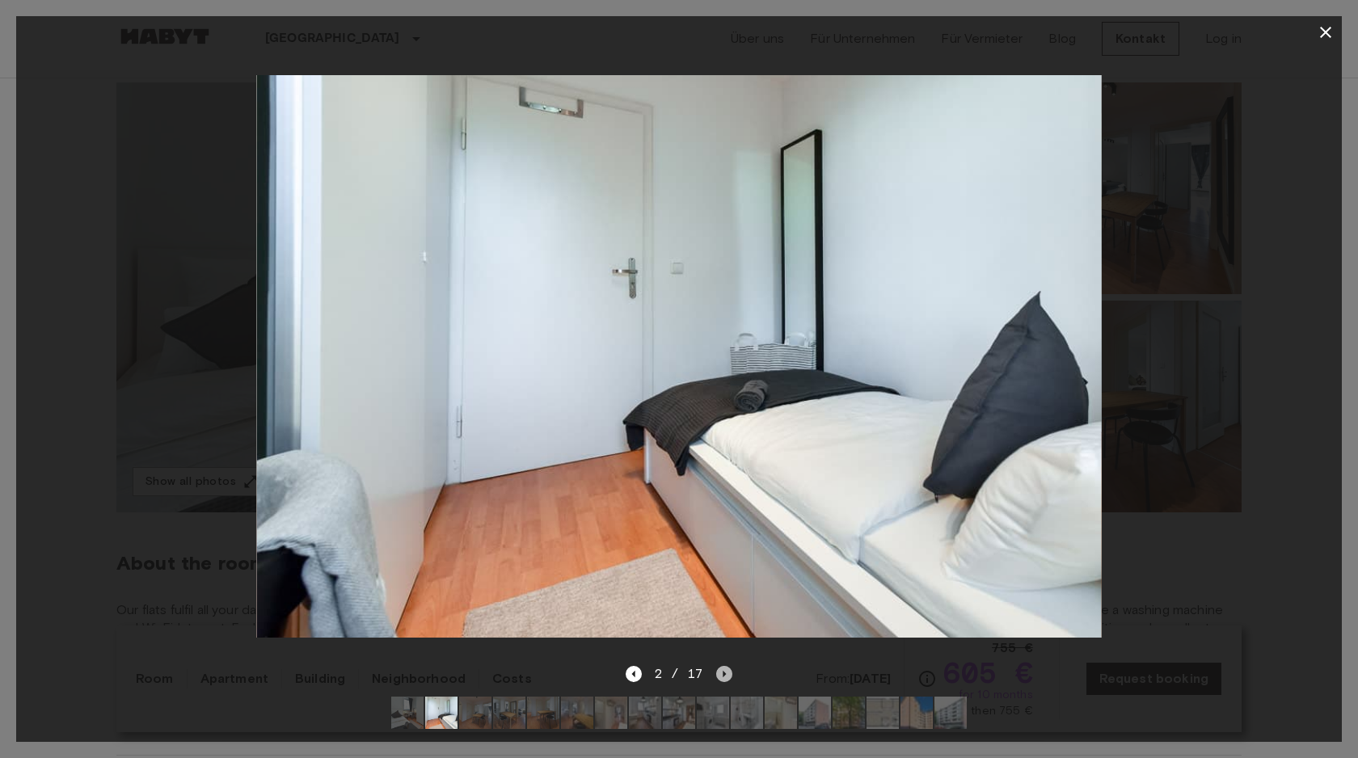
click at [724, 676] on icon "Next image" at bounding box center [724, 674] width 16 height 16
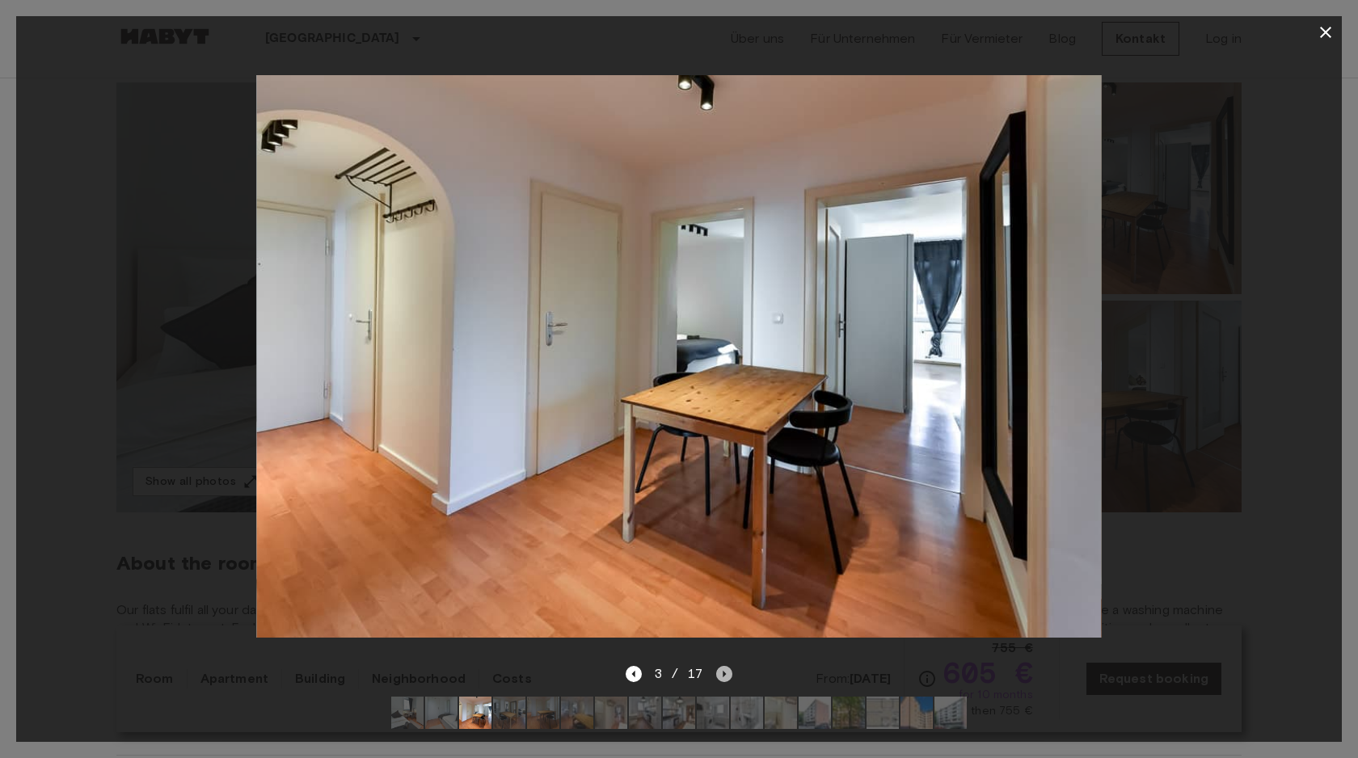
click at [724, 675] on icon "Next image" at bounding box center [724, 674] width 16 height 16
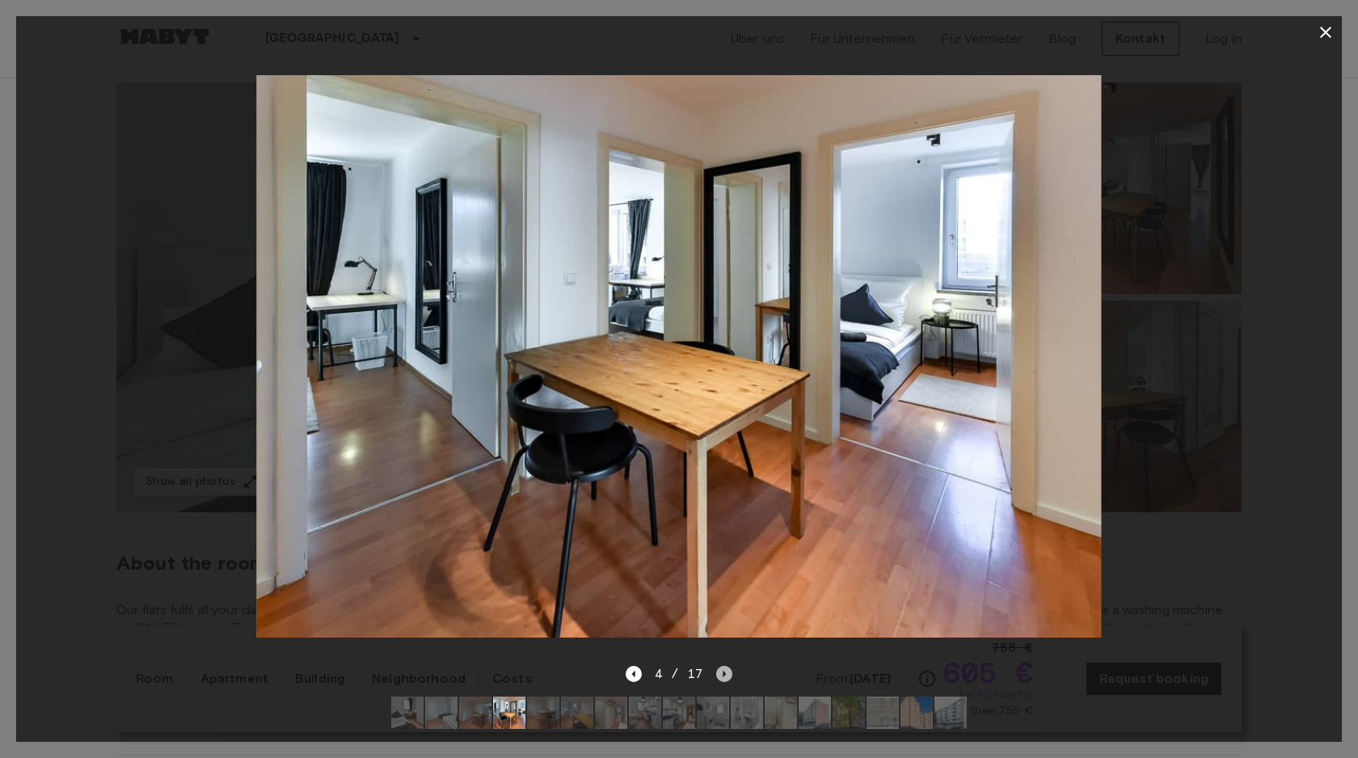
click at [724, 675] on icon "Next image" at bounding box center [724, 674] width 16 height 16
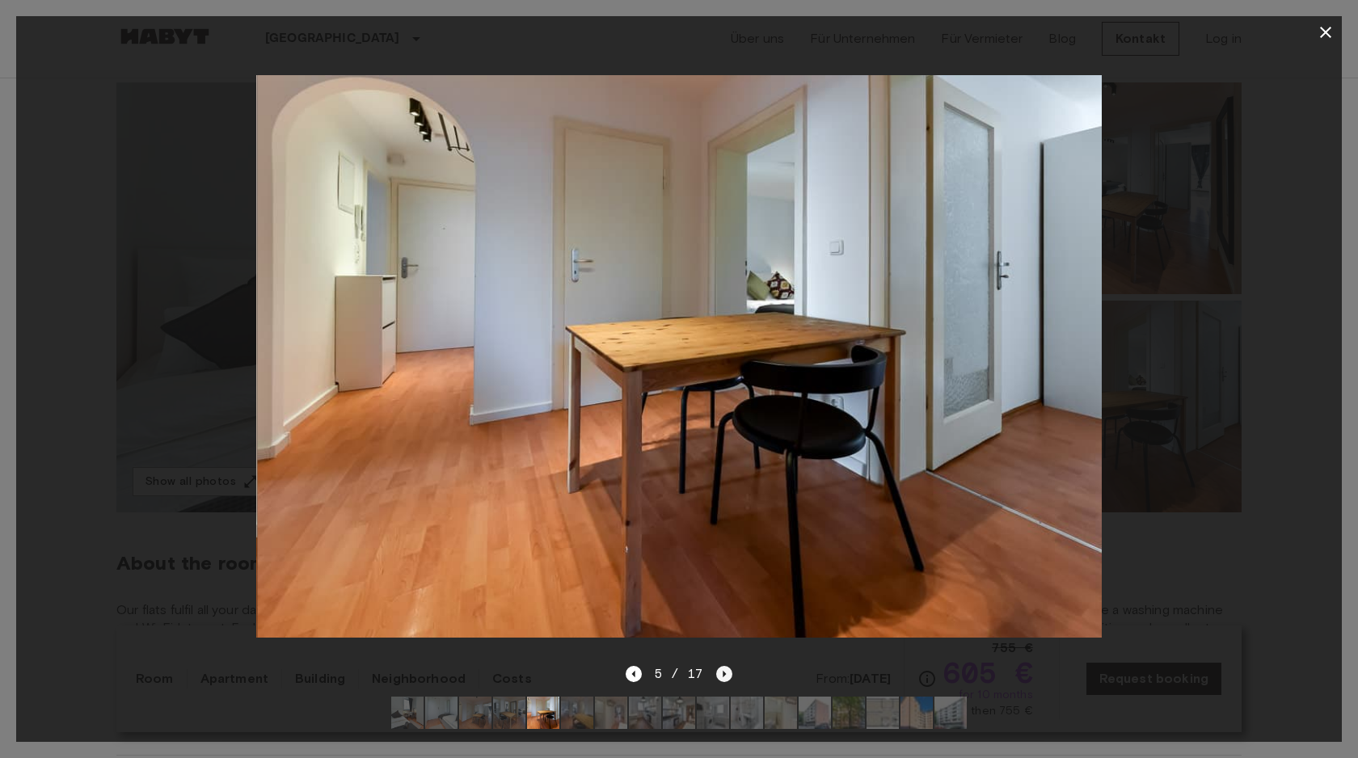
click at [724, 675] on icon "Next image" at bounding box center [724, 674] width 16 height 16
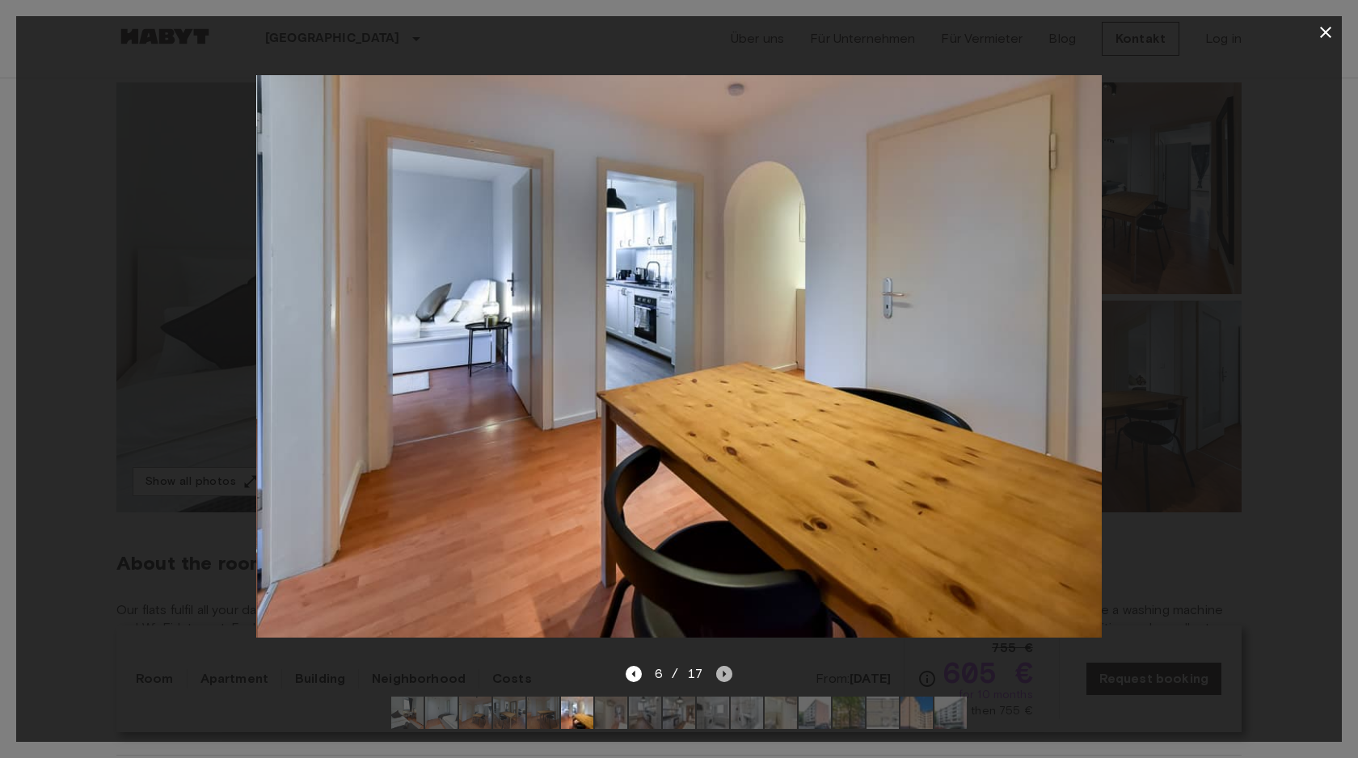
click at [724, 675] on icon "Next image" at bounding box center [724, 674] width 16 height 16
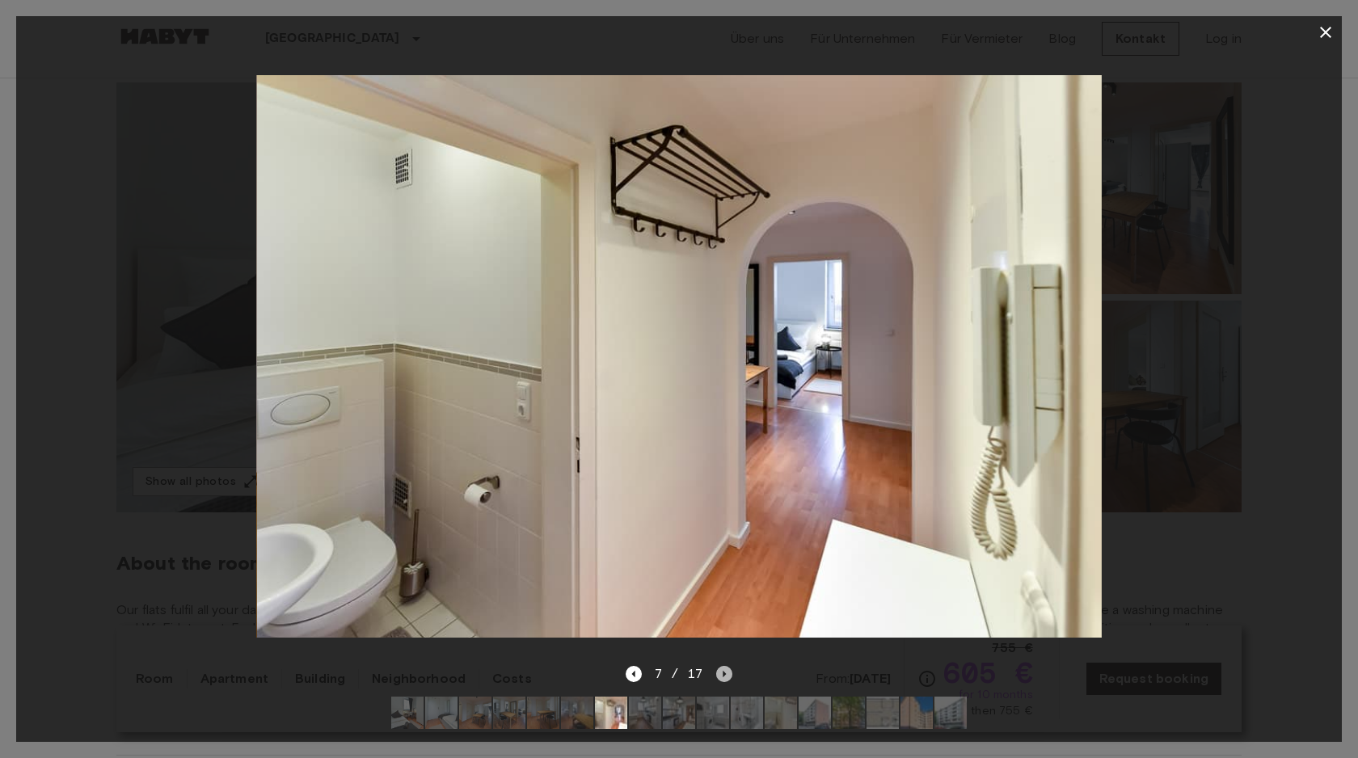
click at [724, 675] on icon "Next image" at bounding box center [724, 674] width 16 height 16
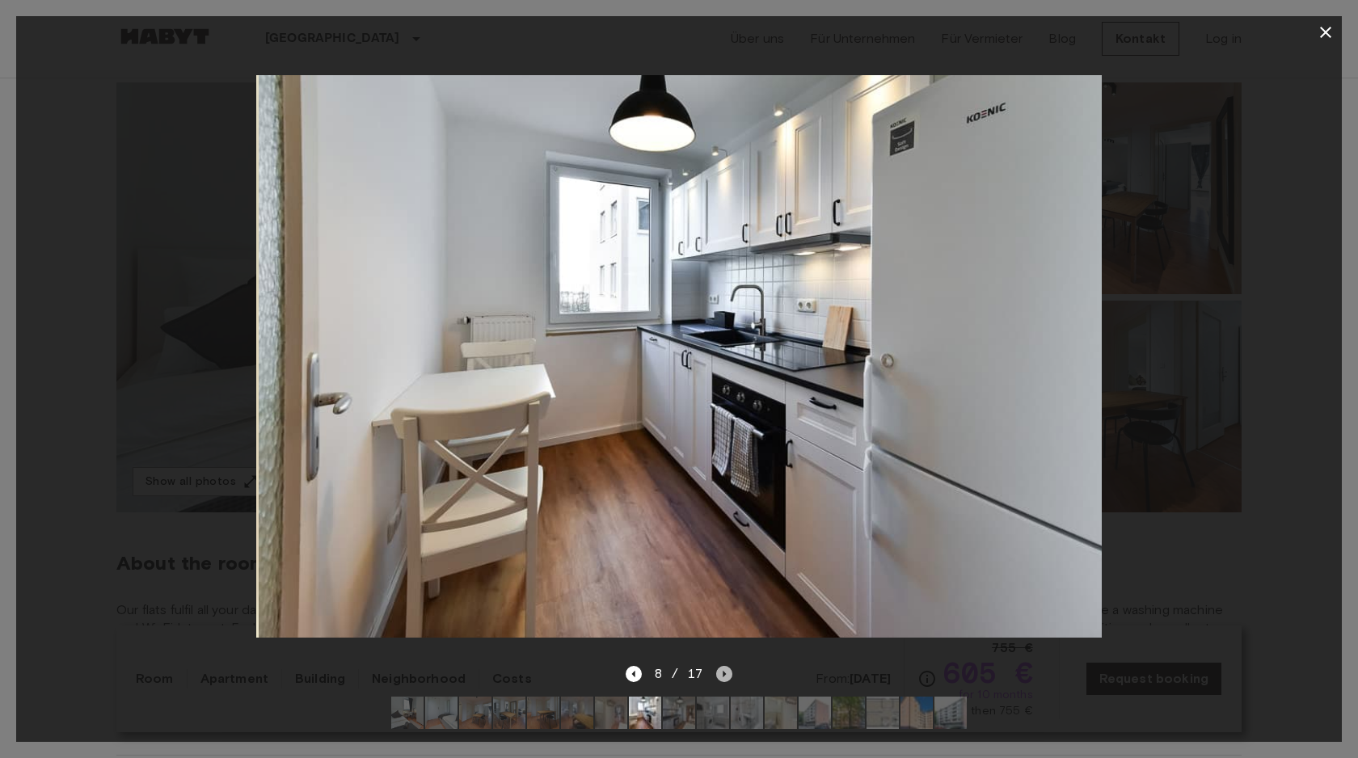
click at [724, 675] on icon "Next image" at bounding box center [724, 674] width 16 height 16
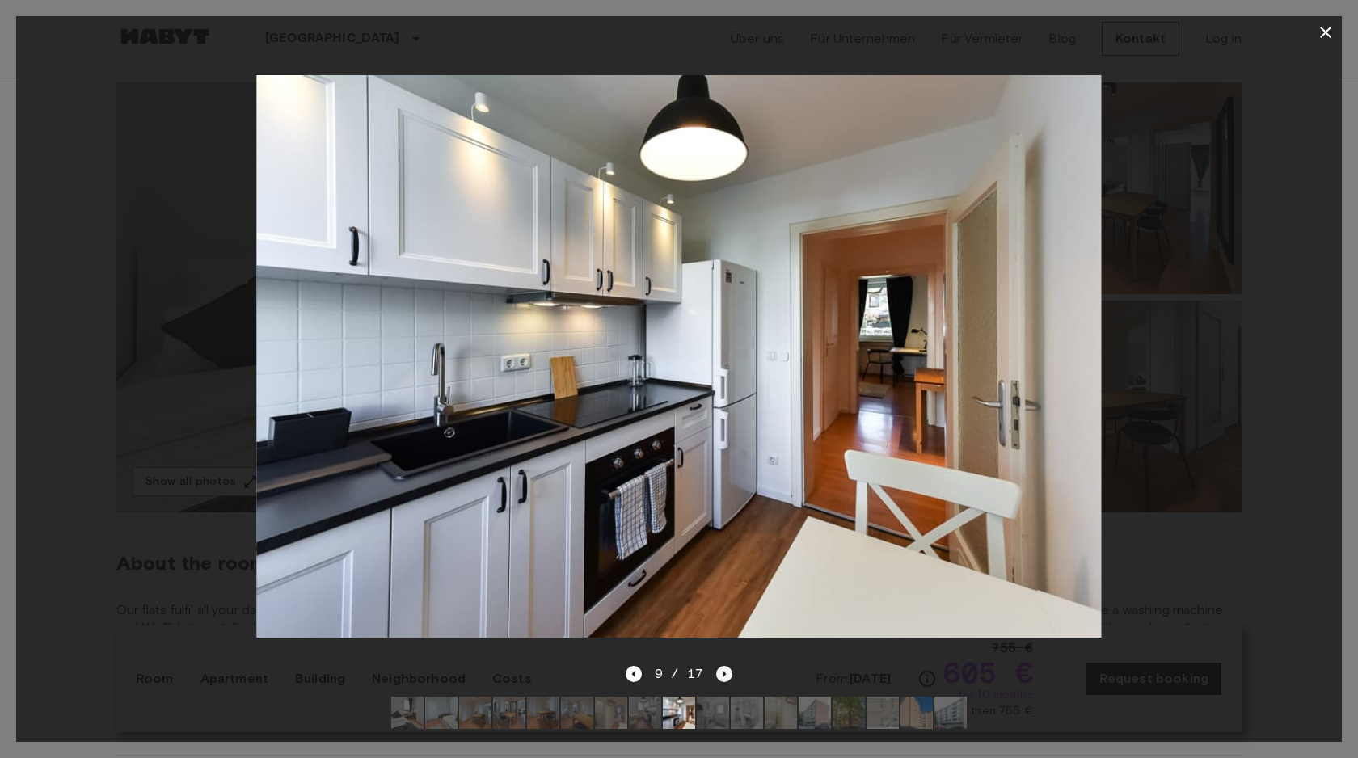
click at [724, 675] on icon "Next image" at bounding box center [724, 674] width 16 height 16
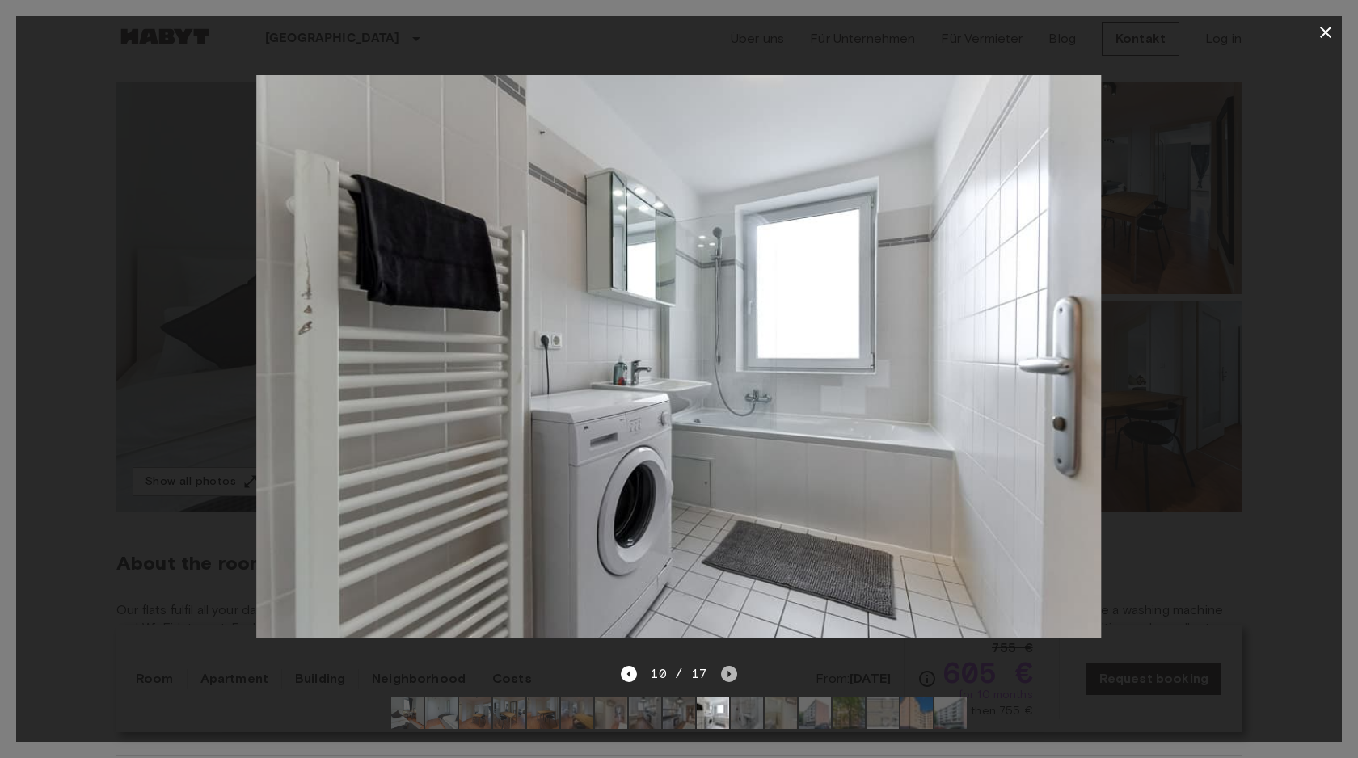
click at [724, 675] on icon "Next image" at bounding box center [729, 674] width 16 height 16
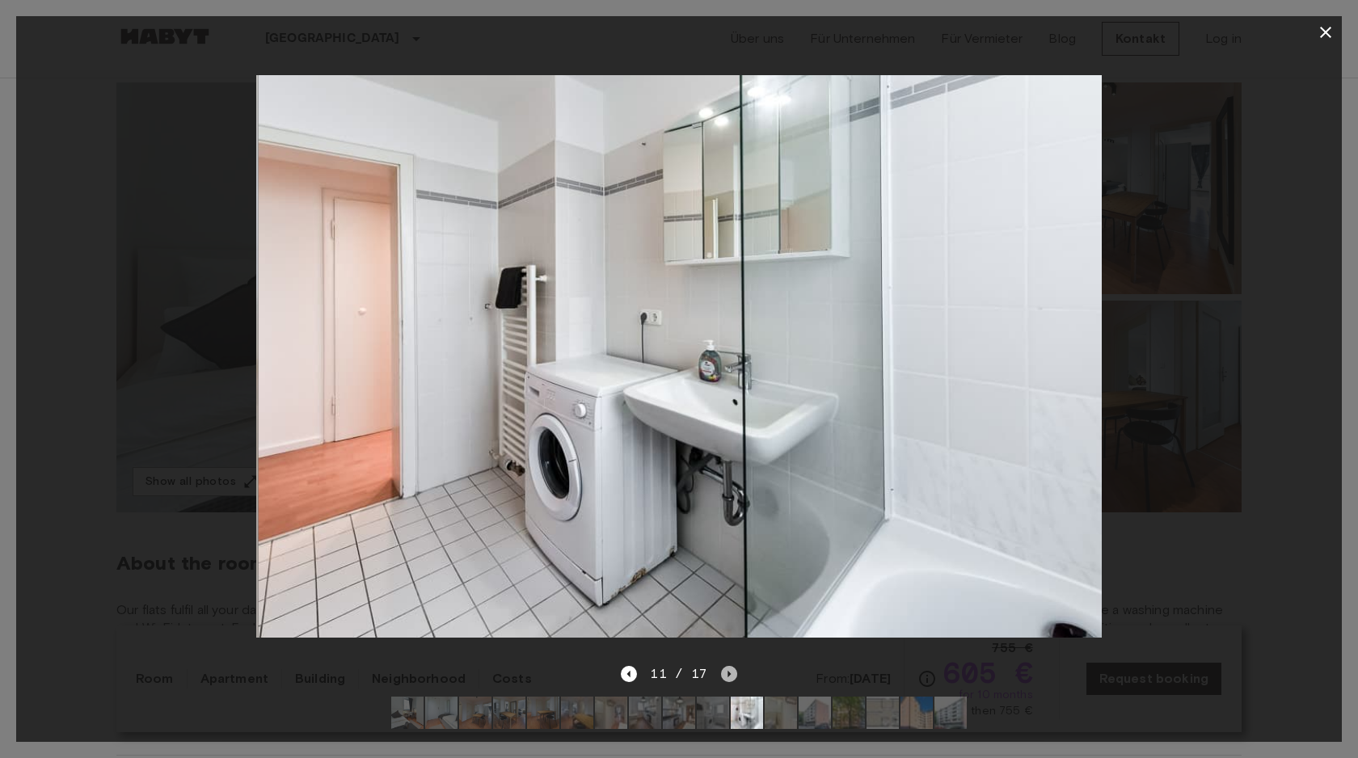
click at [724, 675] on icon "Next image" at bounding box center [729, 674] width 16 height 16
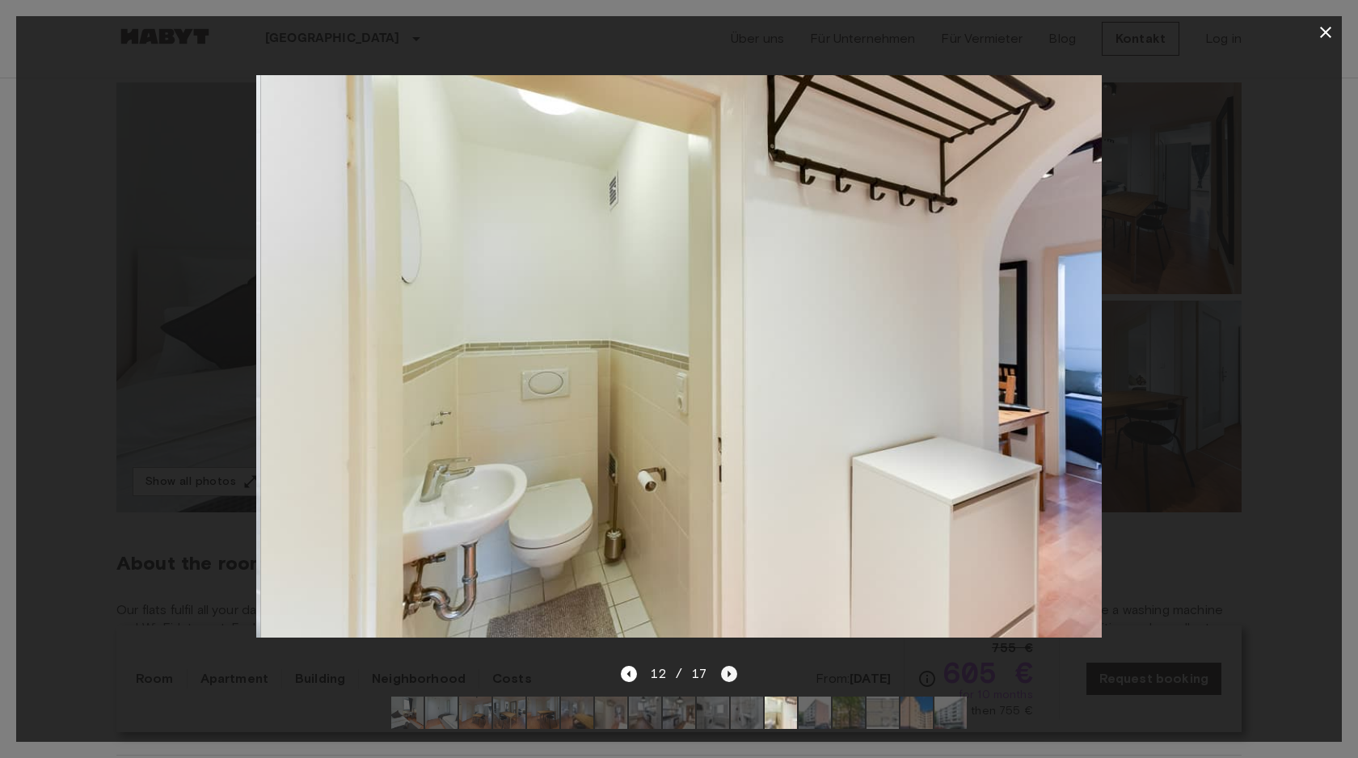
click at [724, 675] on icon "Next image" at bounding box center [729, 674] width 16 height 16
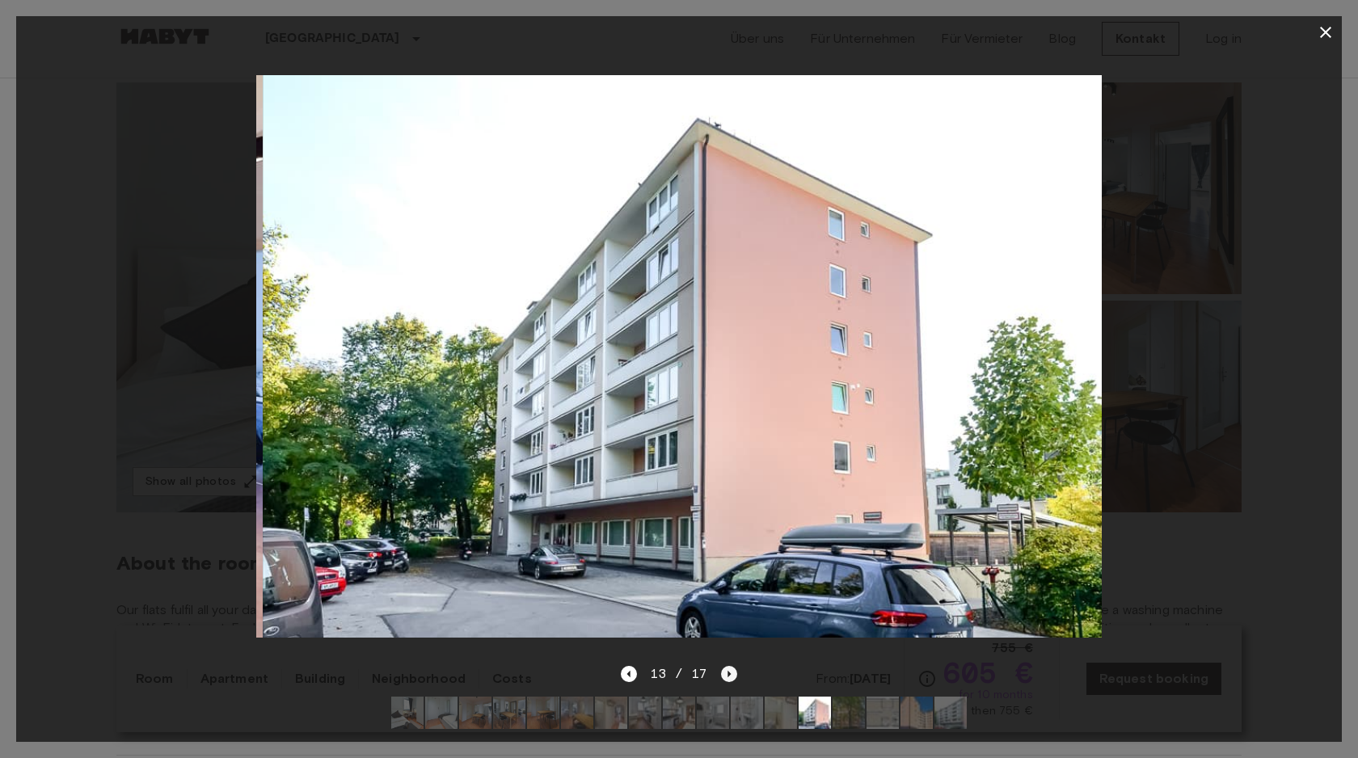
click at [724, 675] on icon "Next image" at bounding box center [729, 674] width 16 height 16
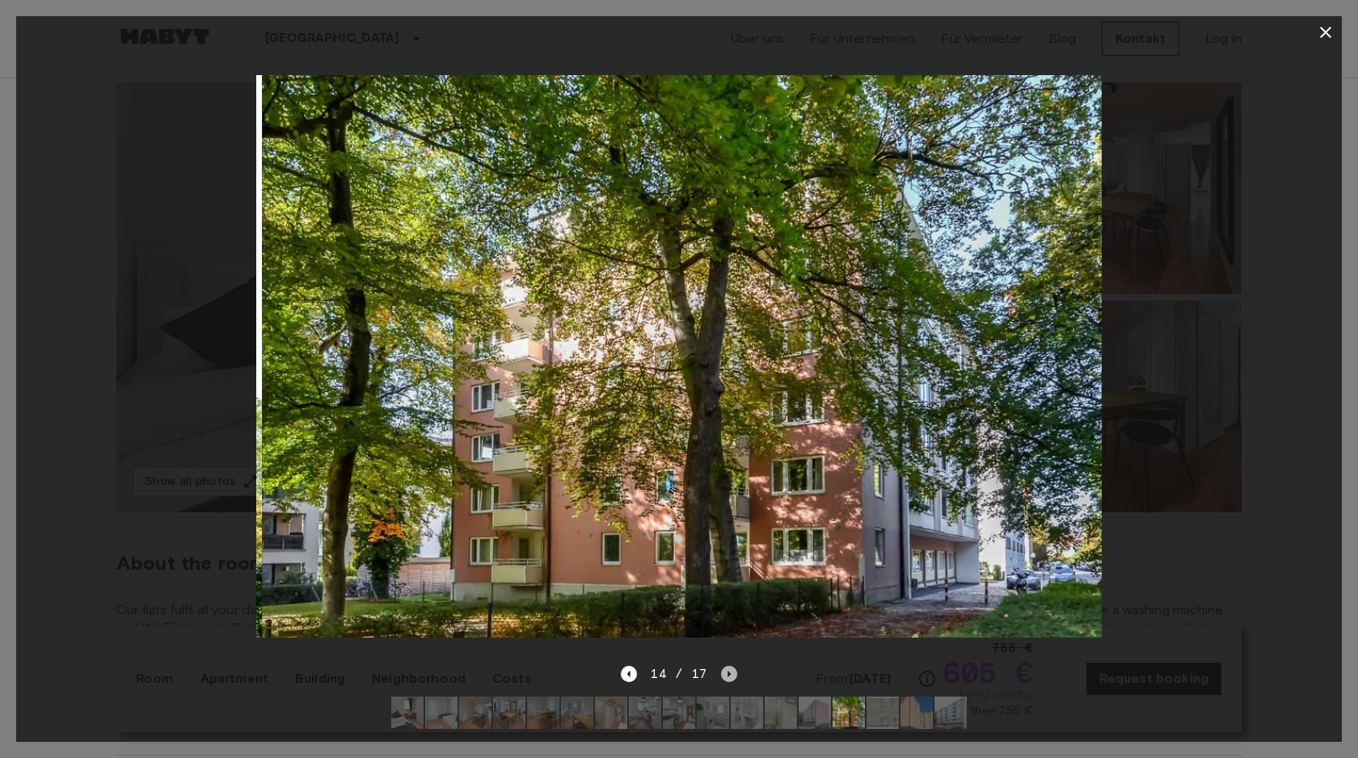
click at [724, 675] on icon "Next image" at bounding box center [729, 674] width 16 height 16
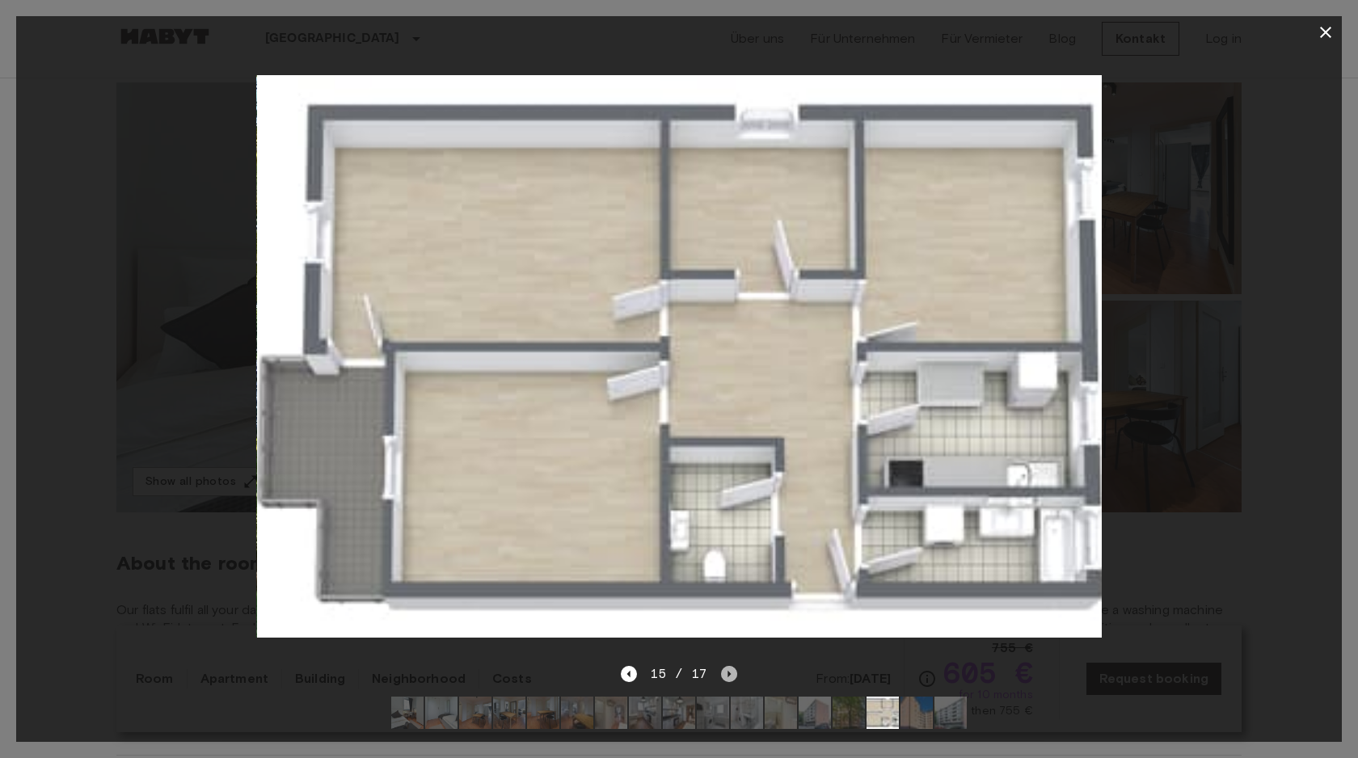
click at [724, 675] on icon "Next image" at bounding box center [729, 674] width 16 height 16
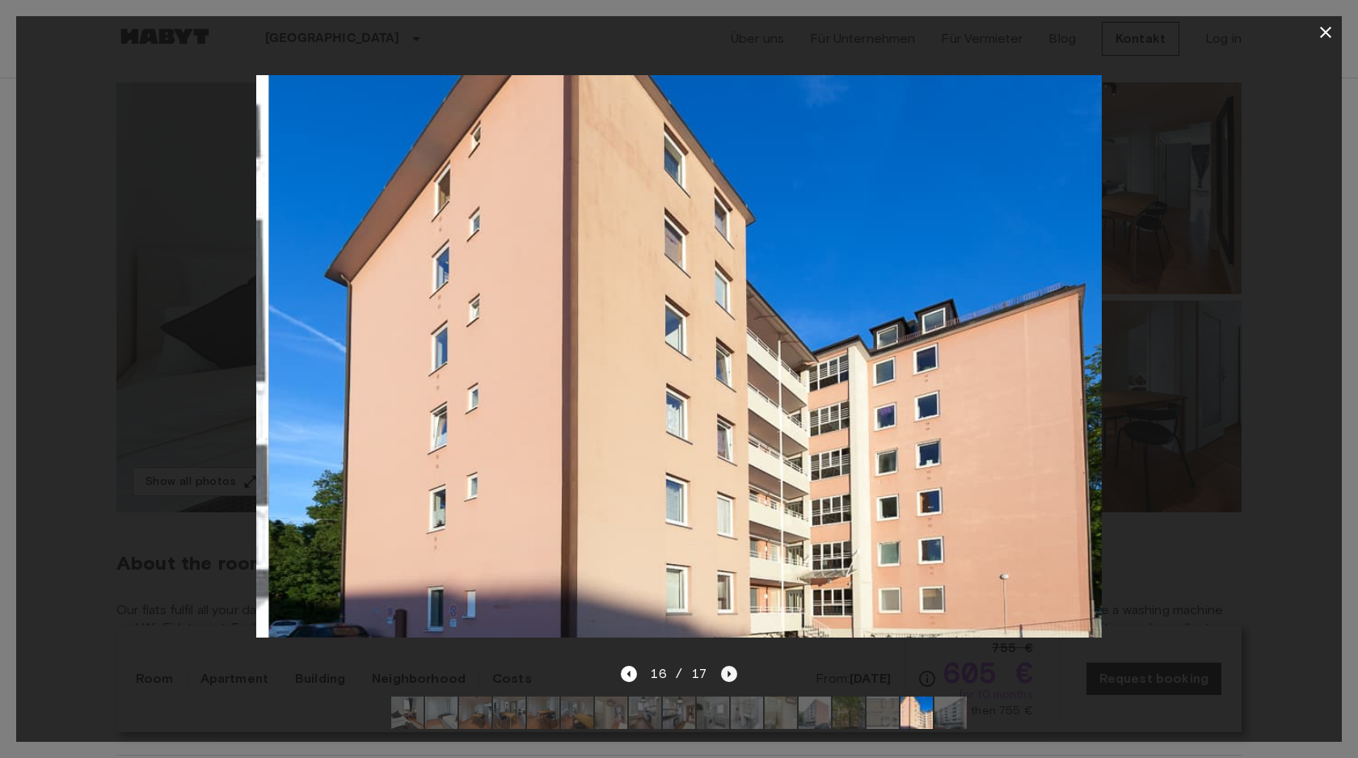
click at [724, 675] on icon "Next image" at bounding box center [729, 674] width 16 height 16
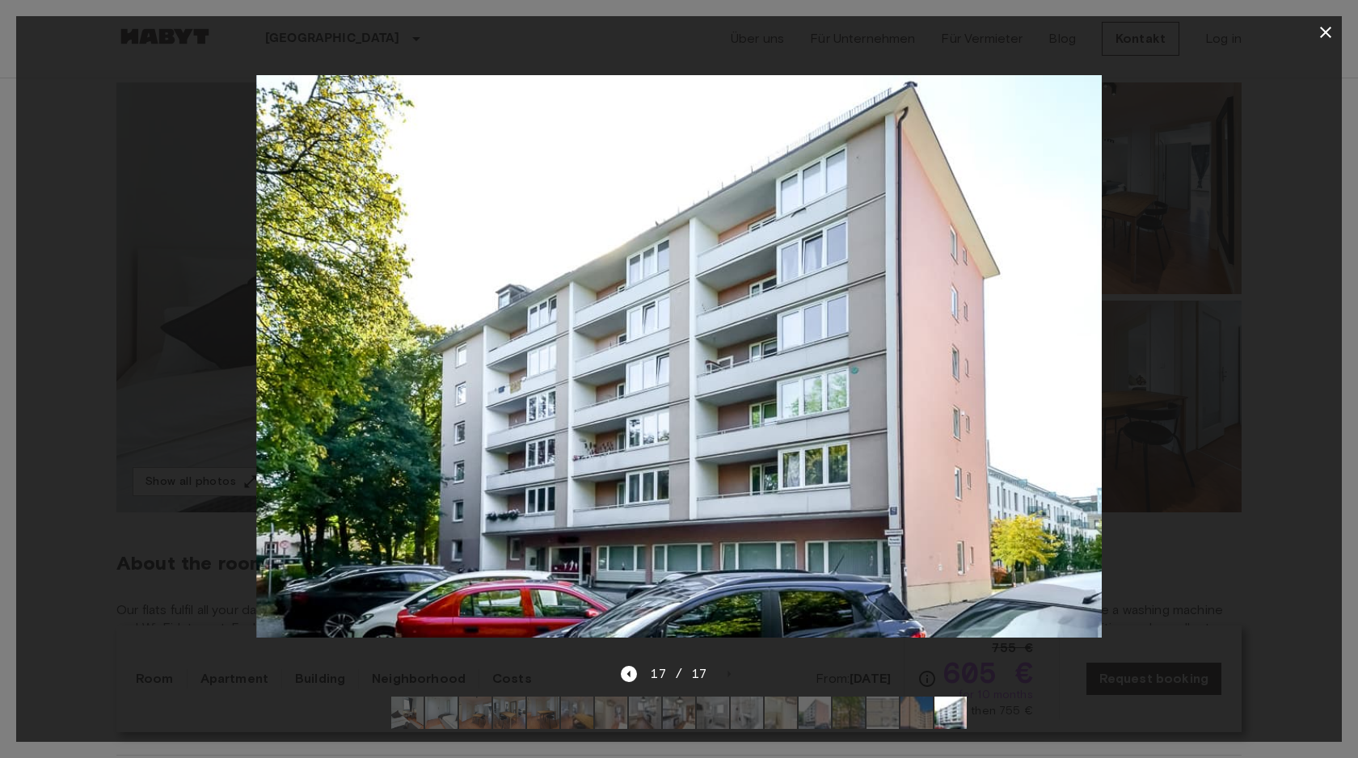
click at [1318, 41] on icon "button" at bounding box center [1325, 32] width 19 height 19
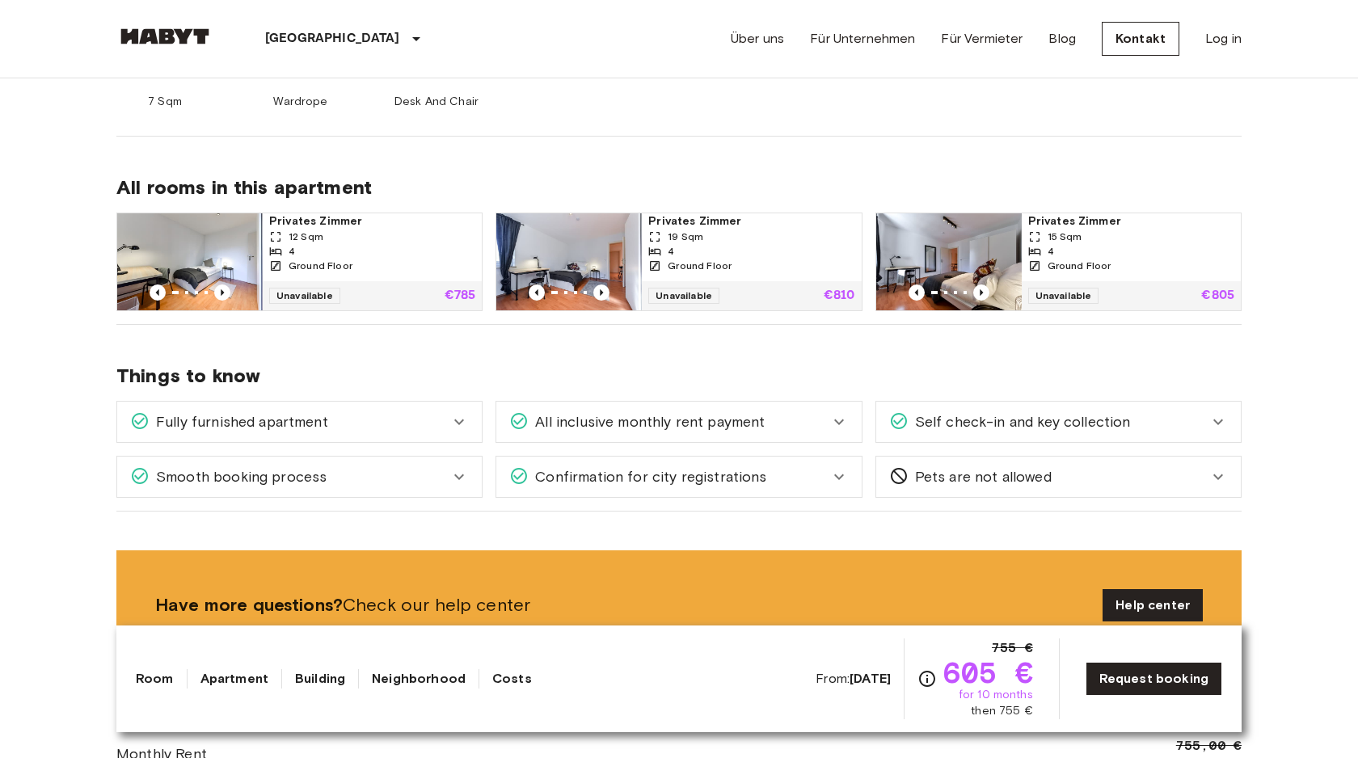
scroll to position [921, 0]
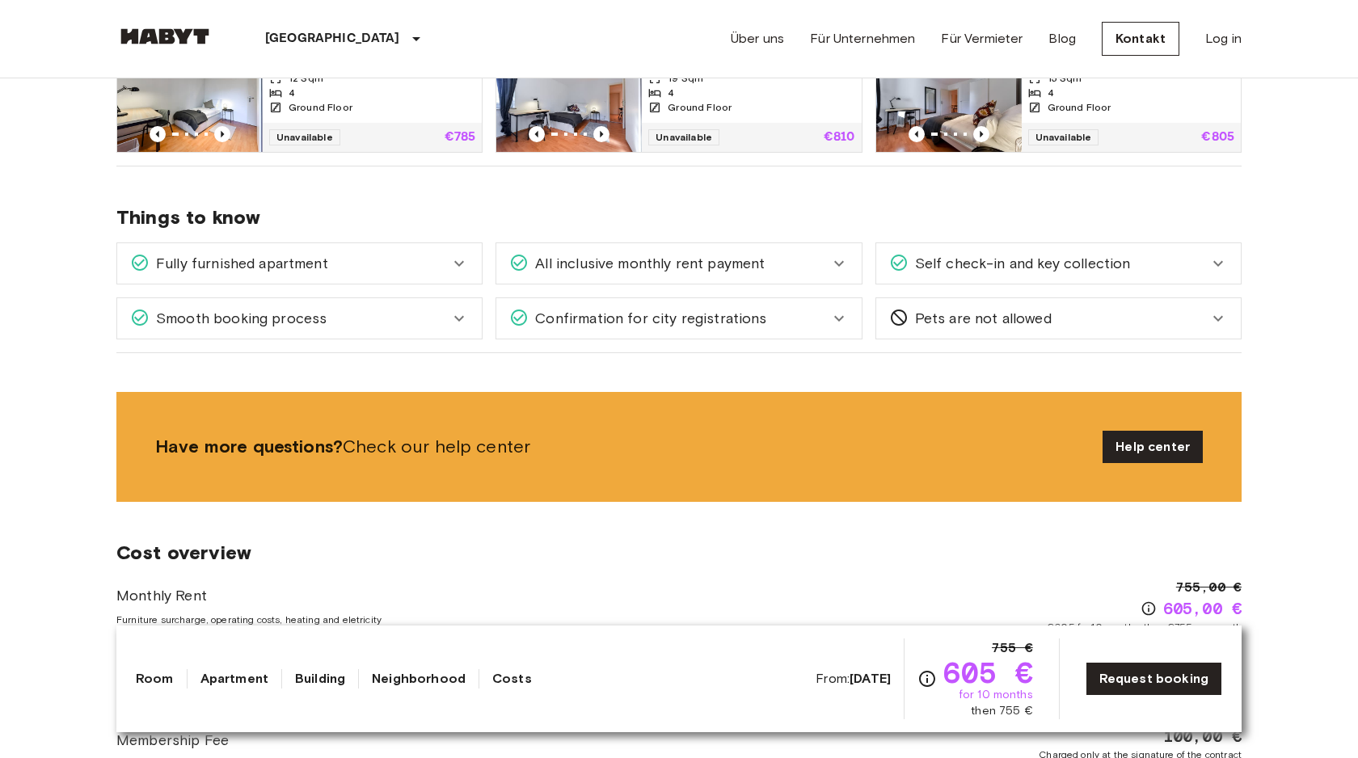
click at [630, 268] on span "All inclusive monthly rent payment" at bounding box center [647, 263] width 236 height 21
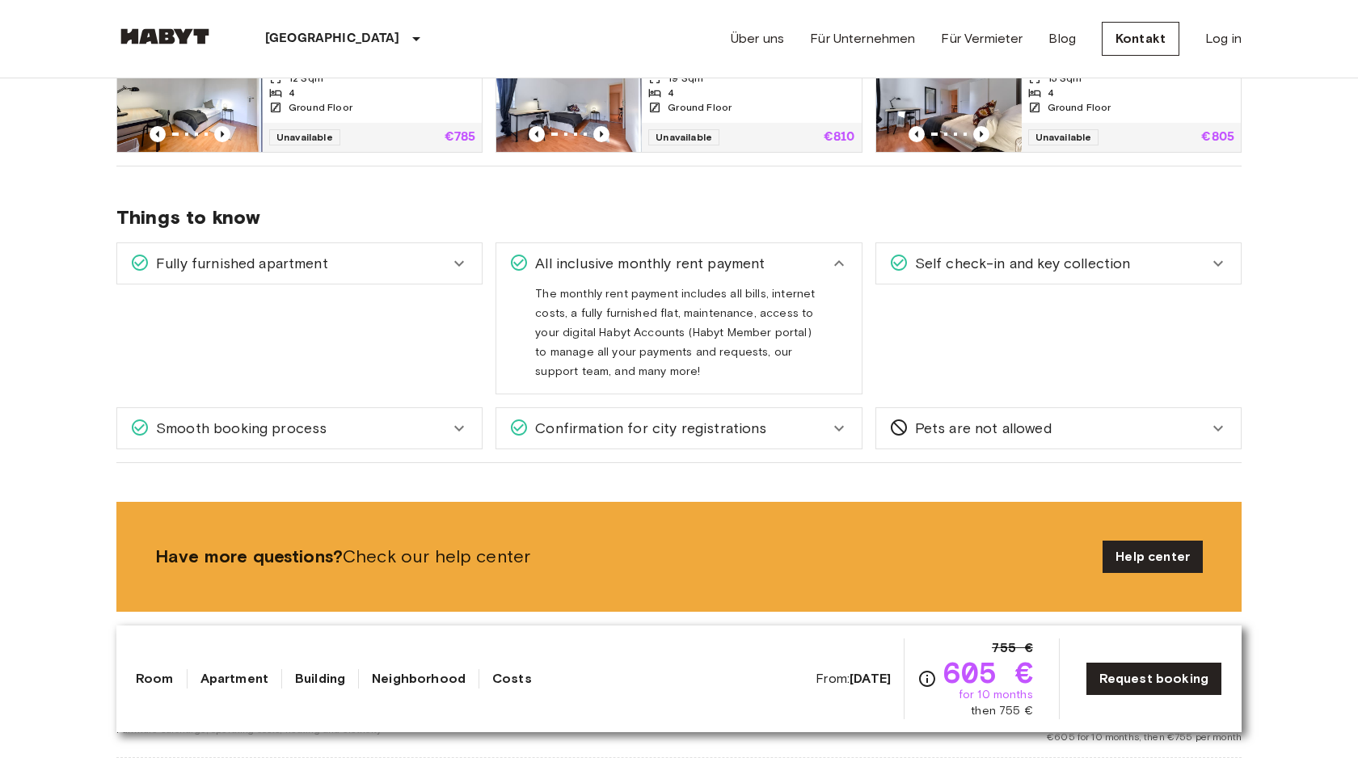
click at [630, 268] on span "All inclusive monthly rent payment" at bounding box center [647, 263] width 236 height 21
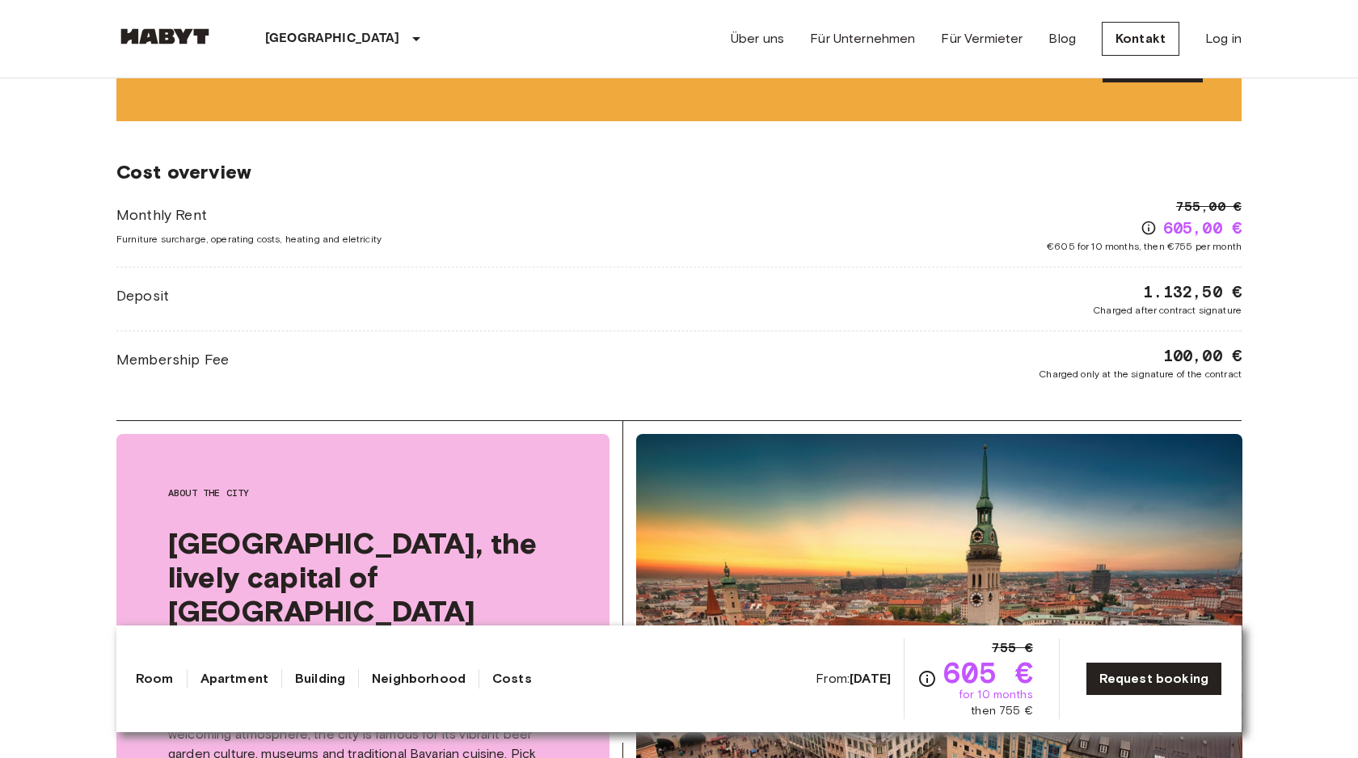
scroll to position [1303, 0]
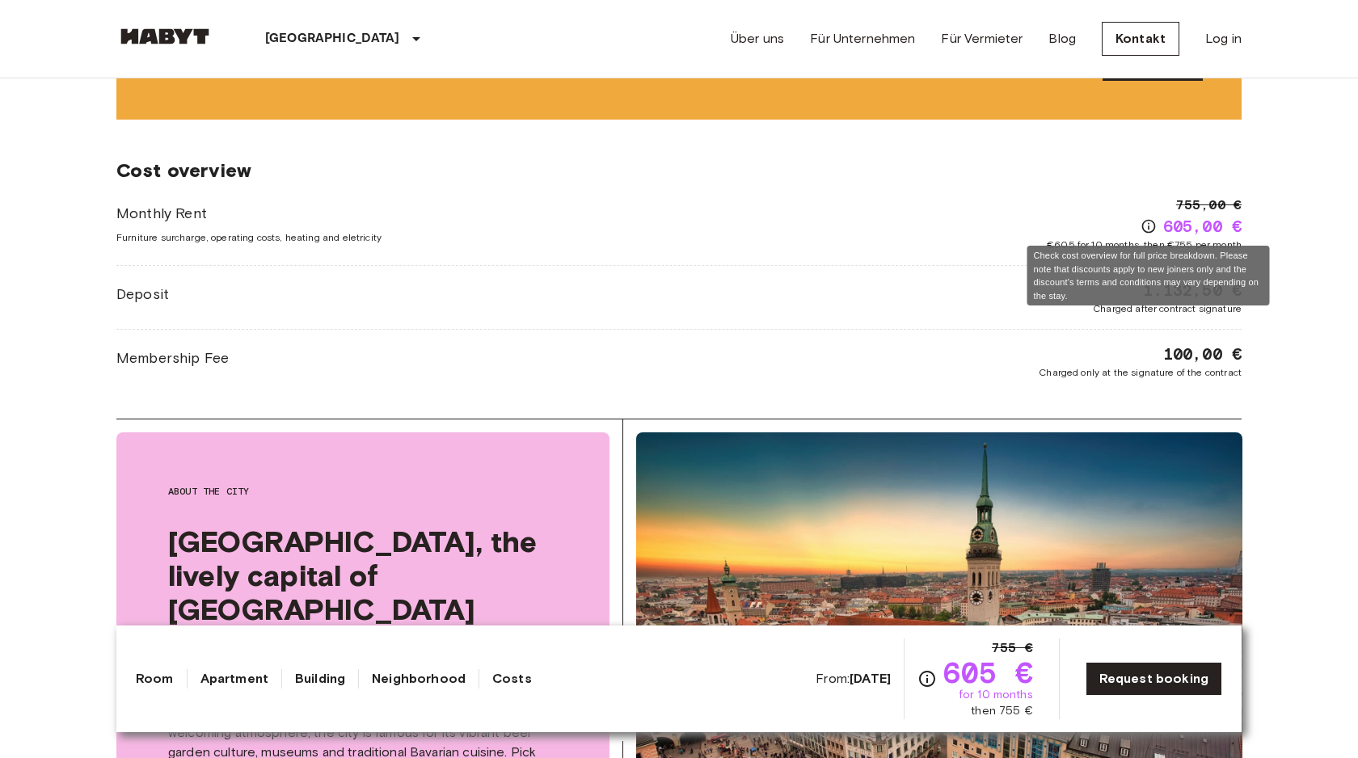
click at [1149, 225] on icon "Check cost overview for full price breakdown. Please note that discounts apply …" at bounding box center [1148, 226] width 16 height 16
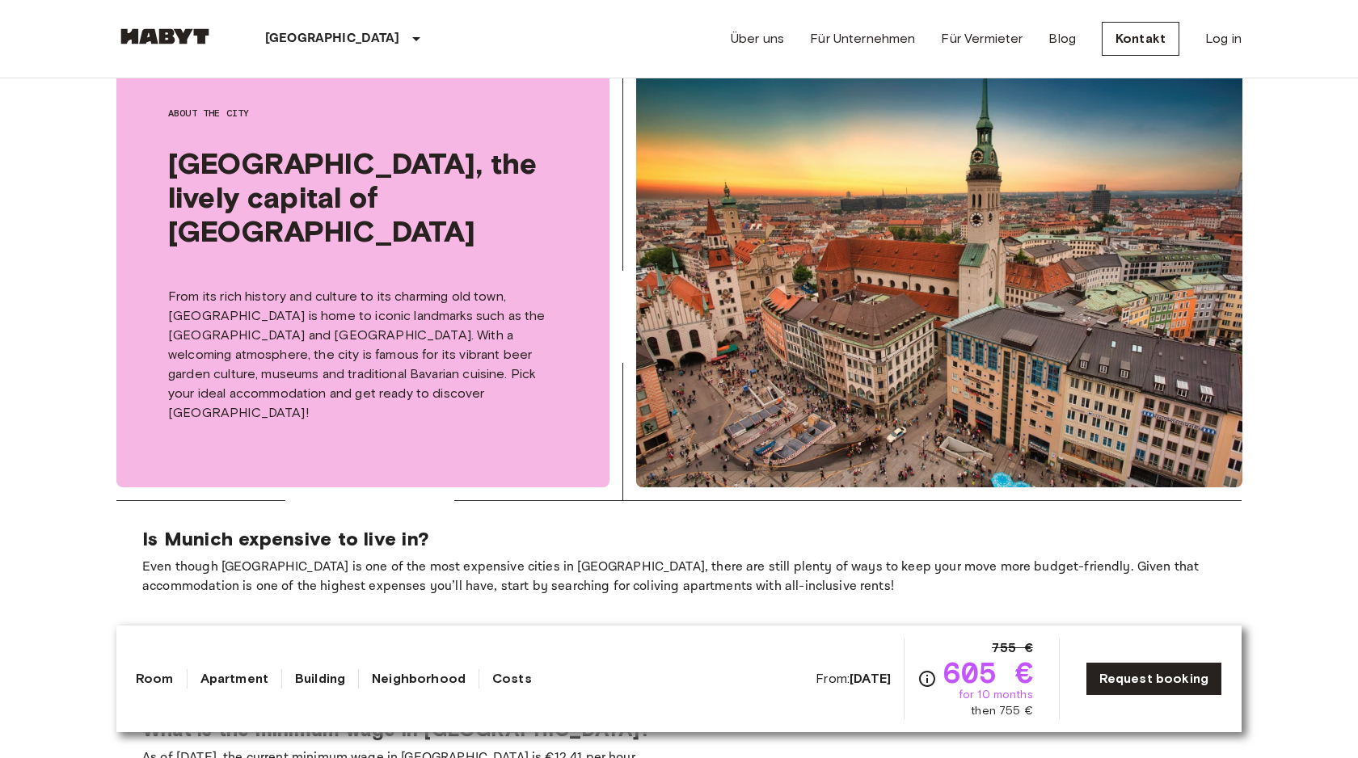
scroll to position [1683, 0]
